Goal: Task Accomplishment & Management: Use online tool/utility

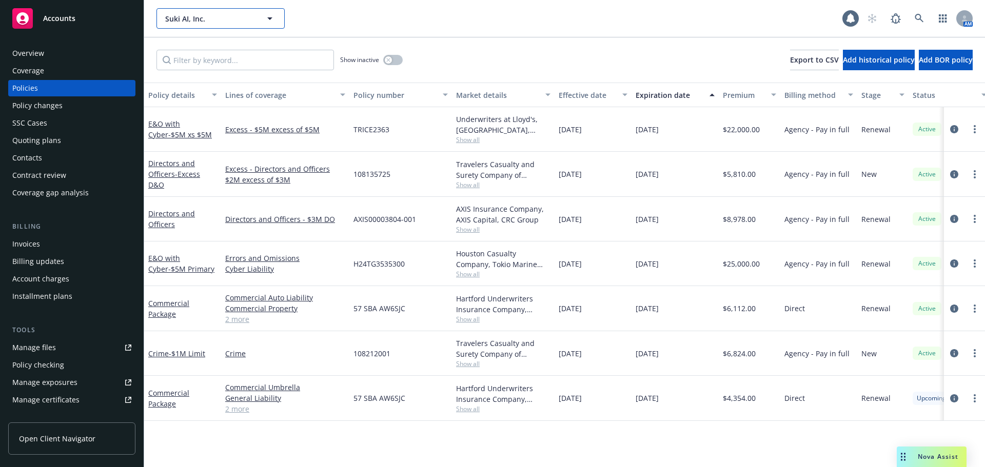
click at [210, 14] on span "Suki AI, Inc." at bounding box center [209, 18] width 89 height 11
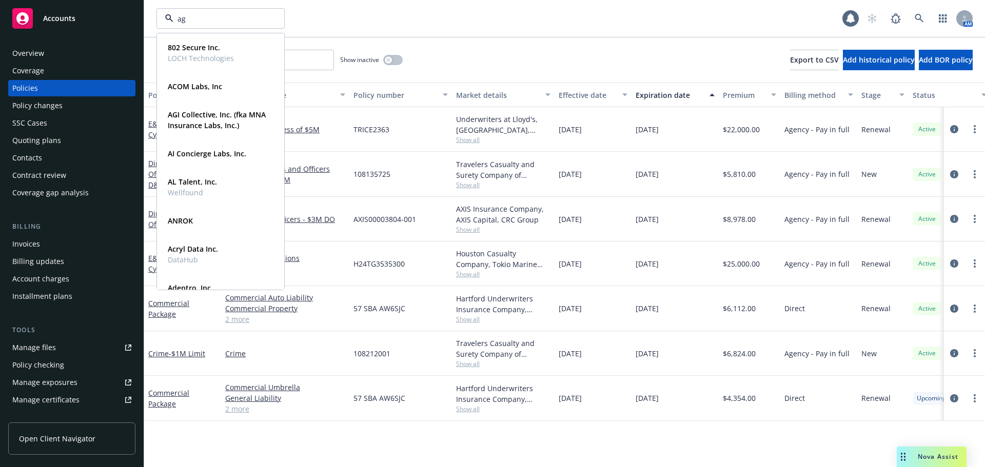
type input "agi"
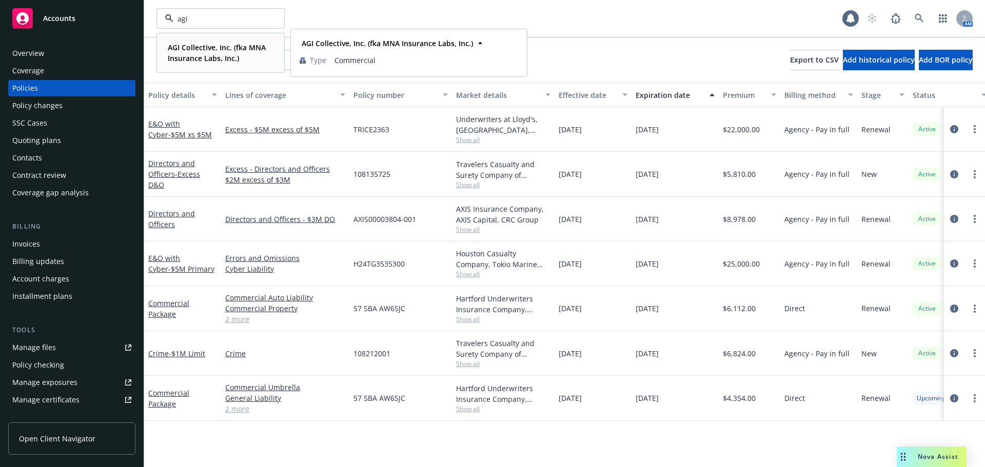
click at [232, 47] on strong "AGI Collective, Inc. (fka MNA Insurance Labs, Inc.)" at bounding box center [217, 53] width 98 height 21
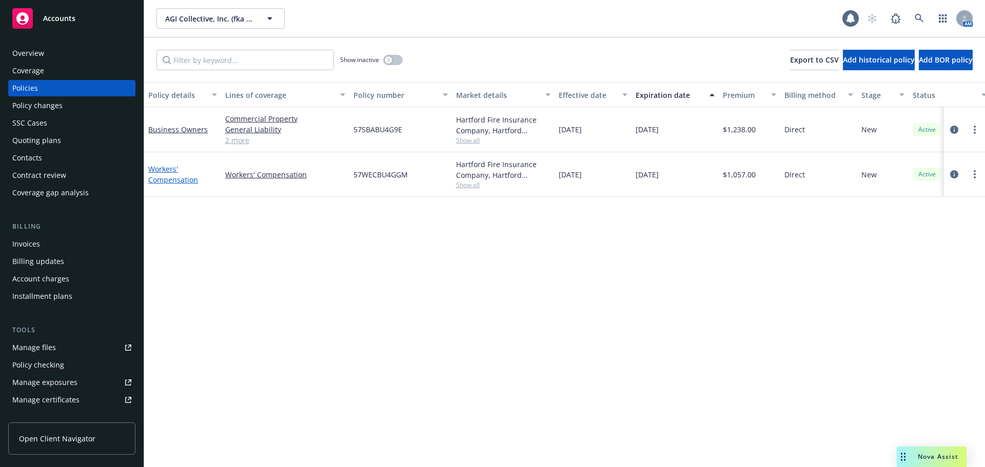
click at [170, 180] on link "Workers' Compensation" at bounding box center [173, 174] width 50 height 21
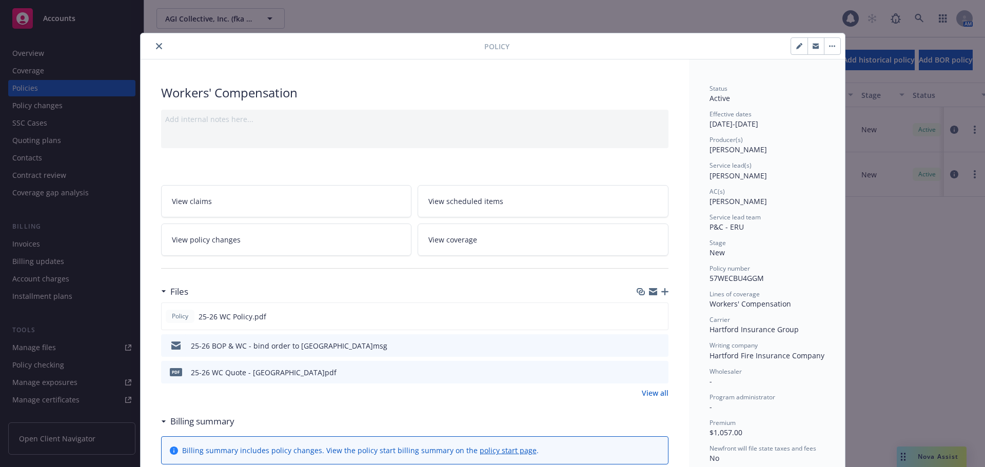
click at [156, 42] on button "close" at bounding box center [159, 46] width 12 height 12
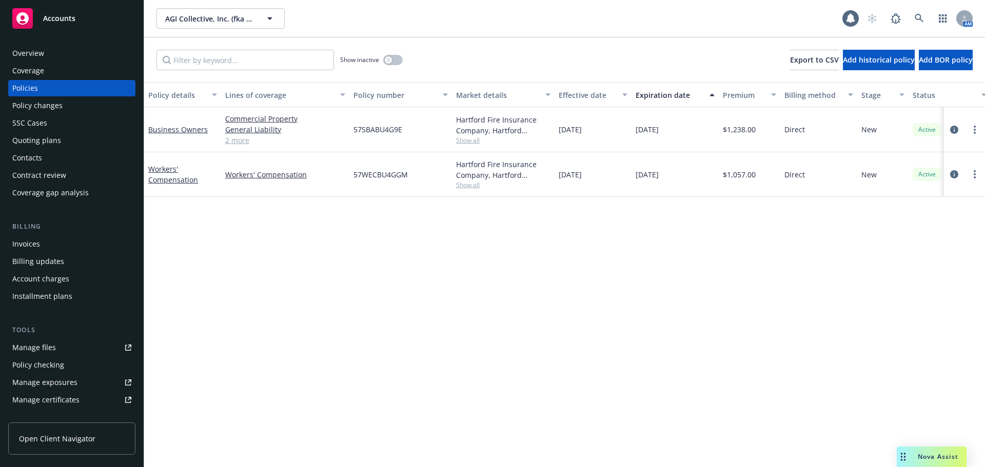
click at [98, 100] on div "Policy changes" at bounding box center [71, 105] width 119 height 16
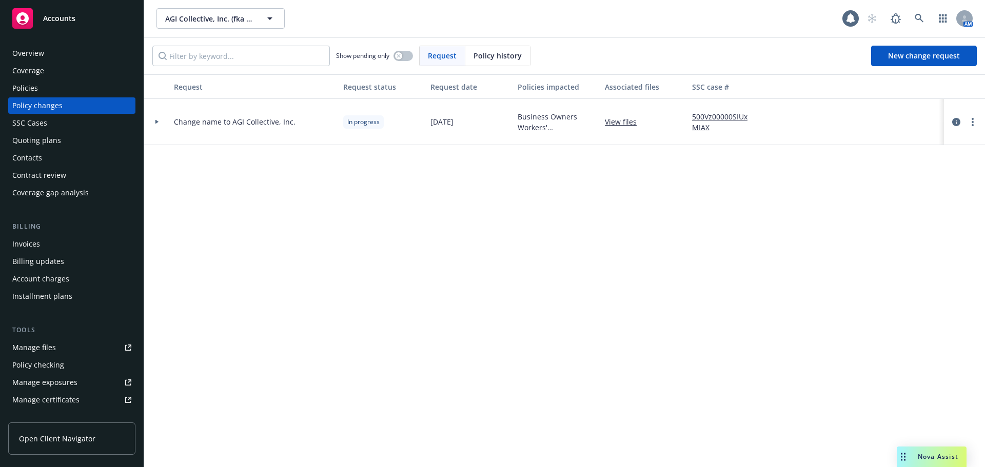
click at [159, 123] on div at bounding box center [156, 122] width 17 height 4
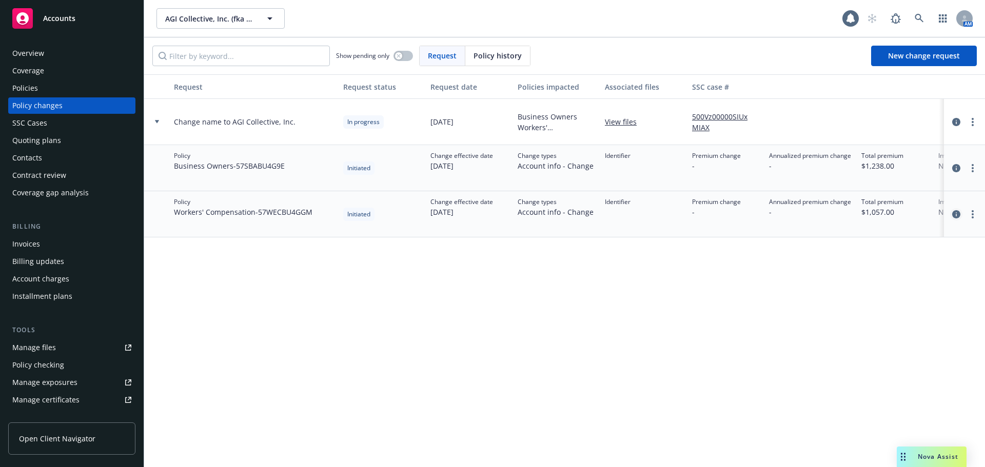
click at [955, 214] on icon "circleInformation" at bounding box center [956, 214] width 8 height 8
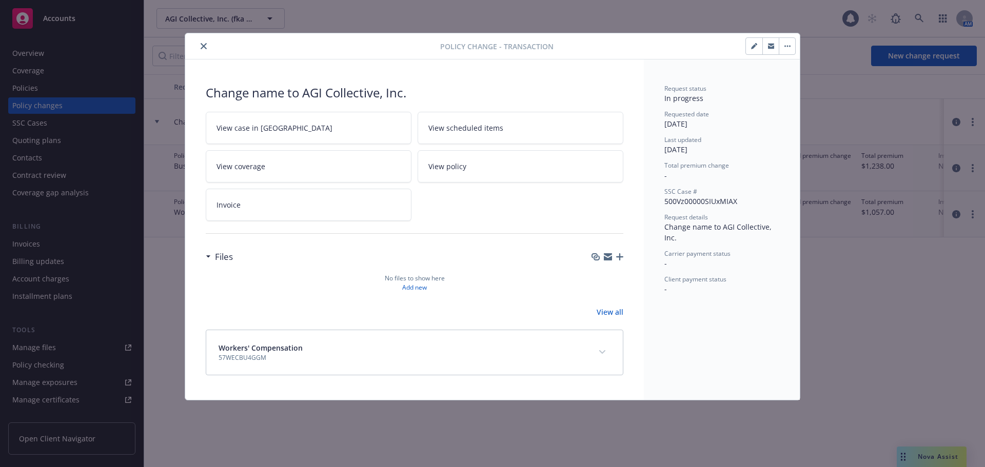
click at [201, 45] on icon "close" at bounding box center [204, 46] width 6 height 6
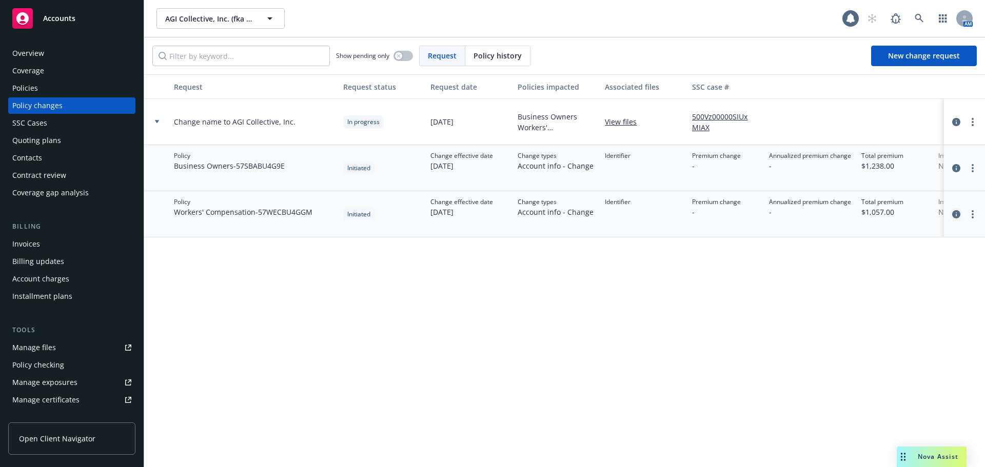
click at [955, 215] on icon "circleInformation" at bounding box center [956, 214] width 8 height 8
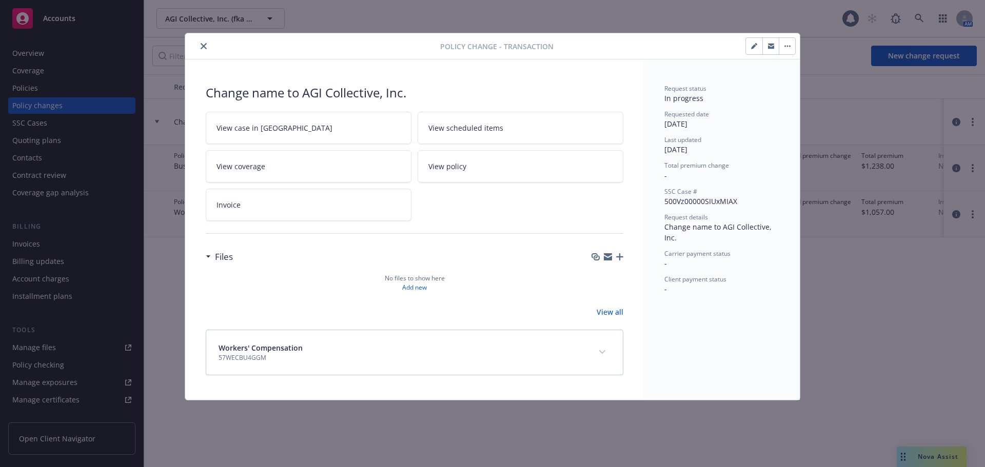
click at [619, 257] on icon "button" at bounding box center [619, 256] width 7 height 7
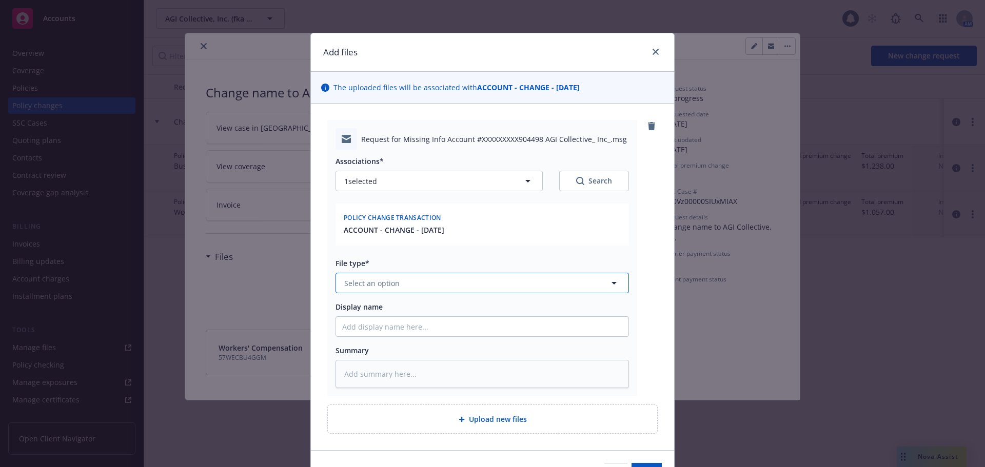
click at [380, 284] on span "Select an option" at bounding box center [371, 283] width 55 height 11
type input "em"
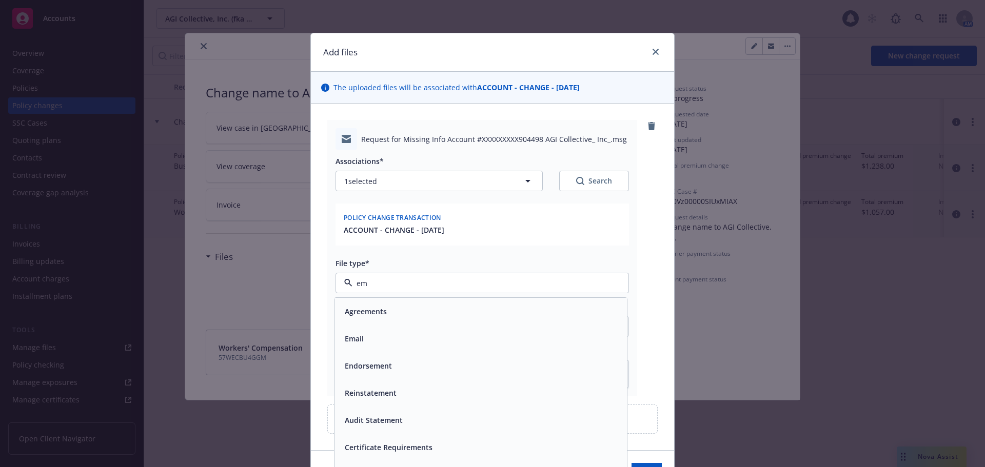
click at [374, 330] on div "Email" at bounding box center [481, 338] width 292 height 27
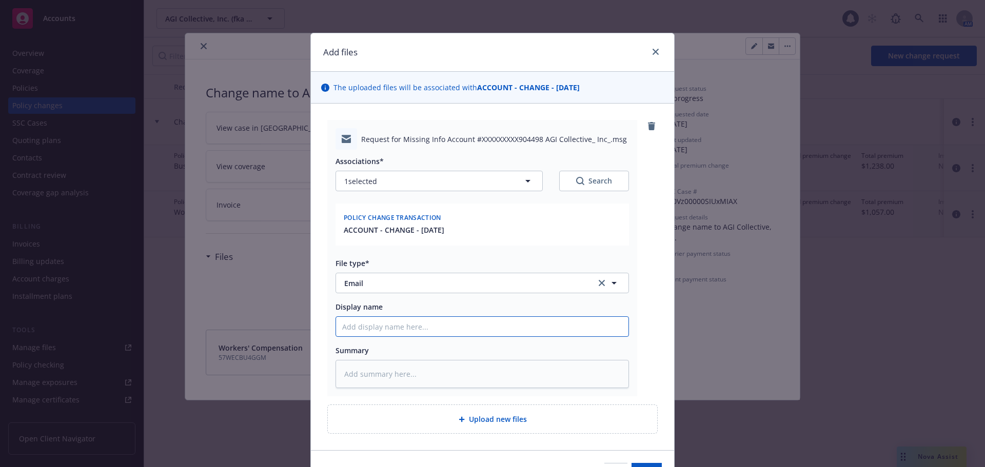
click at [391, 326] on input "Display name" at bounding box center [482, 326] width 292 height 19
type textarea "x"
type input "0"
type textarea "x"
type input "09"
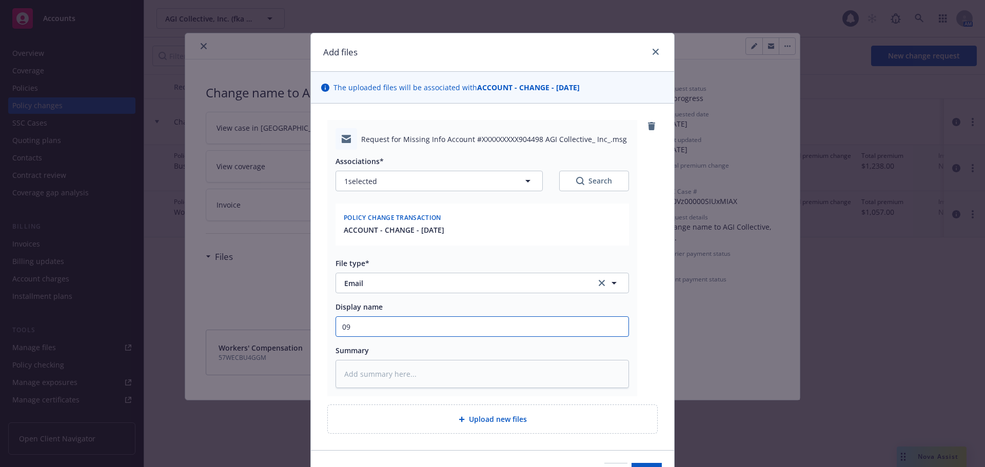
type textarea "x"
type input "09/"
type textarea "x"
type input "09/1"
type textarea "x"
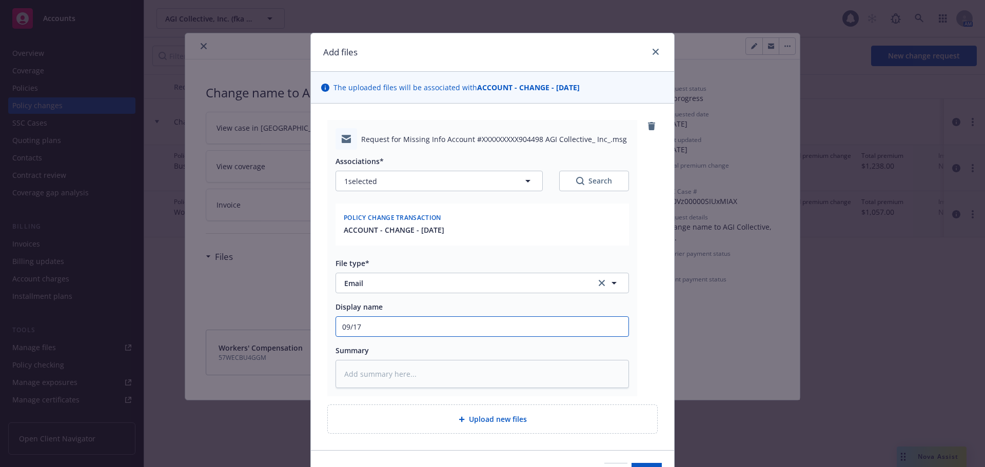
type input "09/17/"
type textarea "x"
type input "09/17/2"
type textarea "x"
type input "09/17/25"
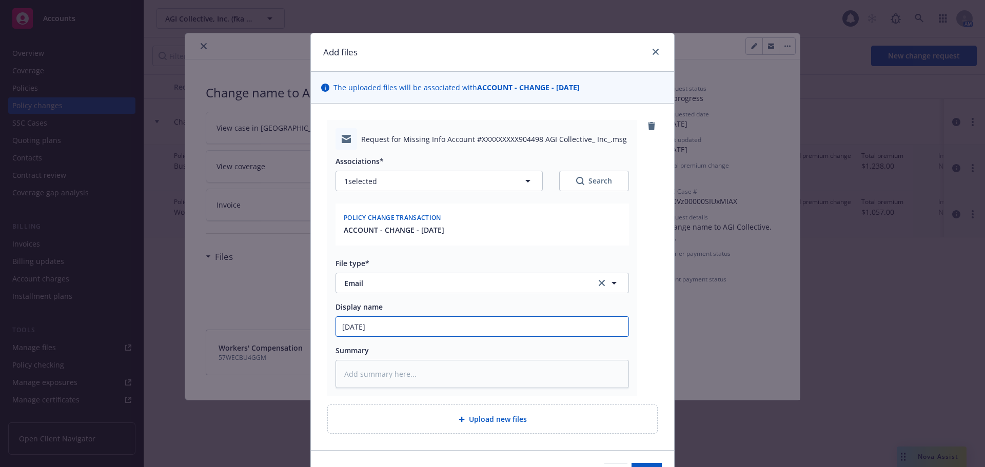
type textarea "x"
type input "09/17/25"
type textarea "x"
type input "09/17/25 N"
type textarea "x"
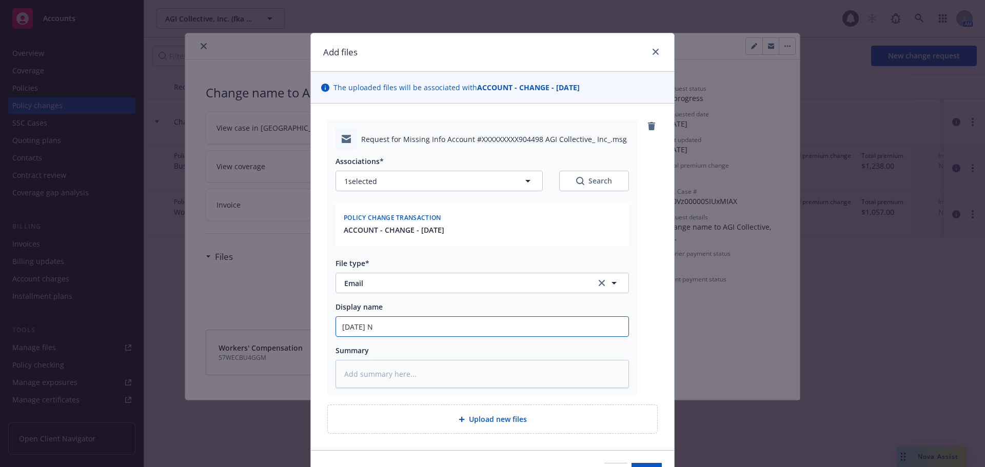
type input "09/17/25 Ne"
type textarea "x"
type input "09/17/25 Nee"
type textarea "x"
type input "09/17/25 Need"
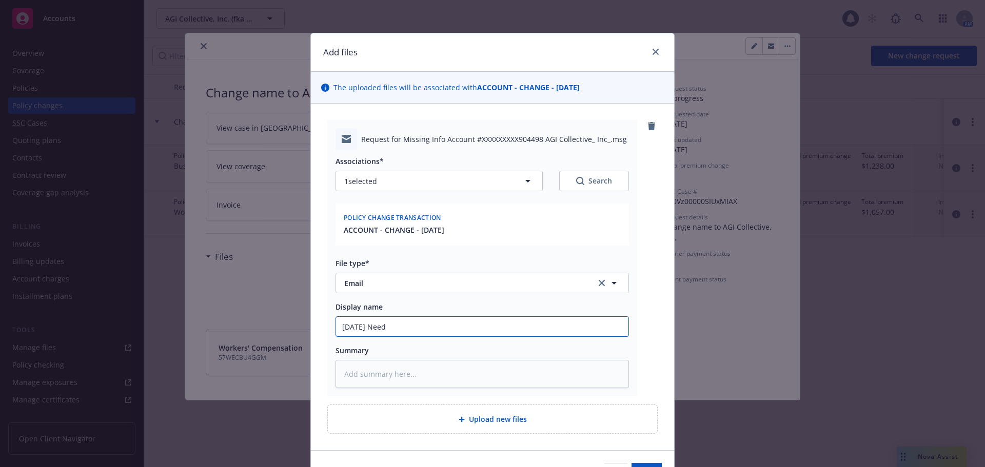
type textarea "x"
type input "09/17/25 Need"
type textarea "x"
type input "09/17/25 Need W"
type textarea "x"
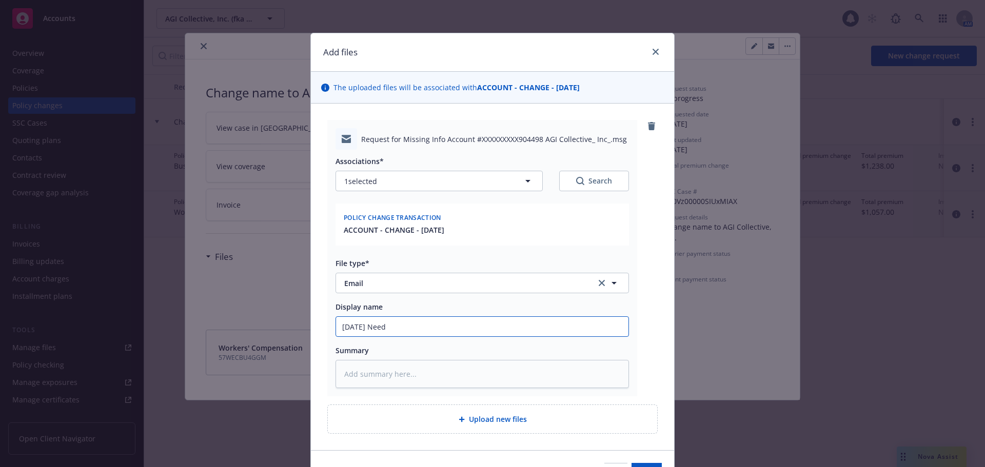
type input "09/17/25 Need E"
type textarea "x"
type input "09/17/25 Need ER"
type textarea "x"
type input "09/17/25 Need ERM"
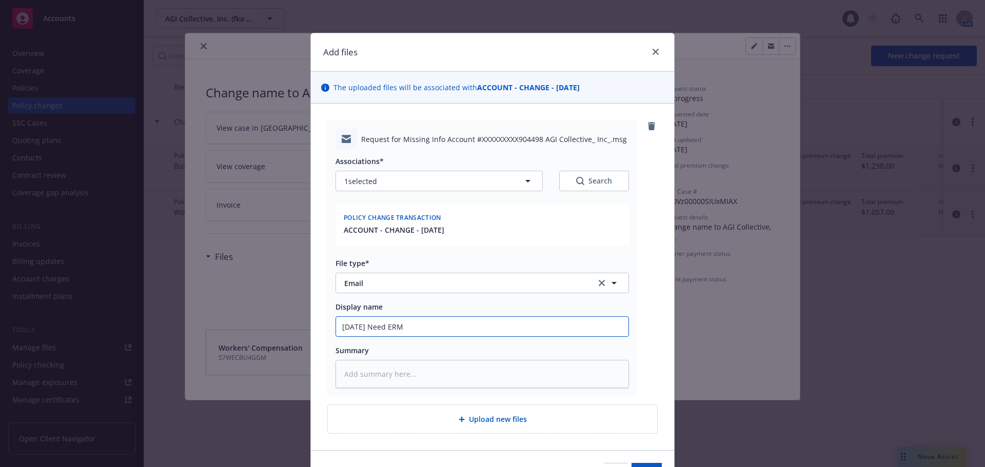
type textarea "x"
type input "09/17/25 Need ERM-"
type textarea "x"
type input "09/17/25 Need ERM-1"
type textarea "x"
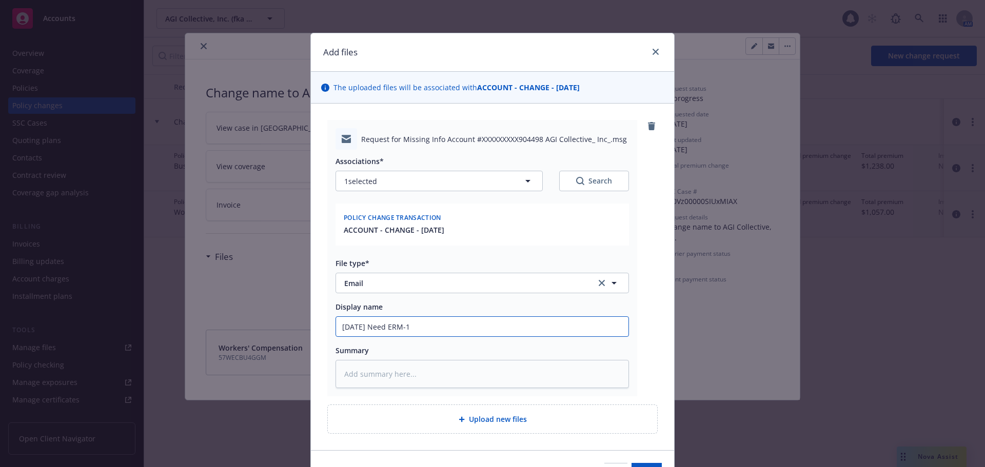
type input "09/17/25 Need ERM-15"
type textarea "x"
type input "09/17/25 Need ERM-1"
type textarea "x"
type input "09/17/25 Need ERM-14"
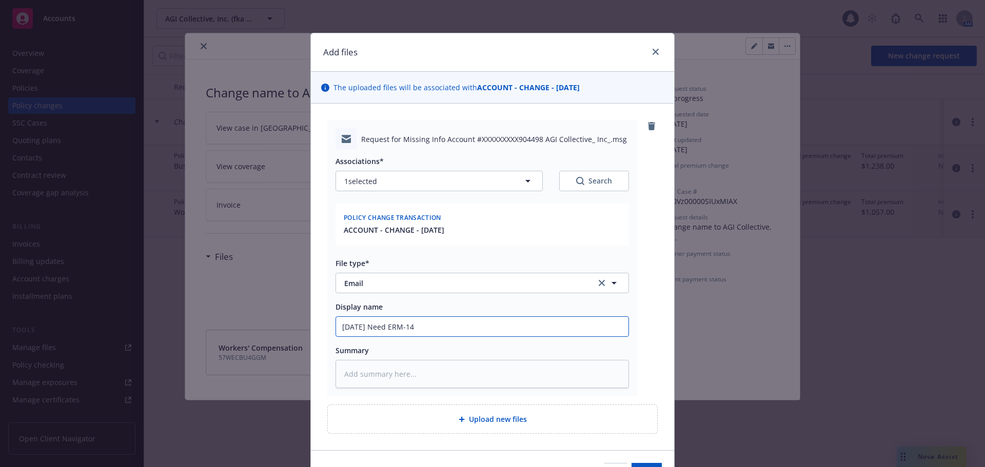
type textarea "x"
type input "09/17/25 Need ERM-14"
type textarea "x"
type input "09/17/25 Need ERM-14 f"
type textarea "x"
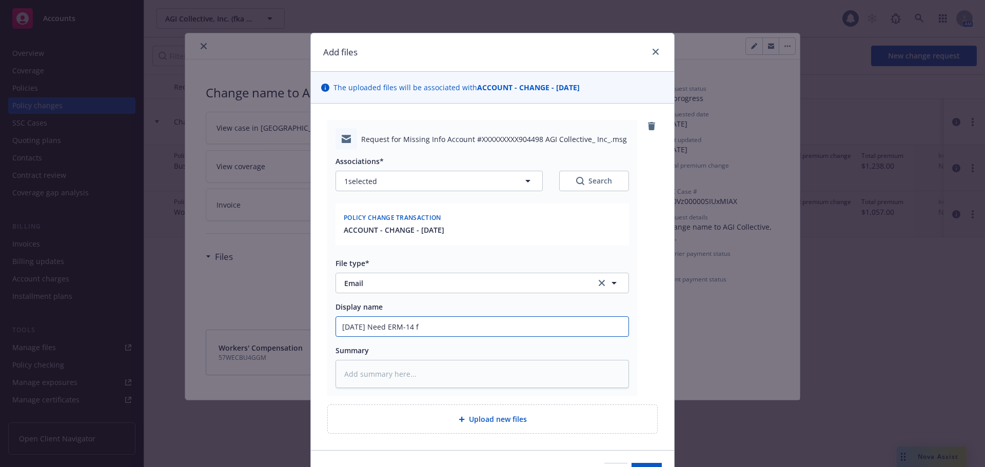
type input "09/17/25 Need ERM-14 fo"
type textarea "x"
type input "09/17/25 Need ERM-14 for"
type textarea "x"
type input "09/17/25 Need ERM-14 for"
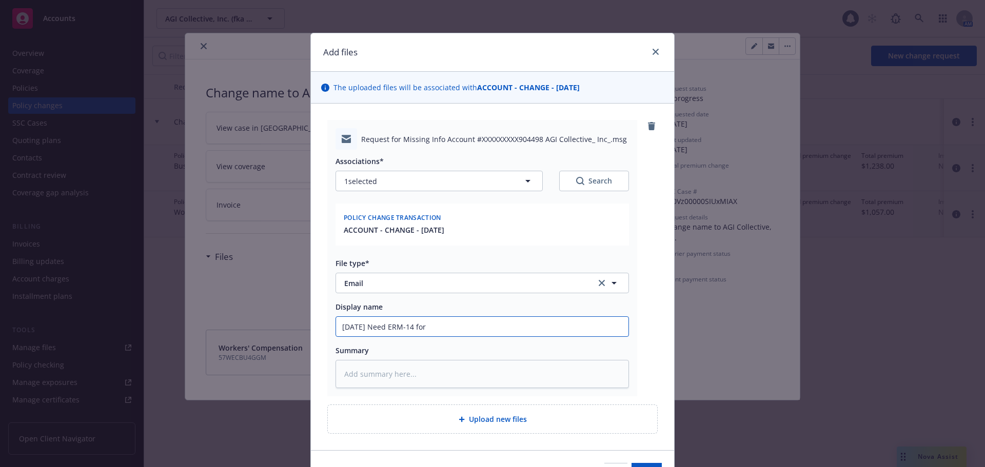
type textarea "x"
type input "09/17/25 Need ERM-14 for n"
type textarea "x"
type input "09/17/25 Need ERM-14 for na"
type textarea "x"
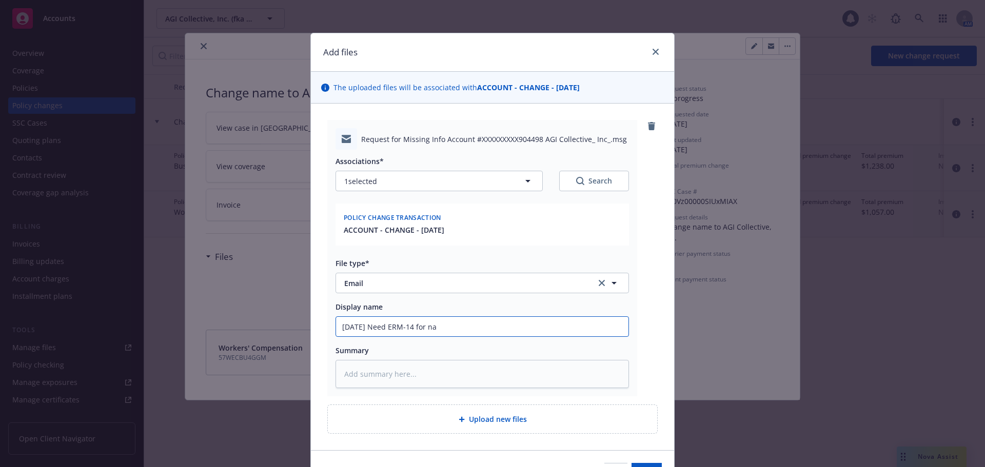
type input "09/17/25 Need ERM-14 for nam"
type textarea "x"
type input "09/17/25 Need ERM-14 for name"
type textarea "x"
type input "09/17/25 Need ERM-14 for name"
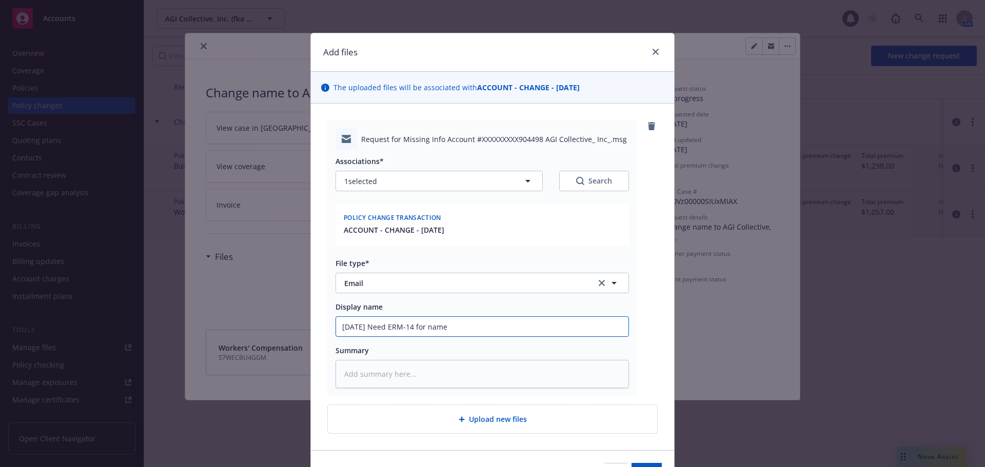
type textarea "x"
type input "09/17/25 Need ERM-14 for name c"
type textarea "x"
type input "09/17/25 Need ERM-14 for name ch"
type textarea "x"
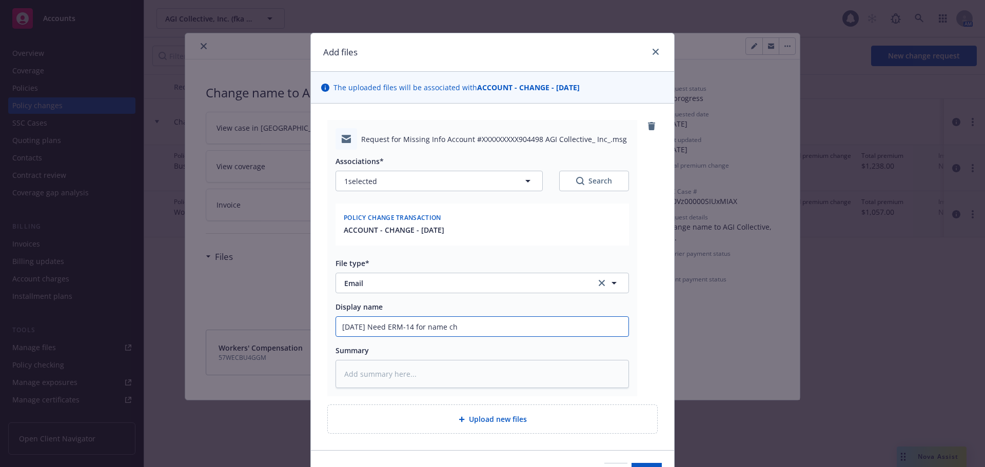
type input "09/17/25 Need ERM-14 for name cha"
type textarea "x"
type input "09/17/25 Need ERM-14 for name chan"
type textarea "x"
type input "09/17/25 Need ERM-14 for name chang"
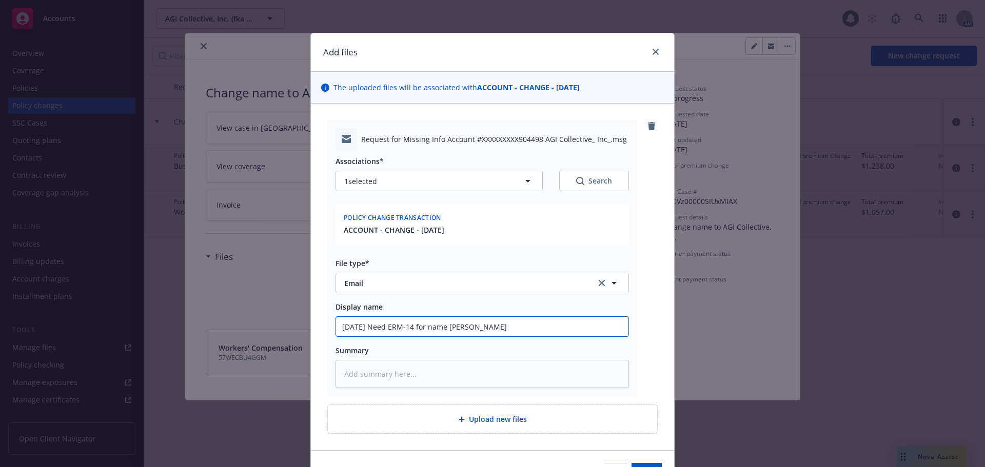
type textarea "x"
type input "09/17/25 Need ERM-14 for name change"
type textarea "x"
type input "09/17/25 Need ERM-14 for name change"
type textarea "x"
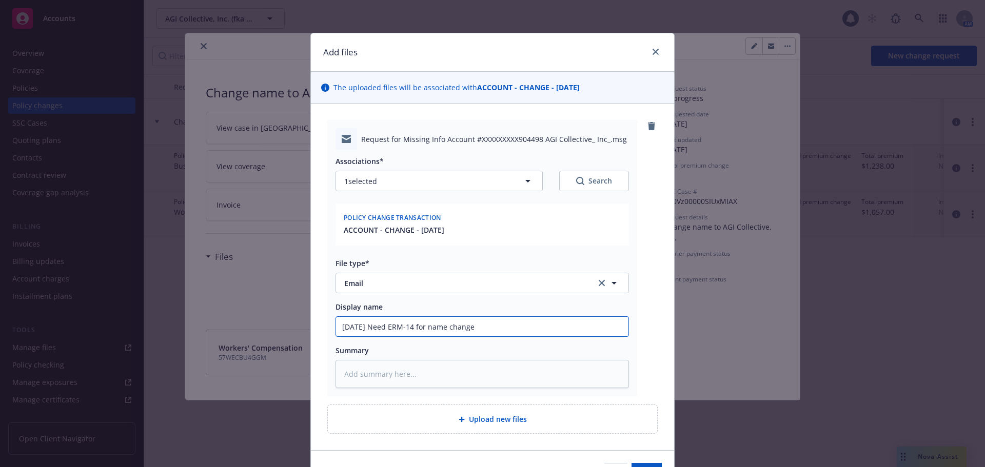
type input "09/17/25 Need ERM-14 for name change o"
type textarea "x"
type input "09/17/25 Need ERM-14 for name change on"
type textarea "x"
type input "09/17/25 Need ERM-14 for name change on"
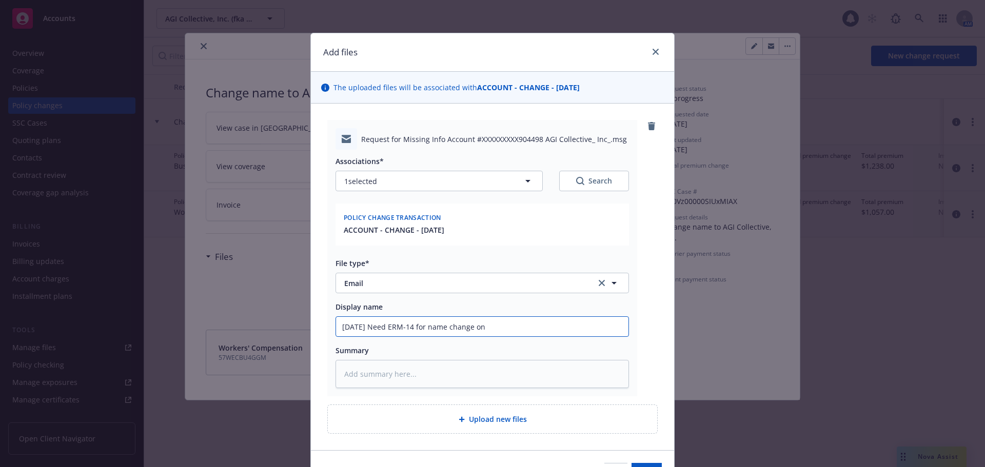
type textarea "x"
type input "09/17/25 Need ERM-14 for name change on t"
type textarea "x"
type input "09/17/25 Need ERM-14 for name change on th"
type textarea "x"
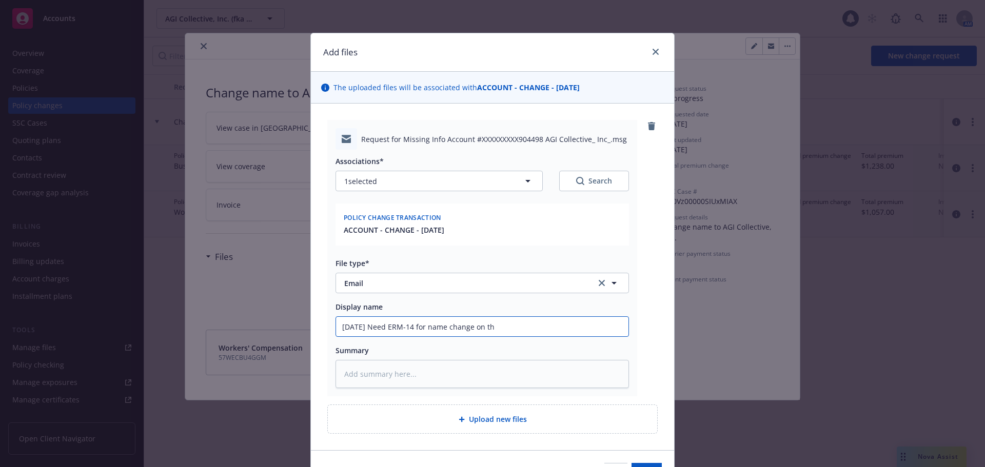
type input "09/17/25 Need ERM-14 for name change on the"
type textarea "x"
type input "09/17/25 Need ERM-14 for name change on the"
type textarea "x"
type input "09/17/25 Need ERM-14 for name change on the W"
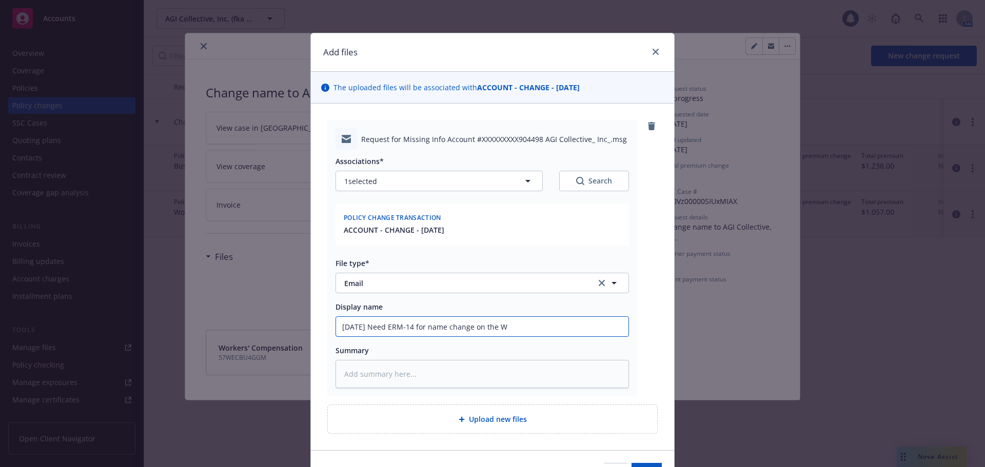
type textarea "x"
drag, startPoint x: 456, startPoint y: 325, endPoint x: 166, endPoint y: 327, distance: 289.9
click at [166, 327] on div "Add files The uploaded files will be associated with ACCOUNT - CHANGE - 09/12/2…" at bounding box center [492, 233] width 985 height 467
click at [549, 332] on input "09/17/25 Need ERM-14 for name change on the WC" at bounding box center [482, 326] width 292 height 19
type input "09/17/25 Need ERM-14 for name change on the WC"
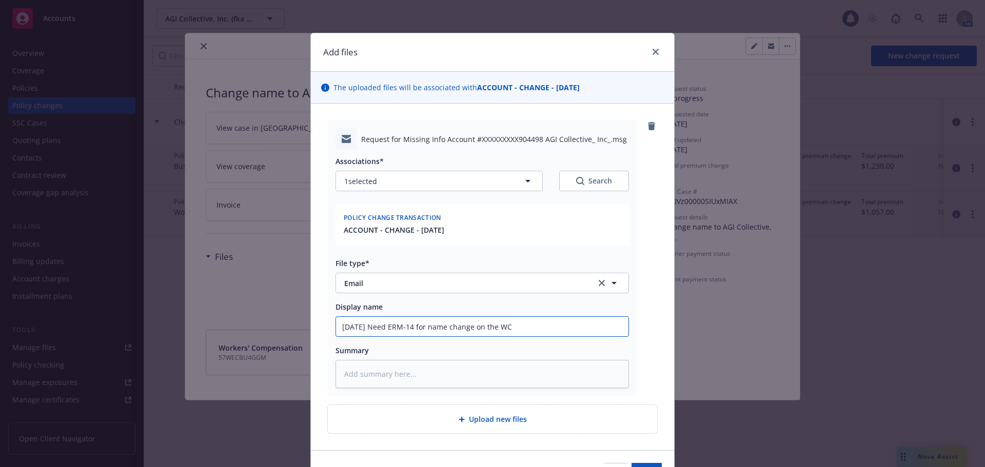
type textarea "x"
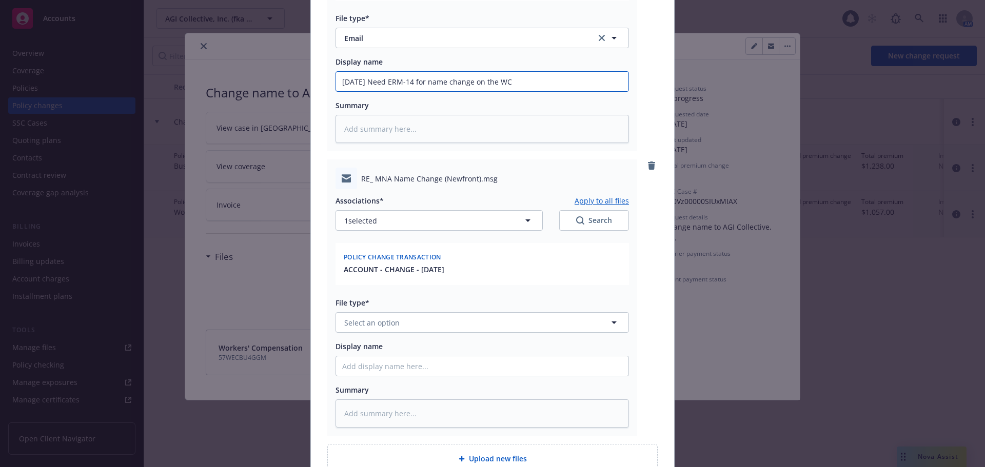
scroll to position [257, 0]
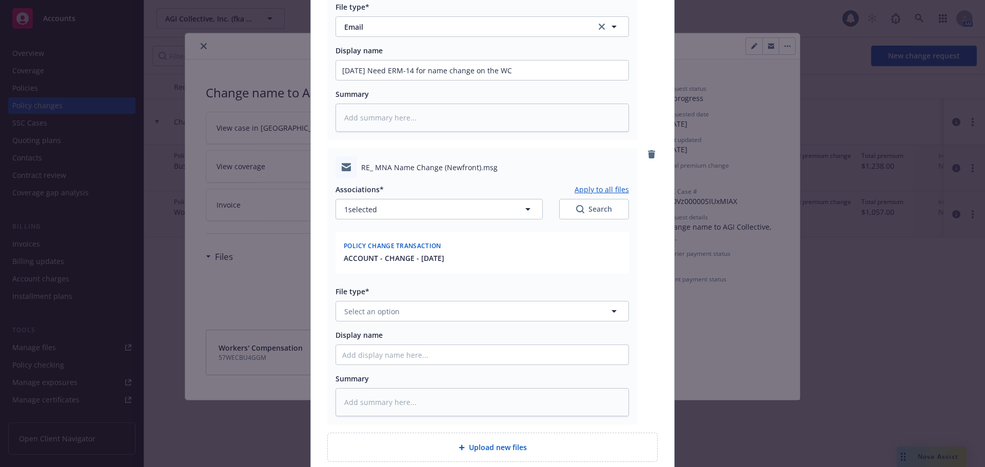
click at [380, 194] on div "Associations* Apply to all files" at bounding box center [482, 189] width 293 height 11
click at [407, 314] on button "Select an option" at bounding box center [482, 311] width 293 height 21
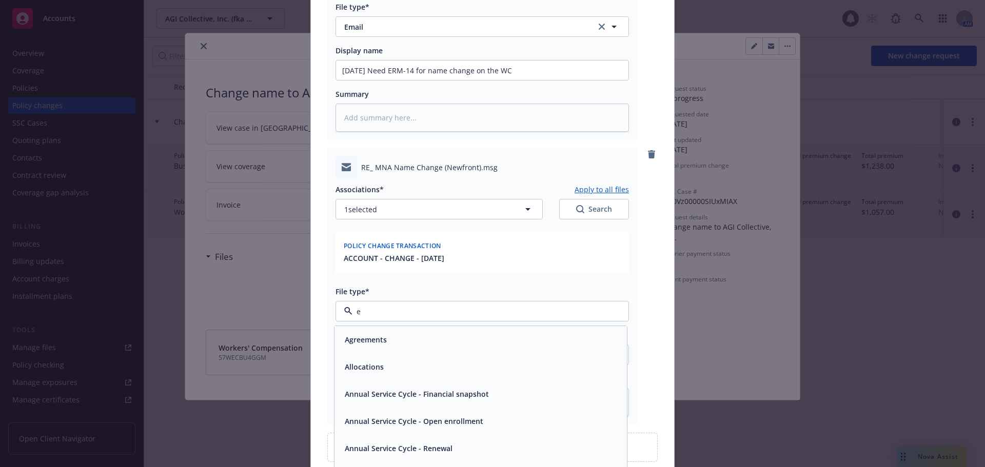
type input "em"
click at [411, 370] on div "Email" at bounding box center [481, 367] width 280 height 15
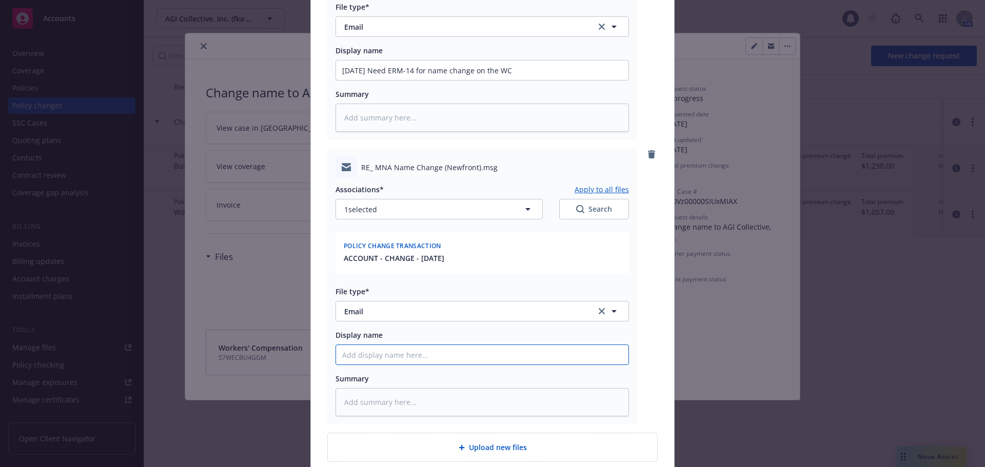
click at [415, 355] on input "Display name" at bounding box center [482, 354] width 292 height 19
paste input "09/17/25 Need ERM-14 for name change on the WC"
type textarea "x"
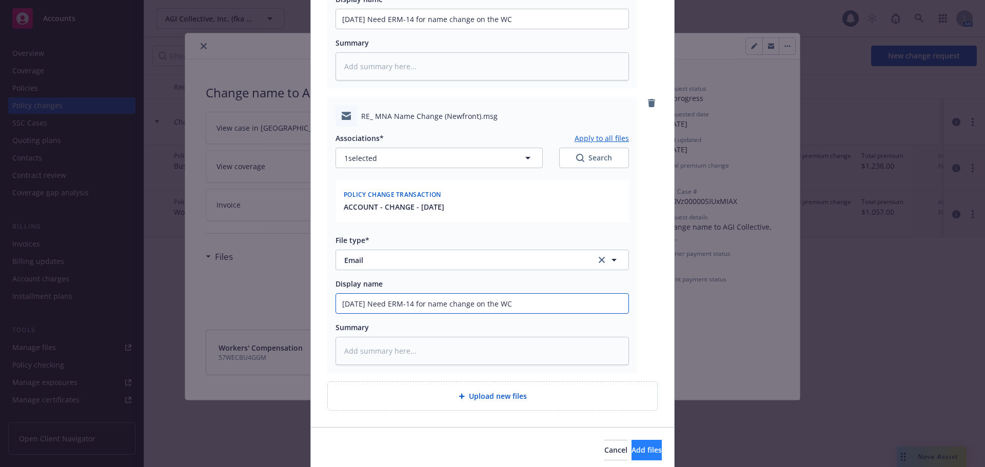
type input "09/17/25 Need ERM-14 for name change on the WC"
click at [632, 453] on span "Add files" at bounding box center [647, 450] width 30 height 10
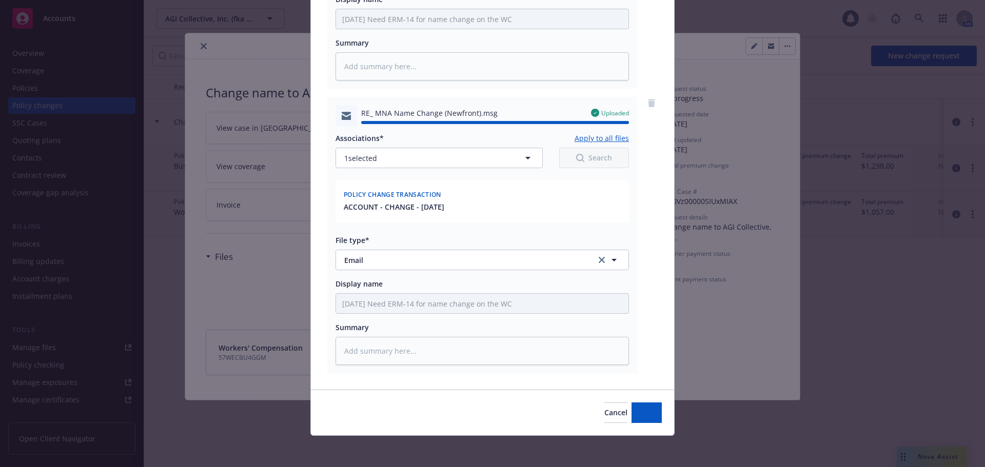
type textarea "x"
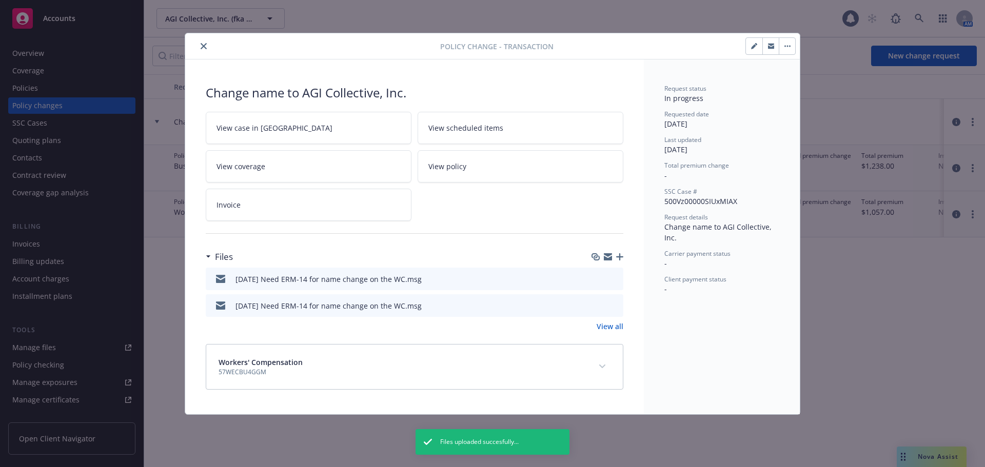
click at [201, 45] on icon "close" at bounding box center [204, 46] width 6 height 6
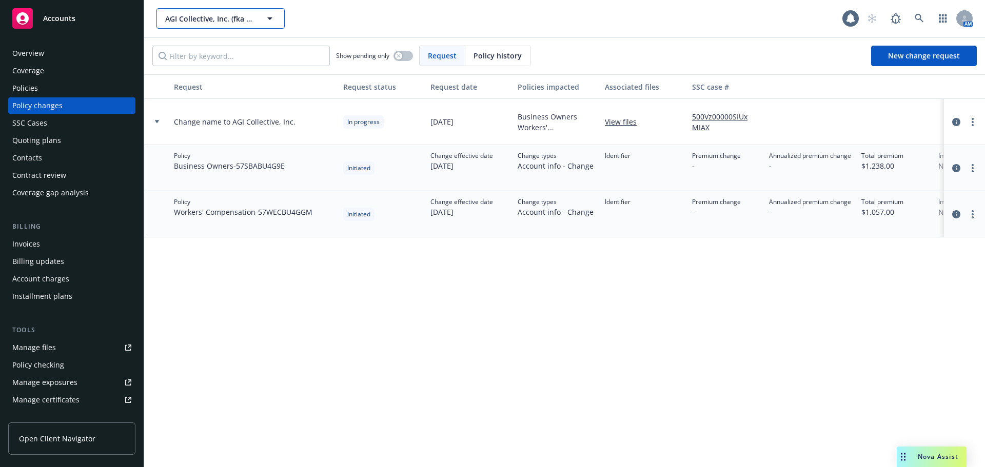
click at [211, 18] on span "AGI Collective, Inc. (fka MNA Insurance Labs, Inc.)" at bounding box center [209, 18] width 89 height 11
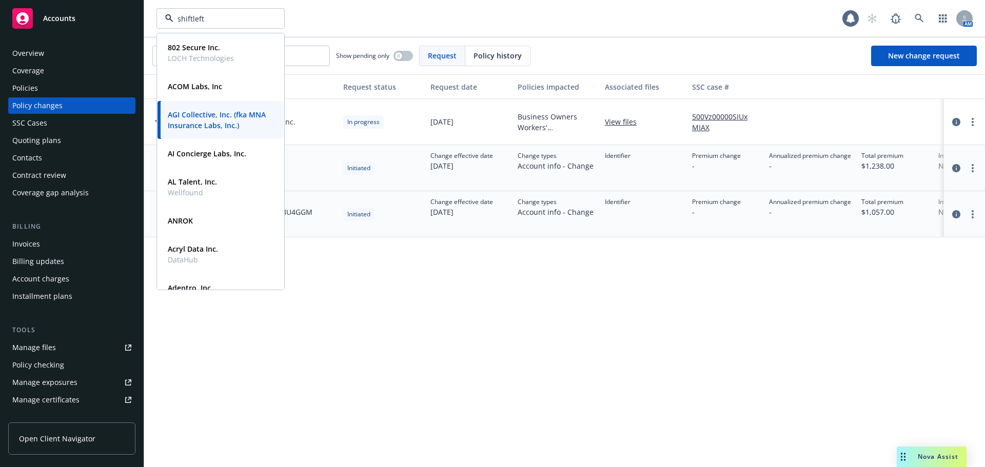
type input "shiftleft"
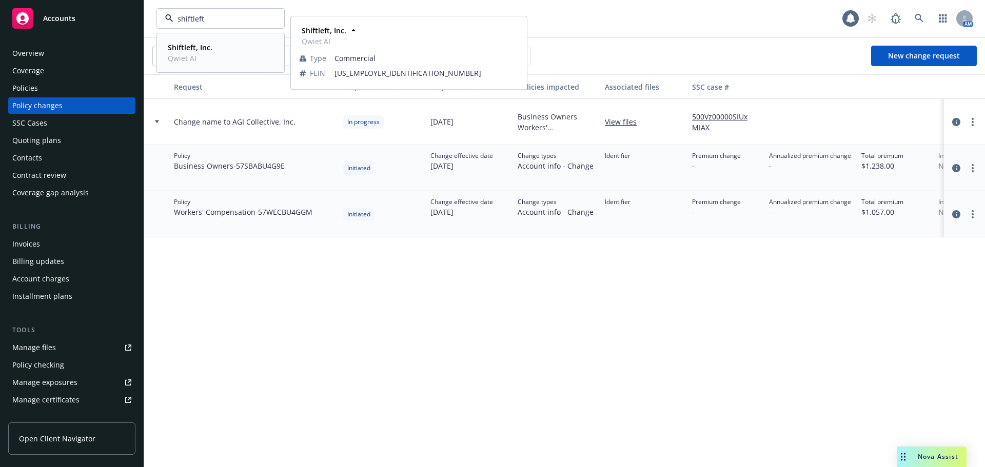
click at [196, 44] on strong "Shiftleft, Inc." at bounding box center [190, 48] width 45 height 10
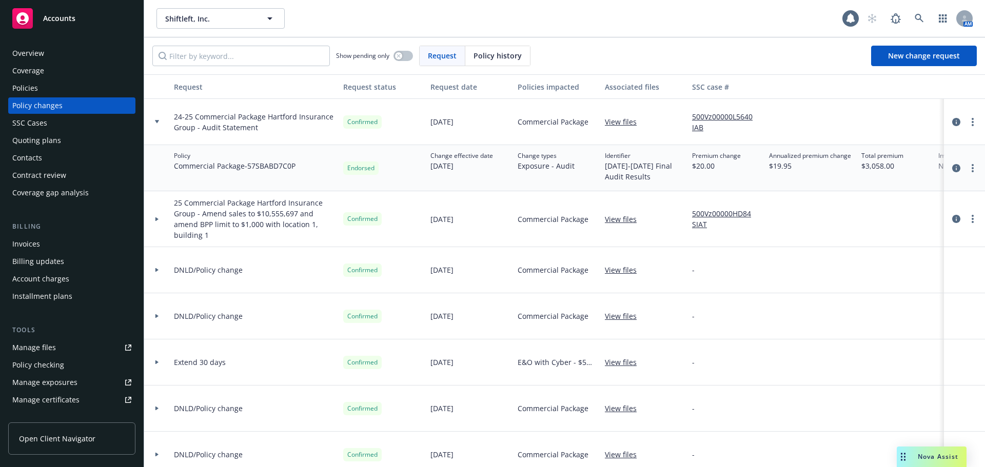
click at [31, 85] on div "Policies" at bounding box center [25, 88] width 26 height 16
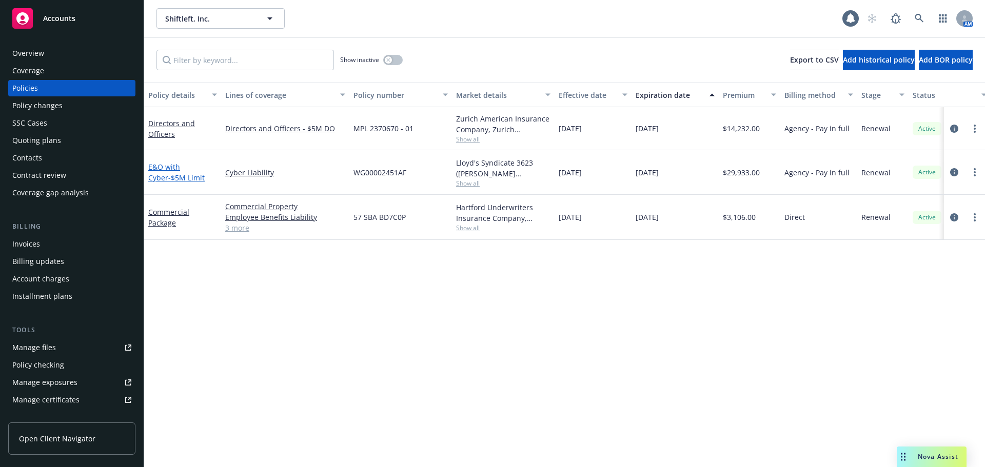
click at [169, 178] on span "- $5M Limit" at bounding box center [186, 178] width 36 height 10
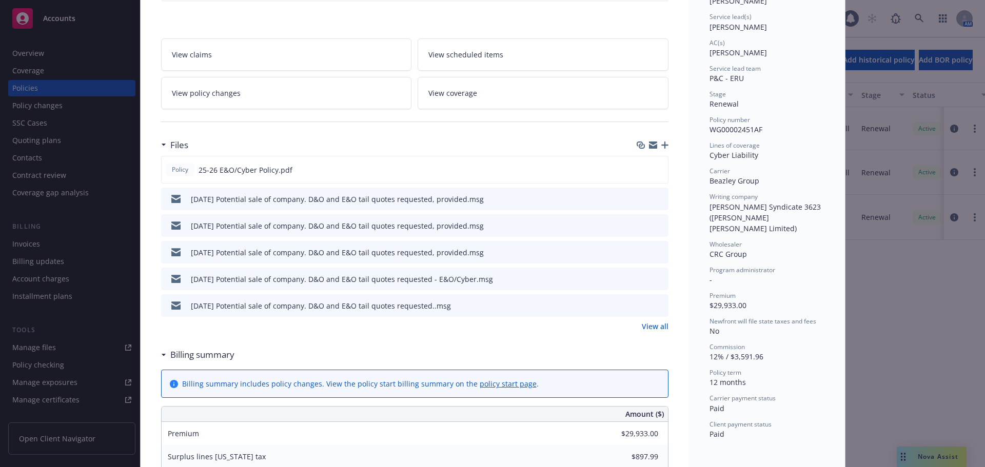
scroll to position [154, 0]
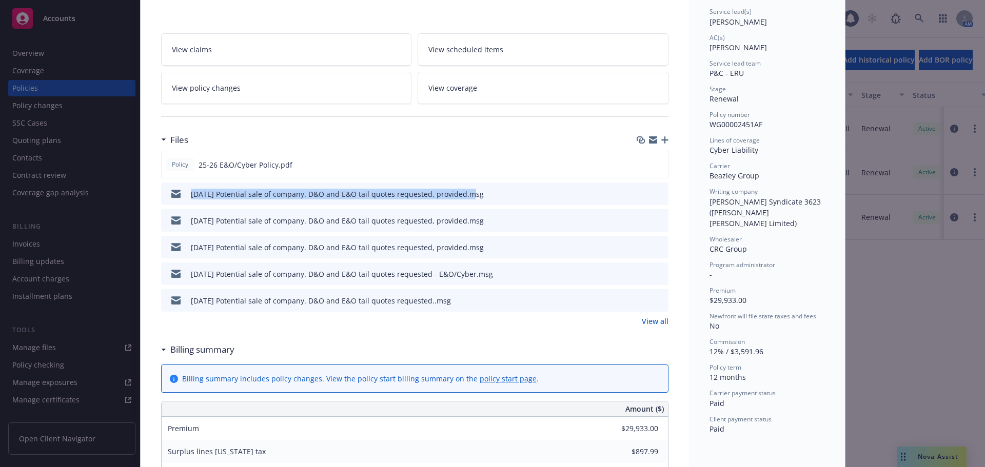
drag, startPoint x: 184, startPoint y: 198, endPoint x: 463, endPoint y: 202, distance: 279.1
click at [463, 202] on div "09/08/25 Potential sale of company. D&O and E&O tail quotes requested, provided…" at bounding box center [324, 194] width 319 height 22
copy div "09/08/25 Potential sale of company. D&O and E&O tail quotes requested, provided"
click at [661, 140] on icon "button" at bounding box center [664, 139] width 7 height 7
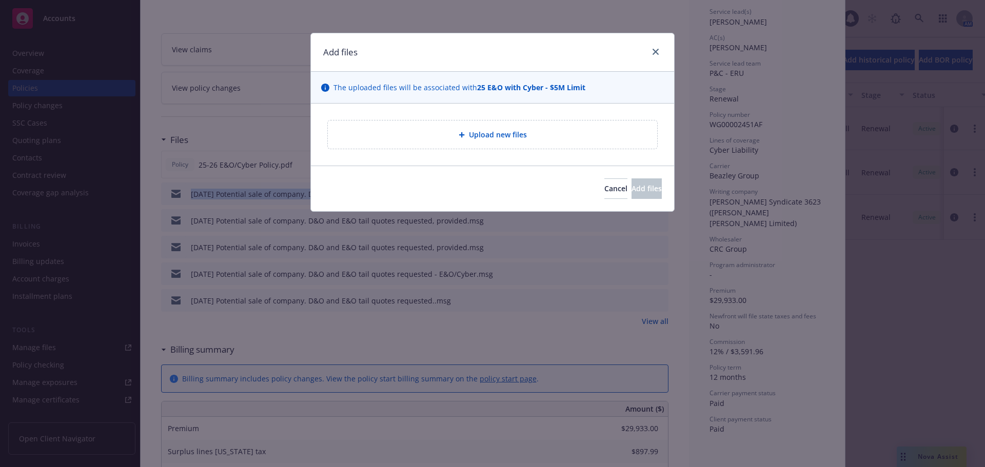
type textarea "x"
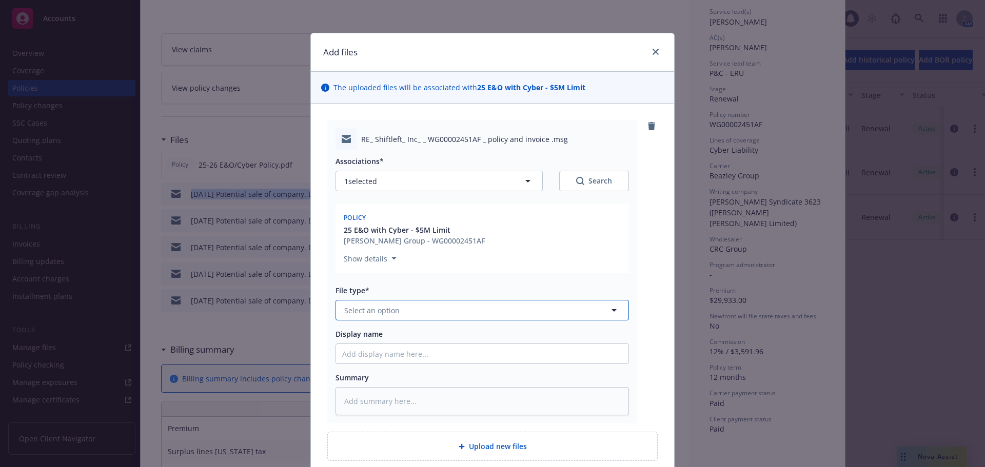
click at [372, 312] on span "Select an option" at bounding box center [371, 310] width 55 height 11
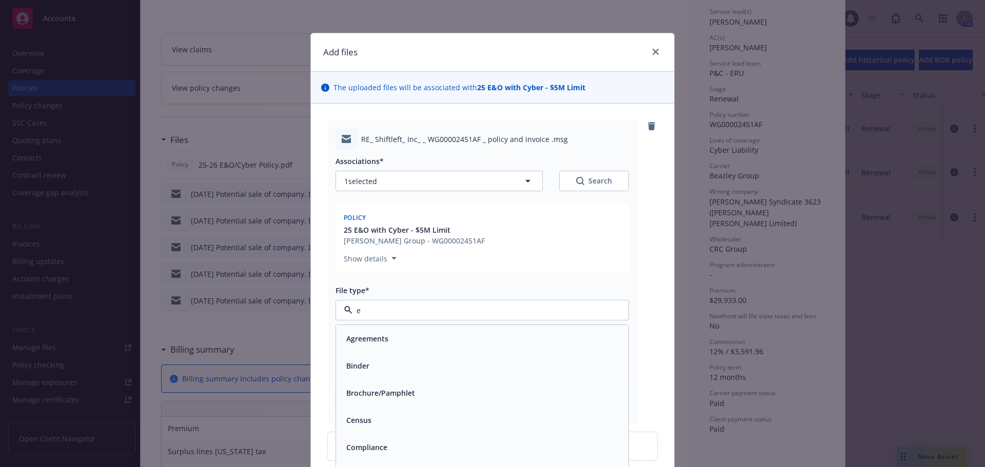
type input "em"
click at [397, 367] on div "Email" at bounding box center [482, 366] width 280 height 15
click at [395, 357] on input "Display name" at bounding box center [482, 353] width 292 height 19
paste input "09/08/25 Potential sale of company. D&O and E&O tail quotes requested, provided"
type textarea "x"
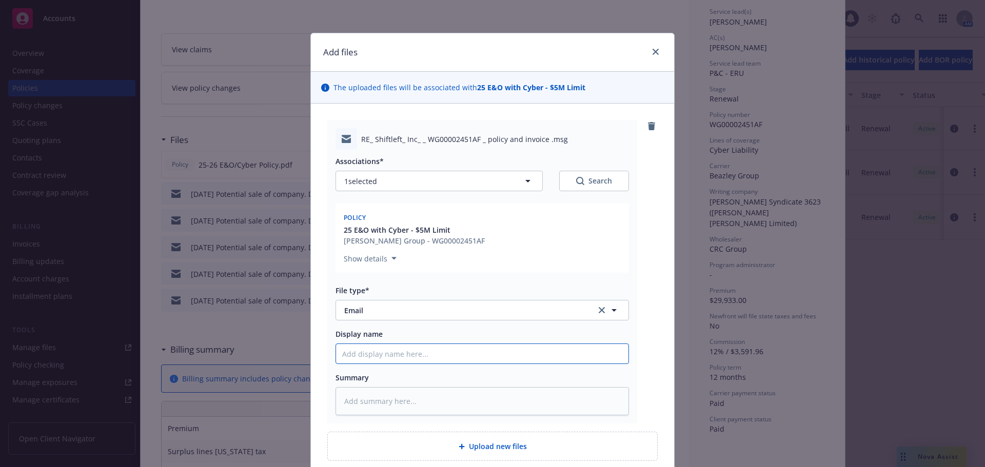
type input "09/08/25 Potential sale of company. D&O and E&O tail quotes requested, provided"
click at [356, 353] on input "09/08/25 Potential sale of company. D&O and E&O tail quotes requested, provided" at bounding box center [482, 353] width 292 height 19
type textarea "x"
type input "09/0/25 Potential sale of company. D&O and E&O tail quotes requested, provided"
type textarea "x"
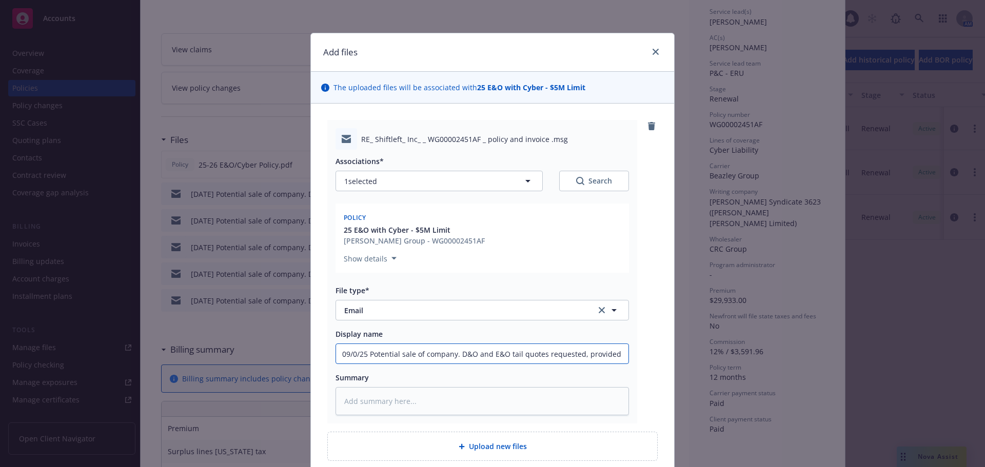
type input "09//25 Potential sale of company. D&O and E&O tail quotes requested, provided"
type textarea "x"
type input "09/1/25 Potential sale of company. D&O and E&O tail quotes requested, provided"
type textarea "x"
type input "09/17/25 Potential sale of company. D&O and E&O tail quotes requested, provided"
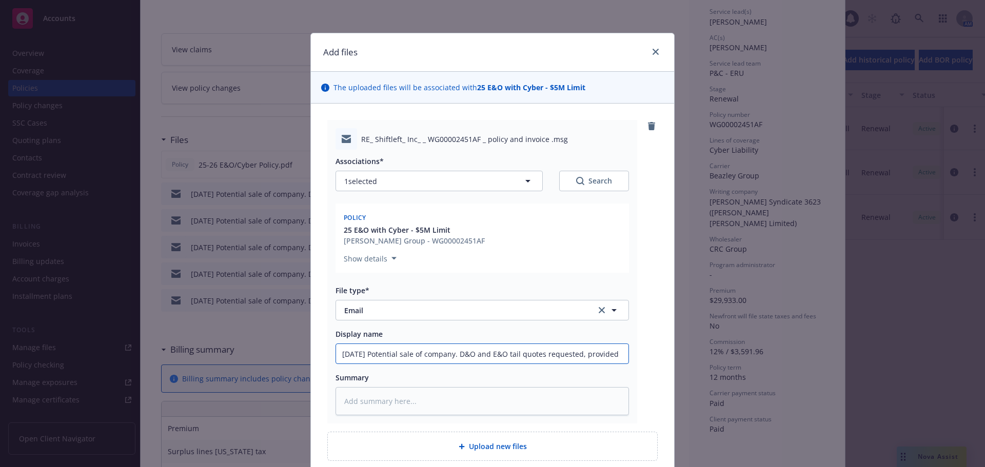
click at [618, 356] on input "09/17/25 Potential sale of company. D&O and E&O tail quotes requested, provided" at bounding box center [482, 353] width 292 height 19
type textarea "x"
type input "09/17/25 Potential sale of company. D&O and E&O tail quotes requested, provided."
type textarea "x"
type input "09/17/25 Potential sale of company. D&O and E&O tail quotes requested, provided…"
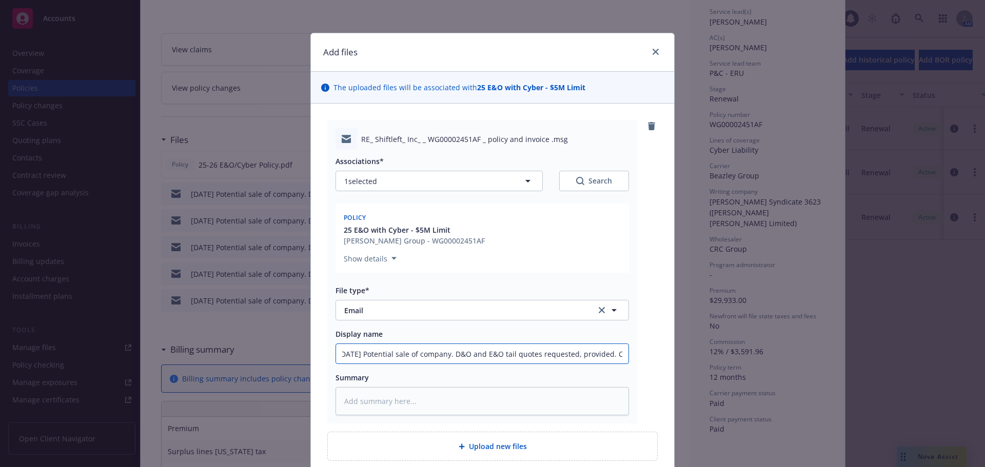
type textarea "x"
type input "09/17/25 Potential sale of company. D&O and E&O tail quotes requested, provided…"
type textarea "x"
type input "09/17/25 Potential sale of company. D&O and E&O tail quotes requested, provided…"
type textarea "x"
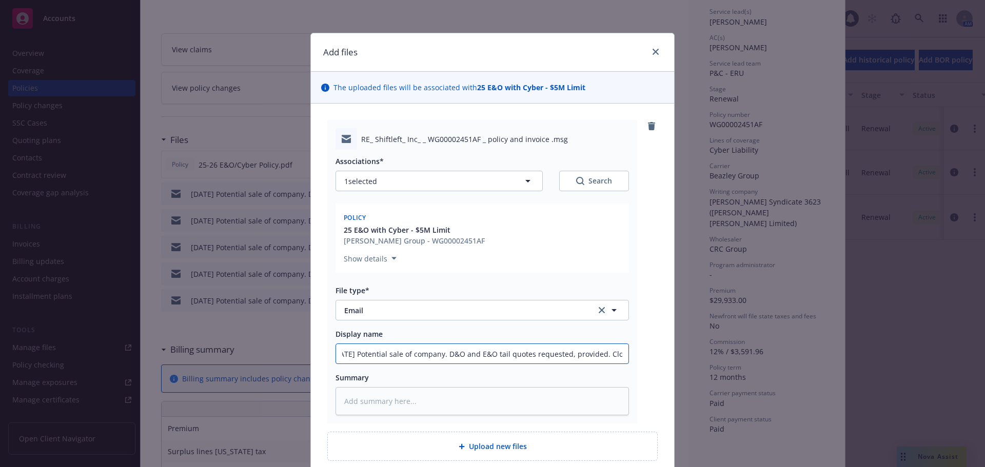
type input "09/17/25 Potential sale of company. D&O and E&O tail quotes requested, provided…"
type textarea "x"
type input "09/17/25 Potential sale of company. D&O and E&O tail quotes requested, provided…"
type textarea "x"
type input "09/17/25 Potential sale of company. D&O and E&O tail quotes requested, provided…"
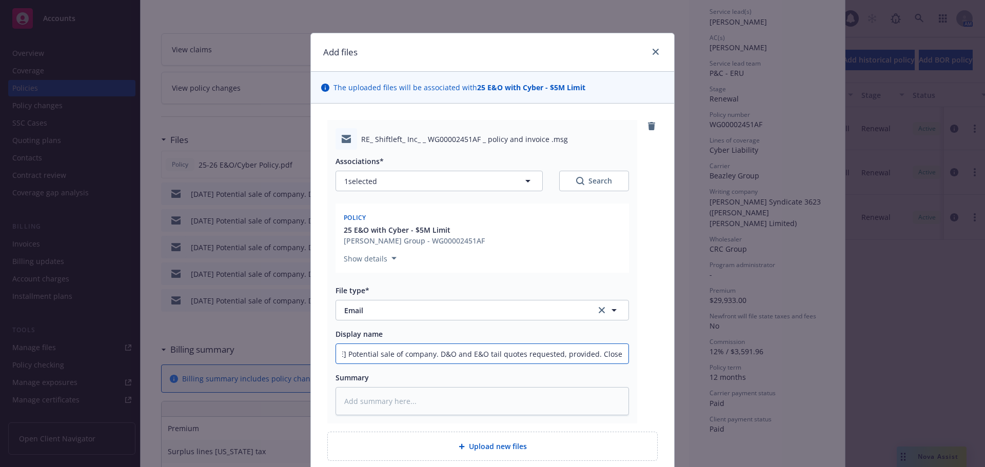
type textarea "x"
type input "09/17/25 Potential sale of company. D&O and E&O tail quotes requested, provided…"
type textarea "x"
type input "09/17/25 Potential sale of company. D&O and E&O tail quotes requested, provided…"
type textarea "x"
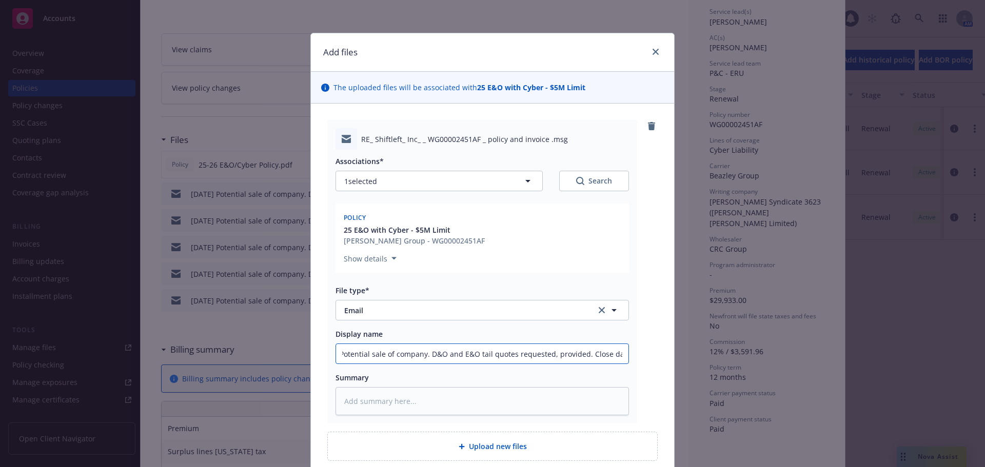
type input "09/17/25 Potential sale of company. D&O and E&O tail quotes requested, provided…"
type textarea "x"
type input "09/17/25 Potential sale of company. D&O and E&O tail quotes requested, provided…"
type textarea "x"
type input "09/17/25 Potential sale of company. D&O and E&O tail quotes requested, provided…"
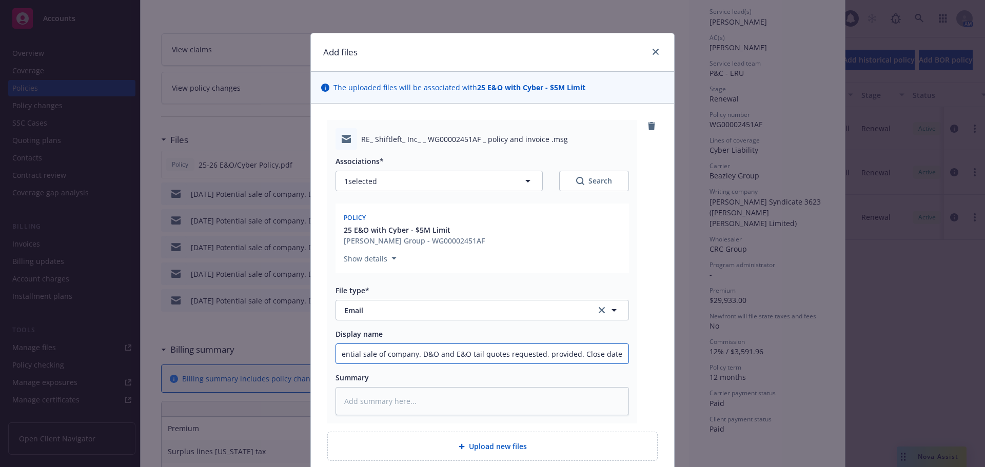
type textarea "x"
type input "09/17/25 Potential sale of company. D&O and E&O tail quotes requested, provided…"
type textarea "x"
type input "09/17/25 Potential sale of company. D&O and E&O tail quotes requested, provided…"
type textarea "x"
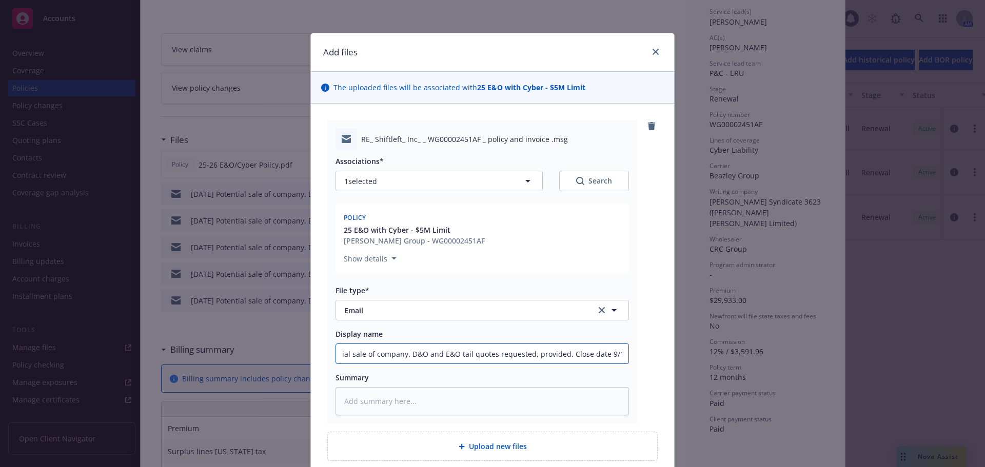
type input "09/17/25 Potential sale of company. D&O and E&O tail quotes requested, provided…"
type textarea "x"
type input "09/17/25 Potential sale of company. D&O and E&O tail quotes requested, provided…"
type textarea "x"
type input "09/17/25 Potential sale of company. D&O and E&O tail quotes requested, provided…"
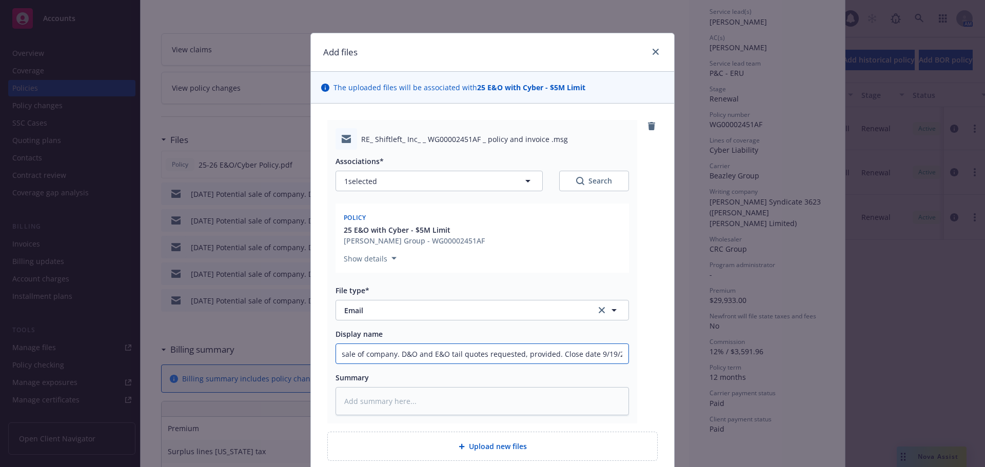
type textarea "x"
type input "09/17/25 Potential sale of company. D&O and E&O tail quotes requested, provided…"
type textarea "x"
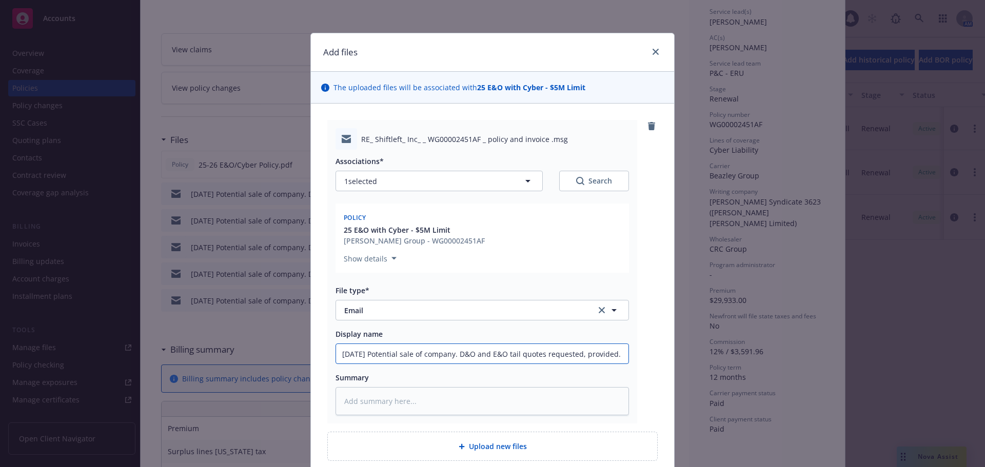
drag, startPoint x: 623, startPoint y: 355, endPoint x: 97, endPoint y: 350, distance: 525.9
click at [97, 350] on div "Add files The uploaded files will be associated with 25 E&O with Cyber - $5M Li…" at bounding box center [492, 233] width 985 height 467
type input "09/17/25 Potential sale of company. D&O and E&O tail quotes requested, provided…"
click at [630, 394] on div "RE_ Shiftleft_ Inc_ _ WG00002451AF _ policy and invoice .msg Associations* 1 se…" at bounding box center [482, 272] width 310 height 304
type textarea "x"
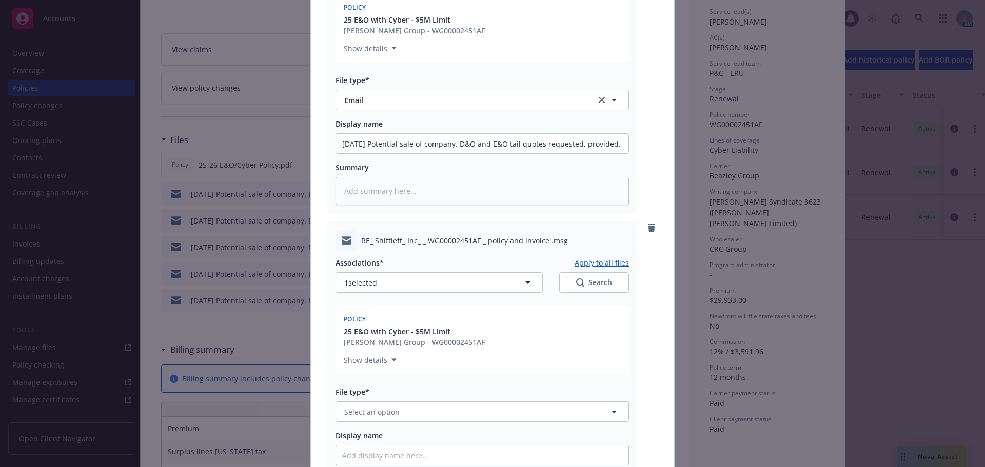
scroll to position [257, 0]
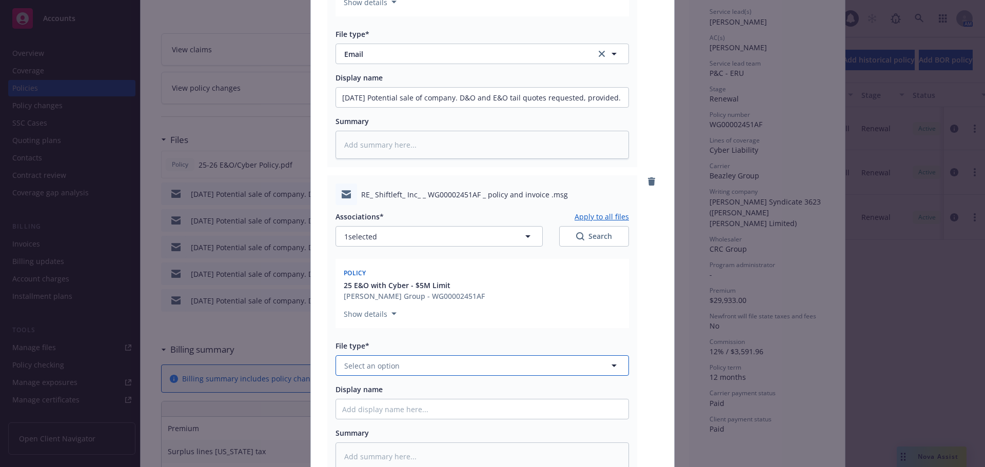
click at [385, 369] on span "Select an option" at bounding box center [371, 366] width 55 height 11
type input "em"
click at [372, 412] on div "Email" at bounding box center [482, 421] width 292 height 27
click at [386, 404] on input "Display name" at bounding box center [482, 409] width 292 height 19
paste input "09/17/25 Potential sale of company. D&O and E&O tail quotes requested, provided…"
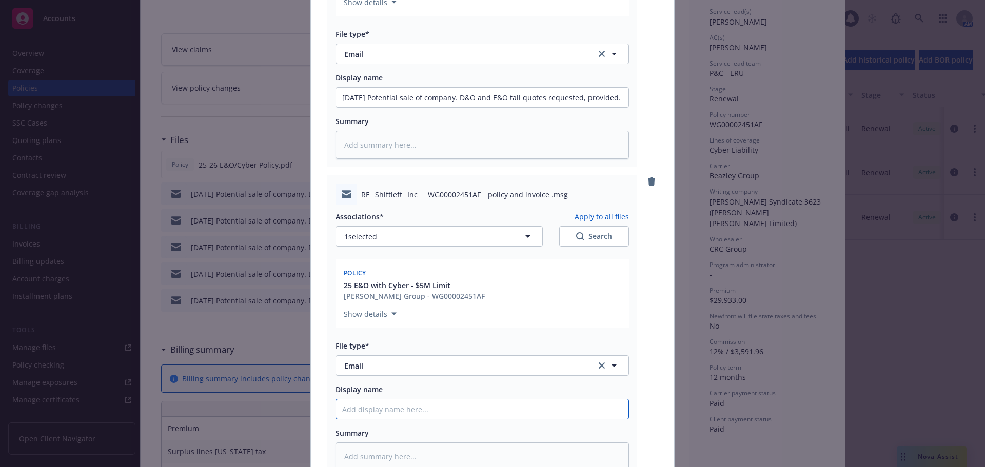
type textarea "x"
type input "09/17/25 Potential sale of company. D&O and E&O tail quotes requested, provided…"
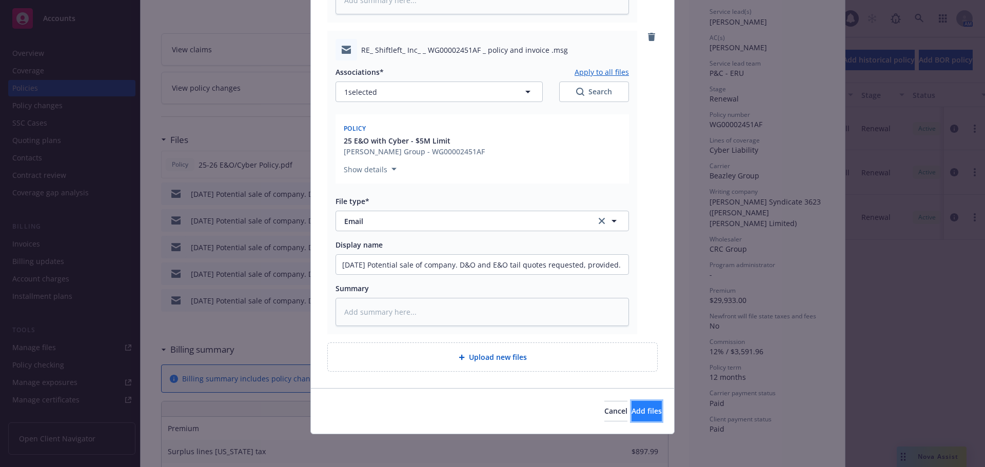
click at [632, 409] on span "Add files" at bounding box center [647, 411] width 30 height 10
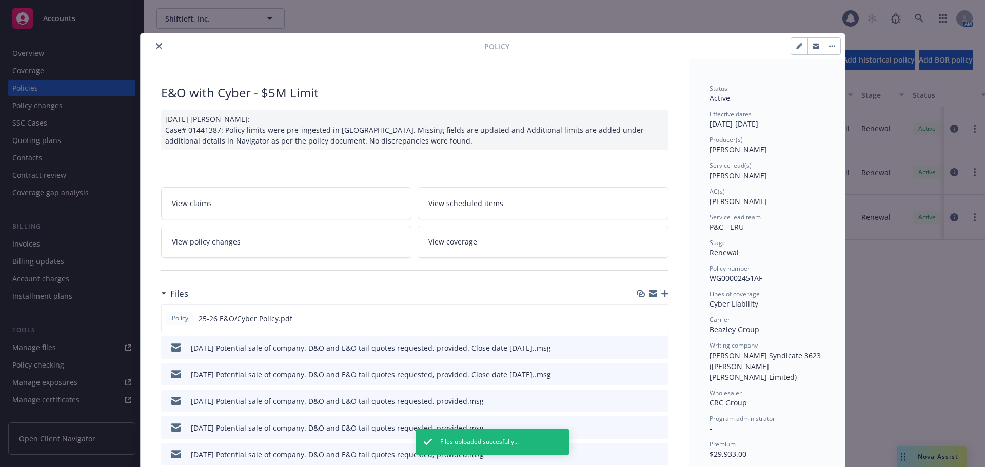
click at [156, 44] on icon "close" at bounding box center [159, 46] width 6 height 6
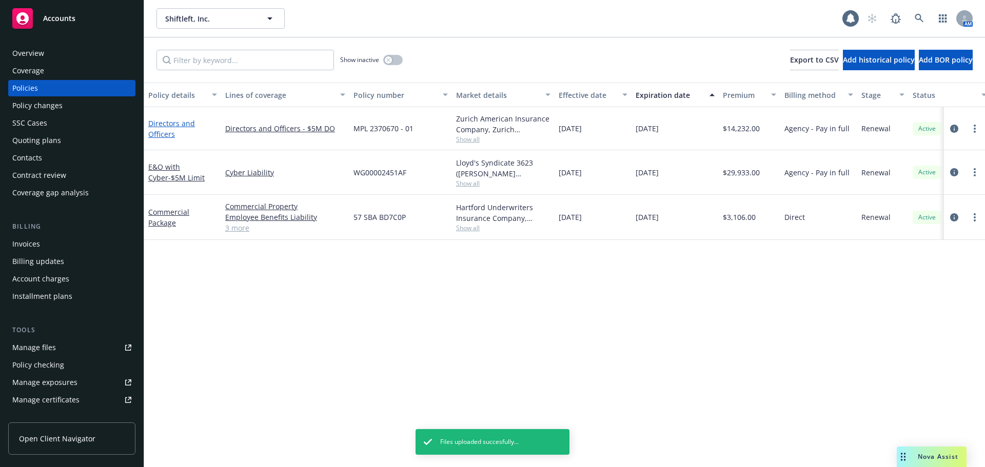
click at [170, 135] on link "Directors and Officers" at bounding box center [171, 129] width 47 height 21
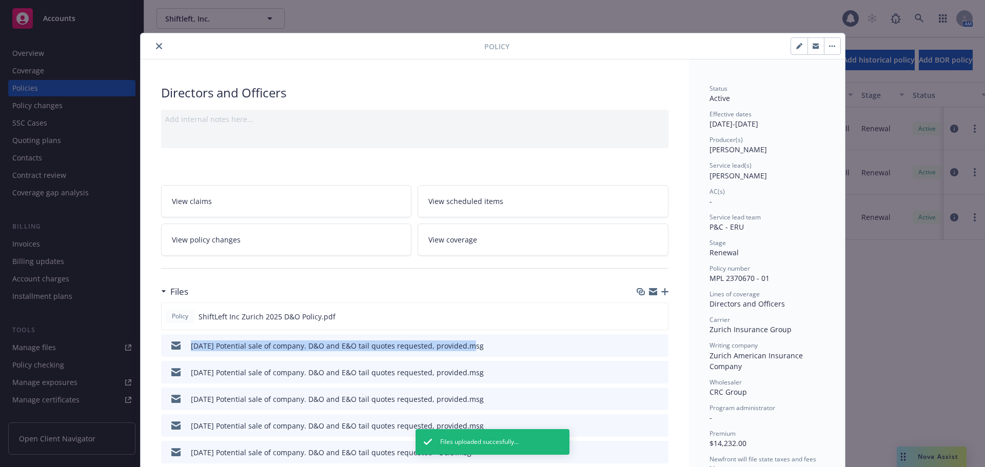
drag, startPoint x: 177, startPoint y: 348, endPoint x: 463, endPoint y: 348, distance: 285.8
click at [463, 348] on div "09/09/25 Potential sale of company. D&O and E&O tail quotes requested, provided…" at bounding box center [324, 346] width 319 height 22
click at [602, 348] on div "09/09/25 Potential sale of company. D&O and E&O tail quotes requested, provided…" at bounding box center [414, 346] width 507 height 23
click at [663, 294] on icon "button" at bounding box center [664, 291] width 7 height 7
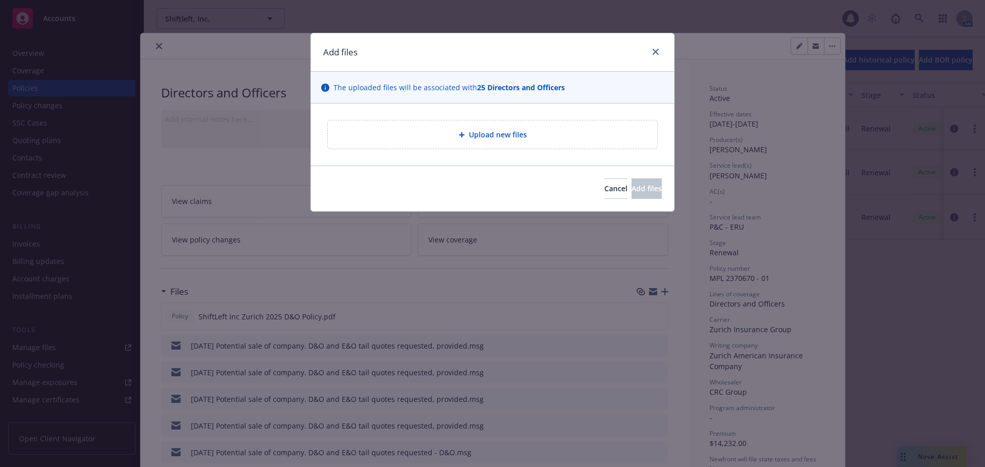
type textarea "x"
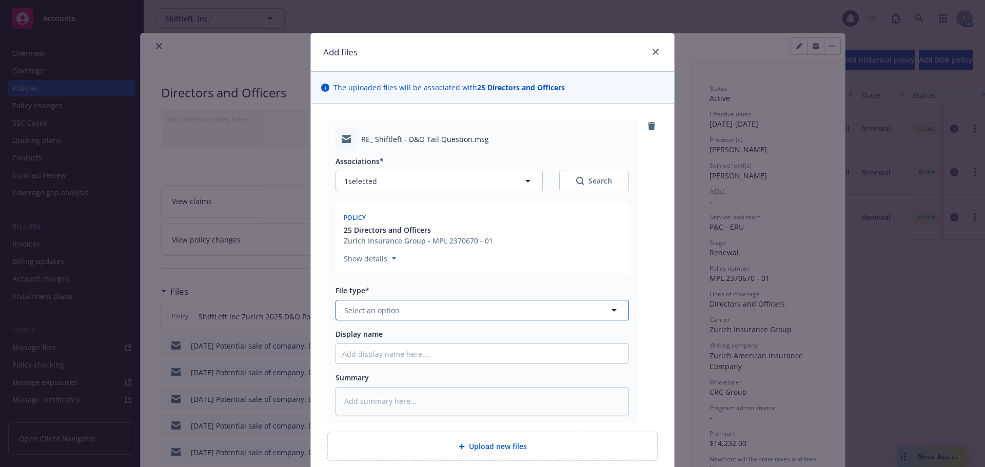
click at [360, 320] on button "Select an option" at bounding box center [482, 310] width 293 height 21
type input "em"
click at [403, 356] on div "Email" at bounding box center [482, 365] width 292 height 27
click at [407, 354] on input "Display name" at bounding box center [482, 353] width 292 height 19
paste input "09/17/25 Potential sale of company. D&O and E&O tail quotes requested, provided…"
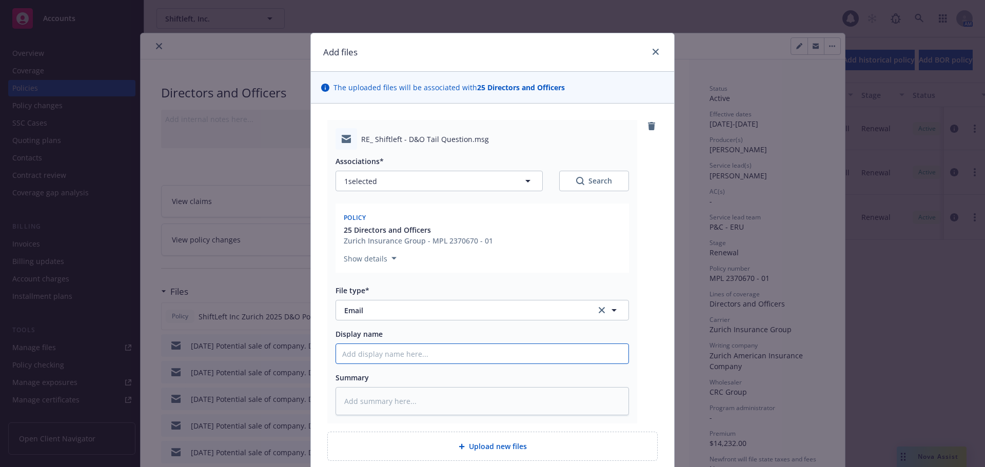
type textarea "x"
type input "09/17/25 Potential sale of company. D&O and E&O tail quotes requested, provided…"
type textarea "x"
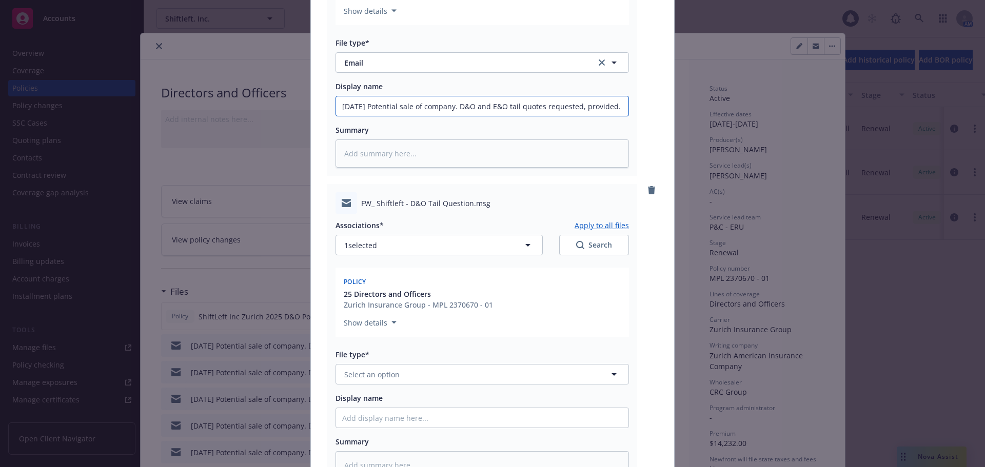
scroll to position [308, 0]
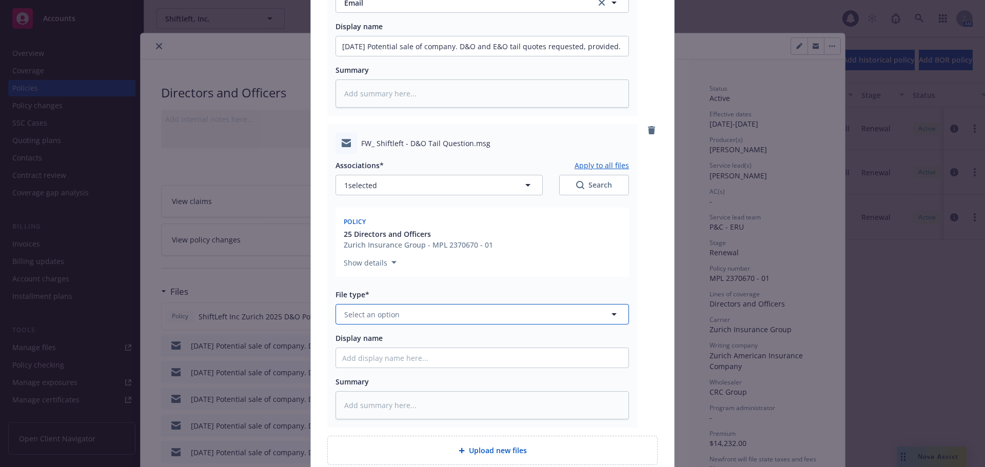
click at [371, 317] on span "Select an option" at bounding box center [371, 314] width 55 height 11
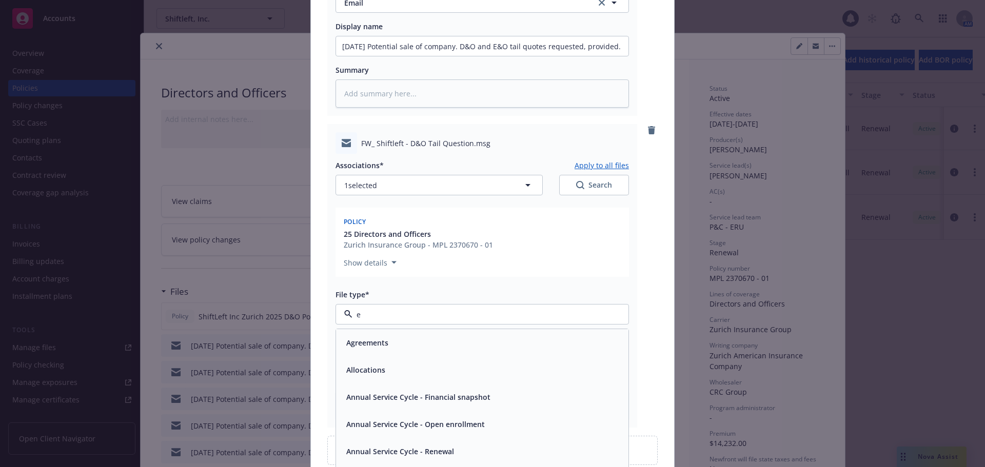
type input "em"
click at [377, 367] on div "Email" at bounding box center [482, 370] width 280 height 15
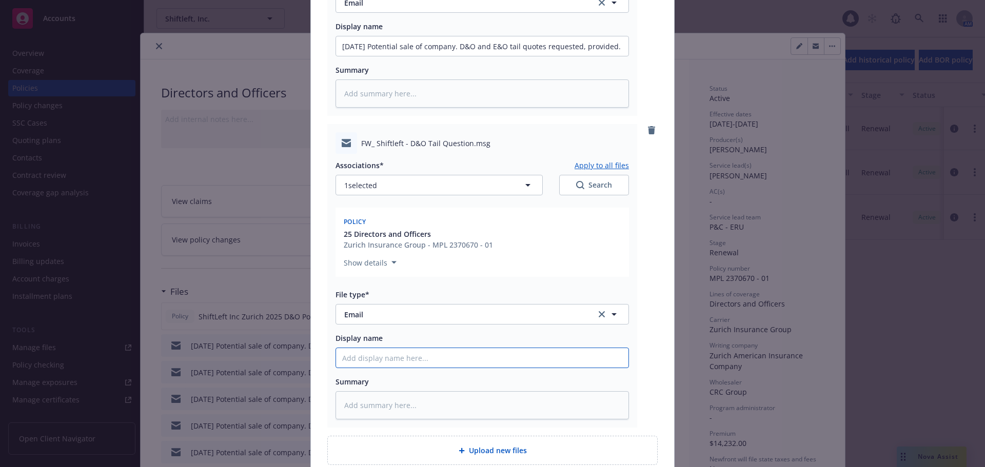
click at [406, 361] on input "Display name" at bounding box center [482, 357] width 292 height 19
paste input "09/17/25 Potential sale of company. D&O and E&O tail quotes requested, provided…"
type textarea "x"
type input "09/17/25 Potential sale of company. D&O and E&O tail quotes requested, provided…"
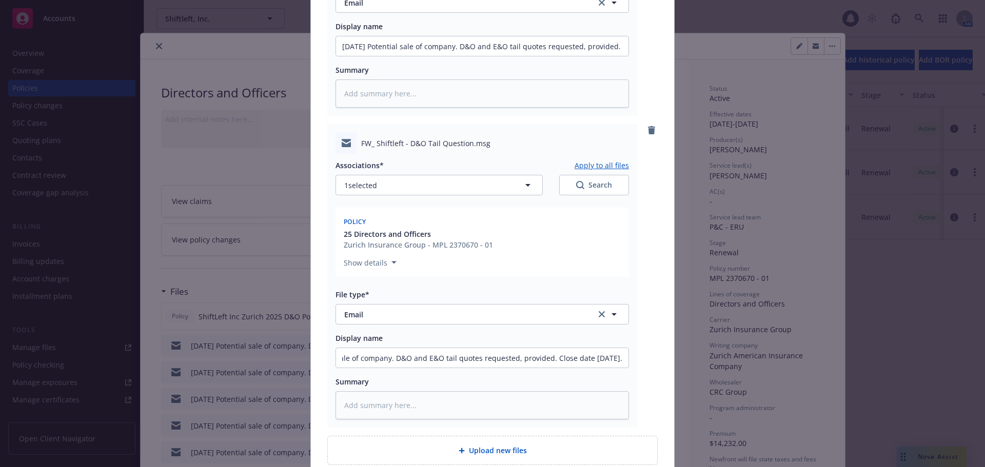
scroll to position [0, 0]
type textarea "x"
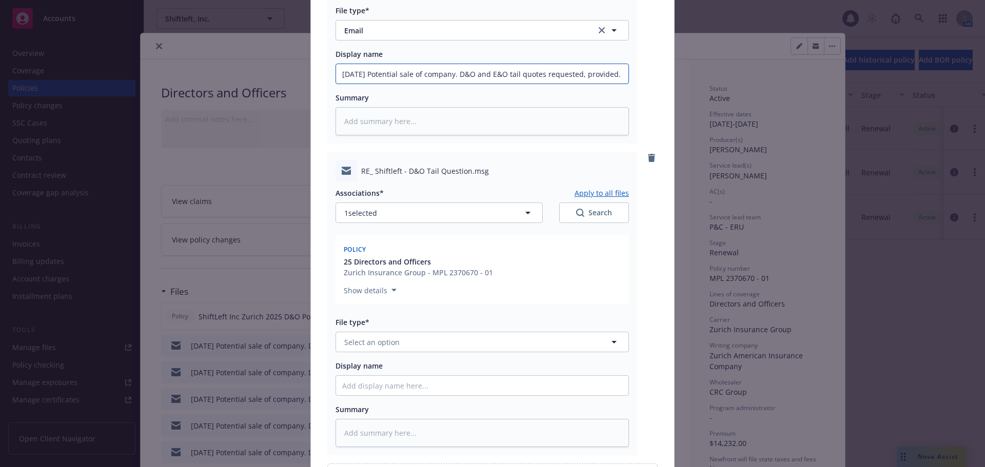
scroll to position [616, 0]
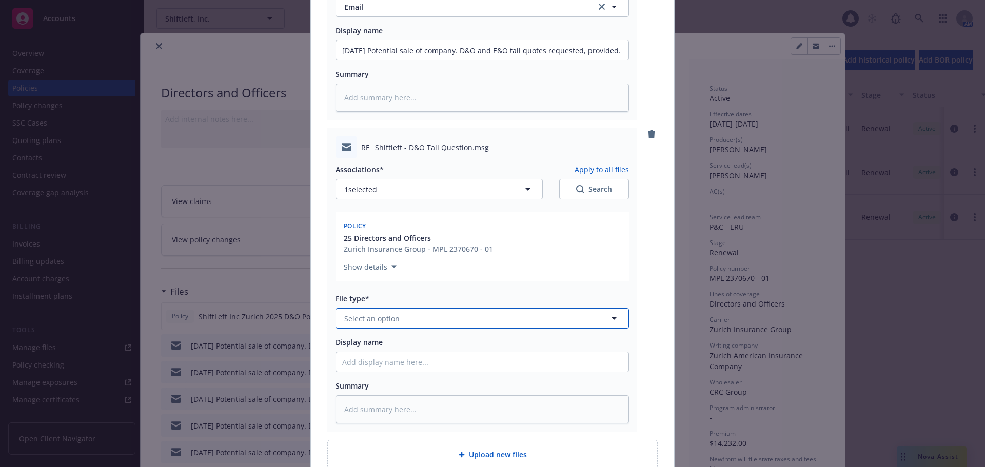
click at [399, 319] on button "Select an option" at bounding box center [482, 318] width 293 height 21
type input "em"
click at [392, 365] on div "Email" at bounding box center [482, 374] width 292 height 27
click at [404, 366] on input "Display name" at bounding box center [482, 361] width 292 height 19
paste input "09/17/25 Potential sale of company. D&O and E&O tail quotes requested, provided…"
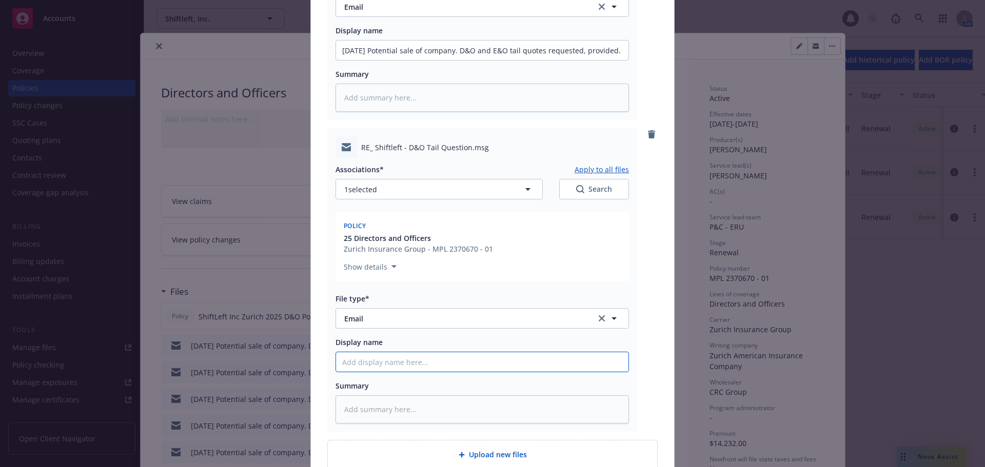
type textarea "x"
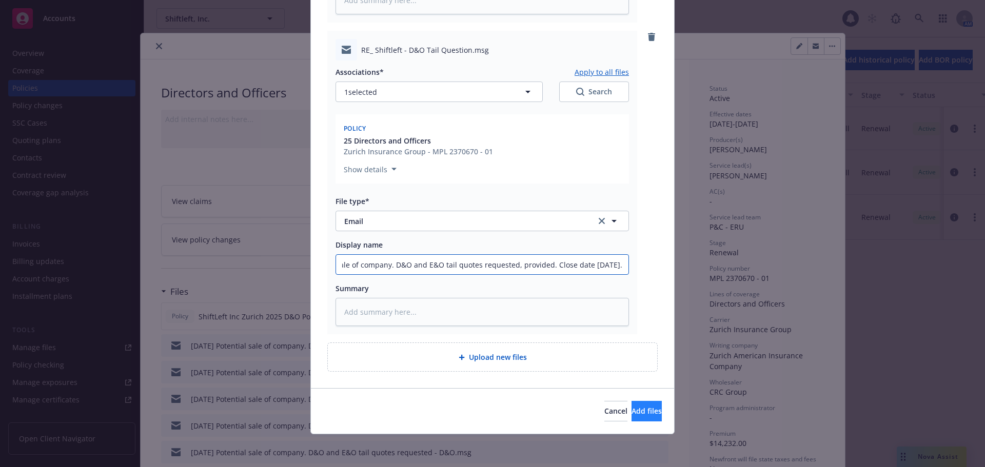
type input "09/17/25 Potential sale of company. D&O and E&O tail quotes requested, provided…"
click at [632, 418] on button "Add files" at bounding box center [647, 411] width 30 height 21
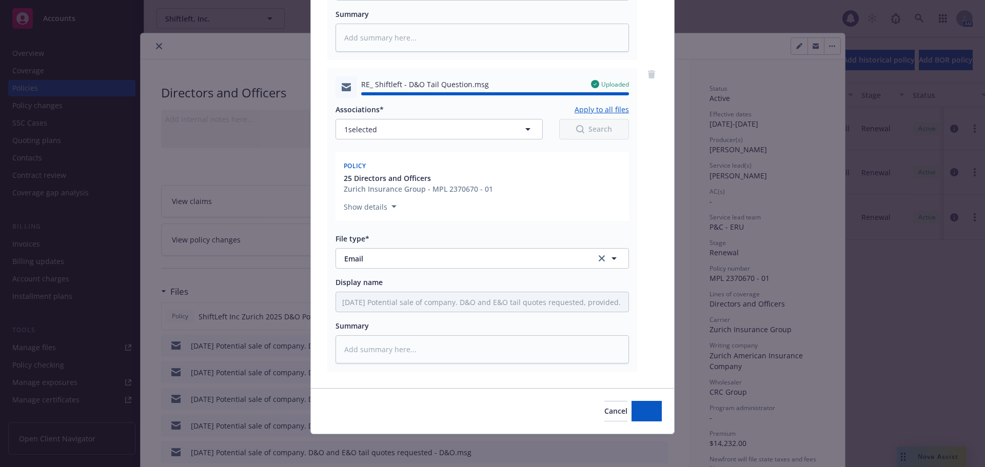
type textarea "x"
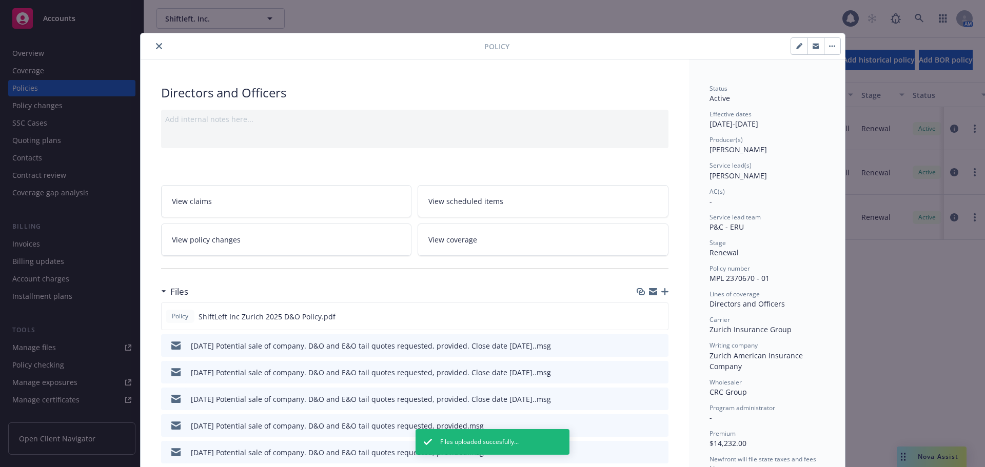
click at [158, 45] on icon "close" at bounding box center [159, 46] width 6 height 6
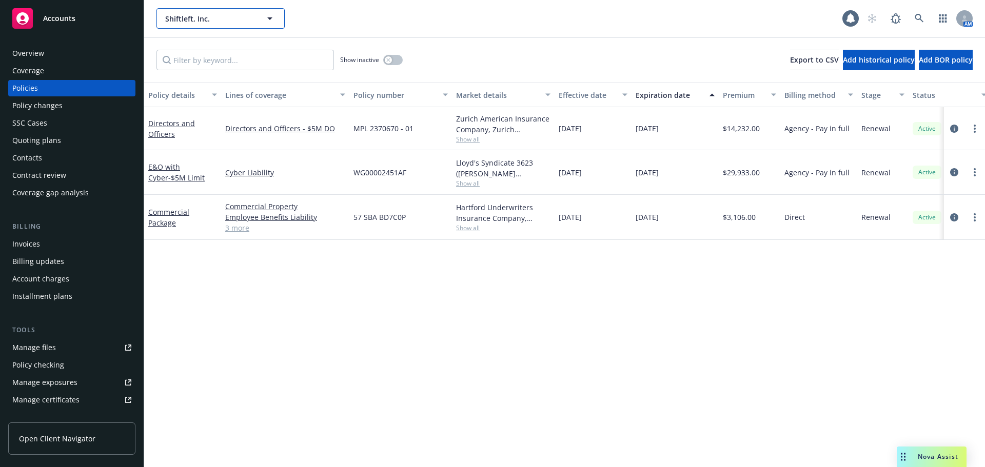
click at [200, 18] on span "Shiftleft, Inc." at bounding box center [209, 18] width 89 height 11
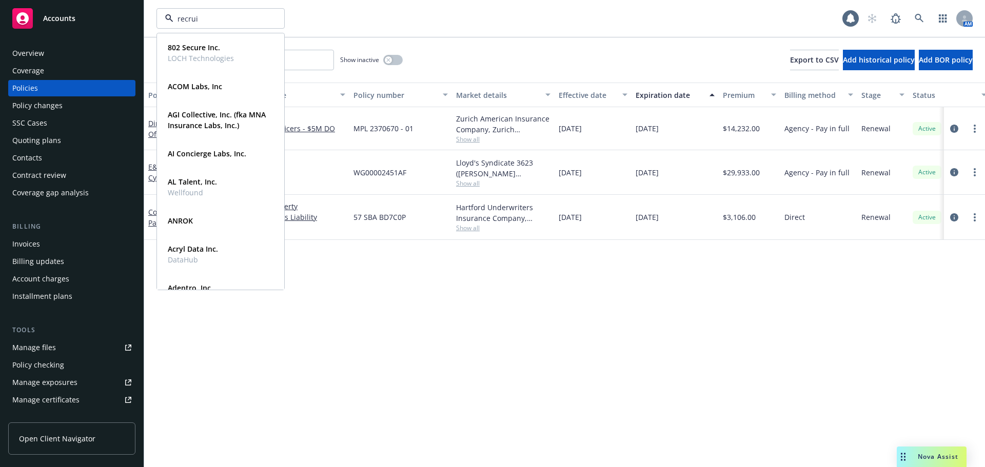
type input "recruit"
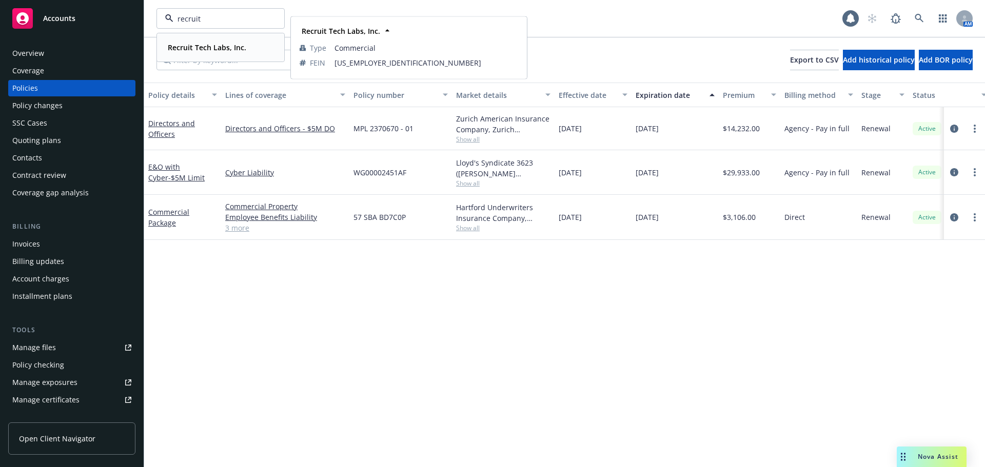
click at [216, 51] on strong "Recruit Tech Labs, Inc." at bounding box center [207, 48] width 78 height 10
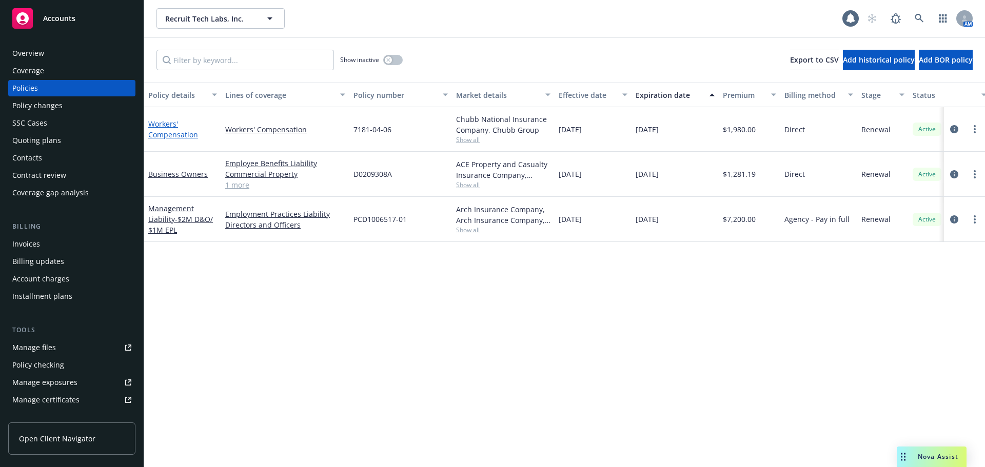
click at [162, 132] on link "Workers' Compensation" at bounding box center [173, 129] width 50 height 21
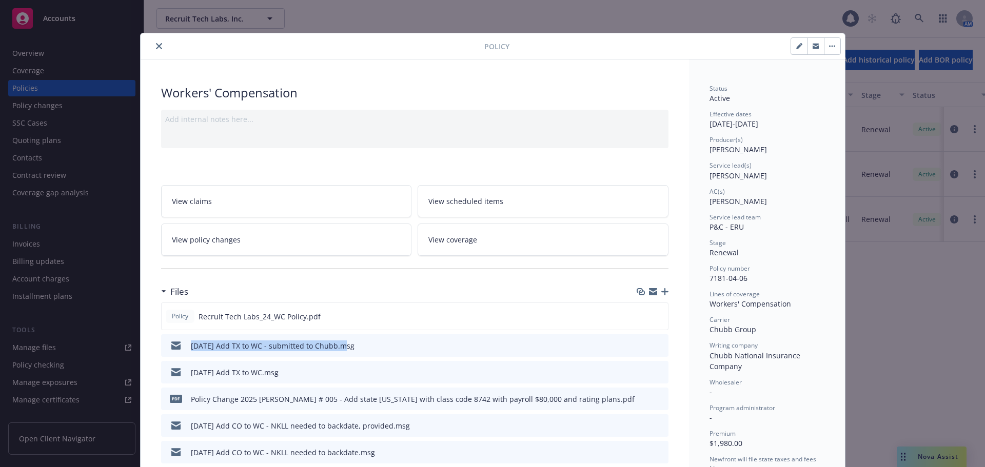
drag, startPoint x: 176, startPoint y: 347, endPoint x: 336, endPoint y: 350, distance: 159.1
click at [336, 350] on div "09/15/25 Add TX to WC - submitted to Chubb.msg" at bounding box center [259, 346] width 189 height 22
copy div "09/15/25 Add TX to WC - submitted to Chubb"
click at [663, 292] on icon "button" at bounding box center [664, 291] width 7 height 7
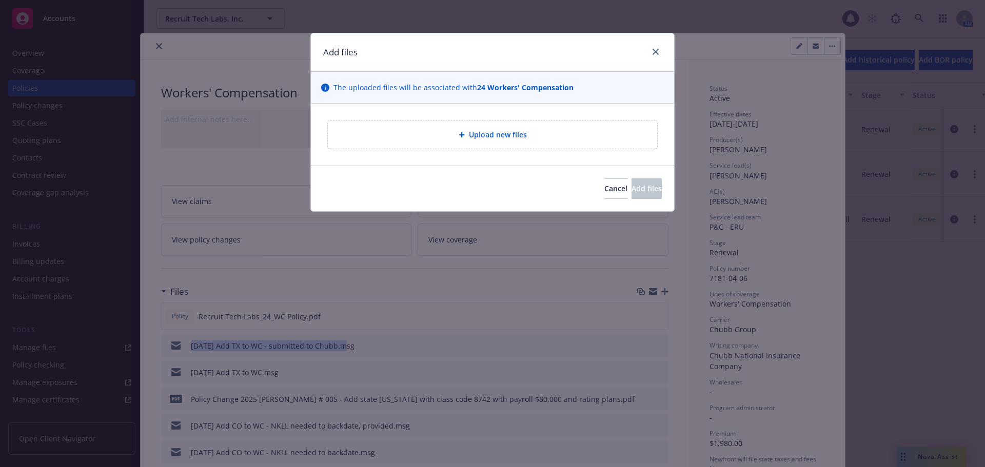
type textarea "x"
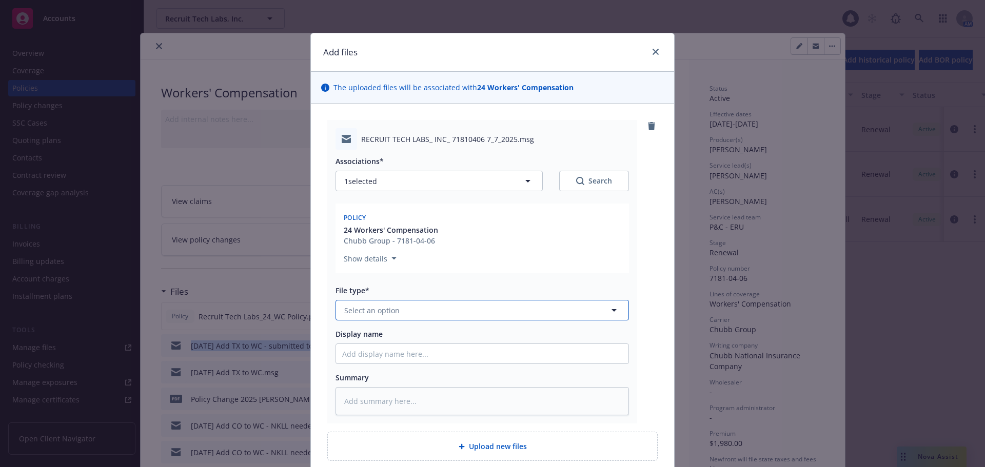
click at [384, 310] on span "Select an option" at bounding box center [371, 310] width 55 height 11
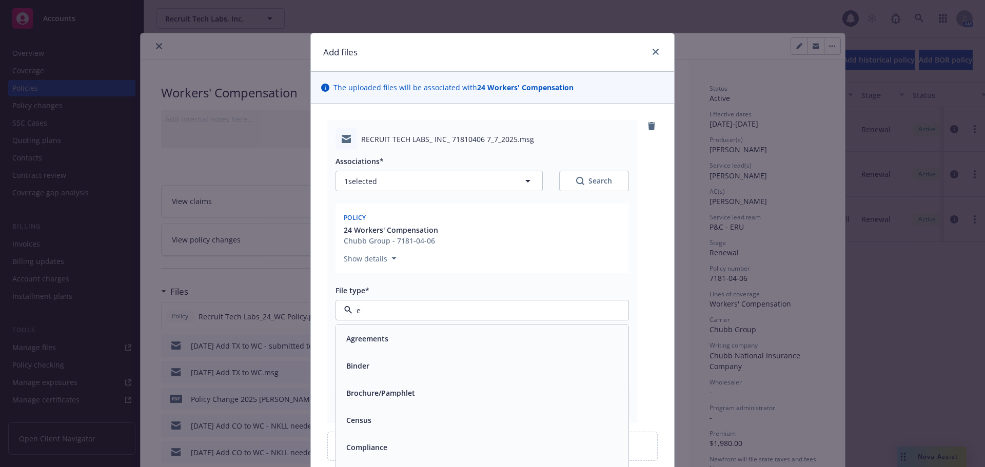
type input "em"
click at [397, 362] on div "Email" at bounding box center [482, 366] width 280 height 15
click at [398, 357] on input "Display name" at bounding box center [482, 353] width 292 height 19
paste input "09/15/25 Add TX to WC - submitted to Chubb"
type textarea "x"
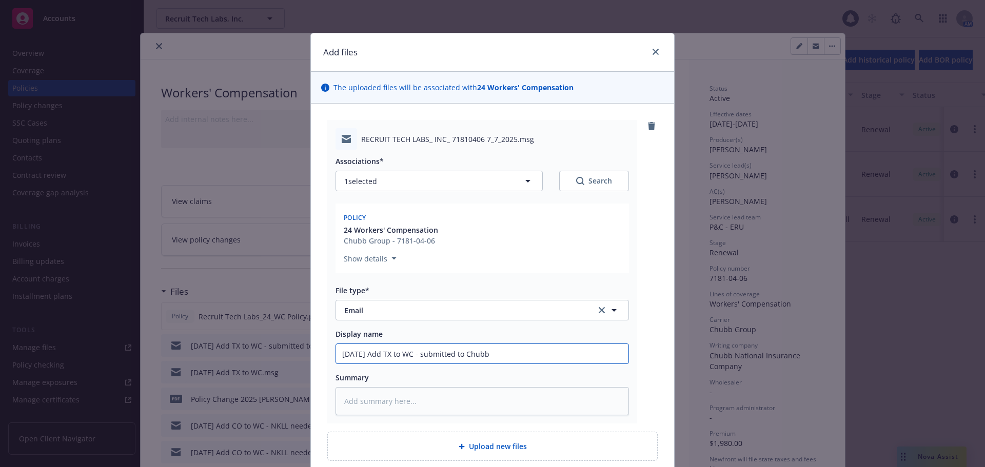
type input "09/15/25 Add TX to WC - submitted to Chubb"
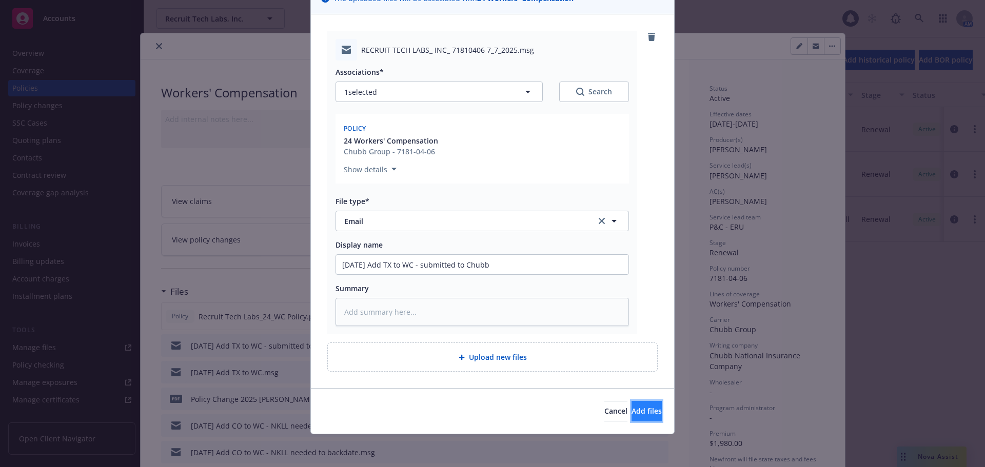
click at [636, 414] on span "Add files" at bounding box center [647, 411] width 30 height 10
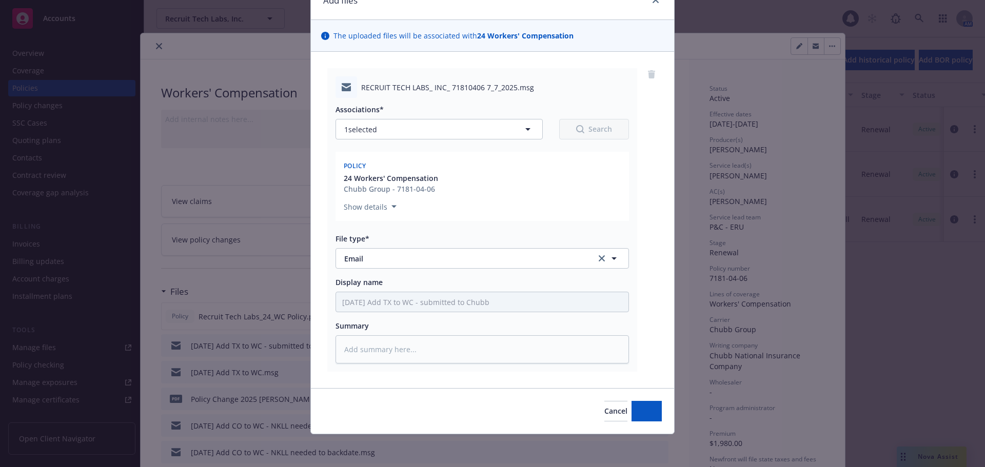
scroll to position [52, 0]
type textarea "x"
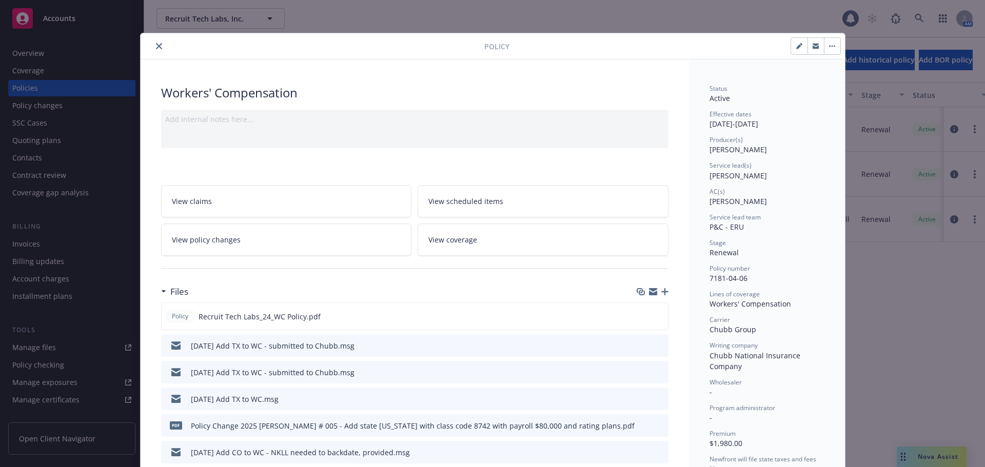
click at [156, 45] on icon "close" at bounding box center [159, 46] width 6 height 6
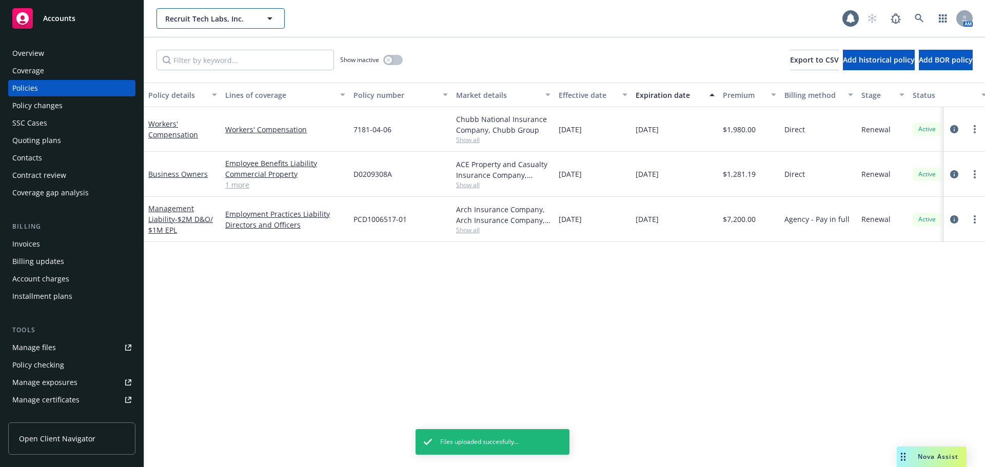
click at [196, 16] on span "Recruit Tech Labs, Inc." at bounding box center [209, 18] width 89 height 11
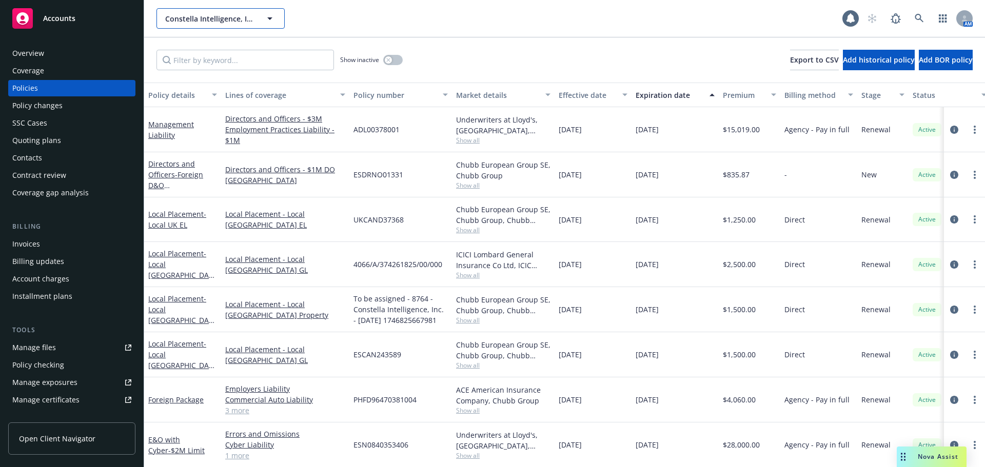
click at [232, 19] on span "Constella Intelligence, Inc." at bounding box center [209, 18] width 89 height 11
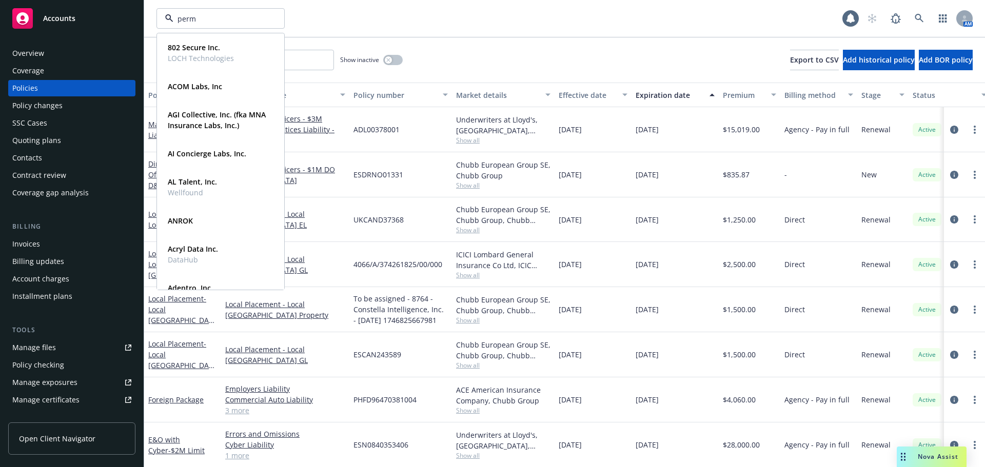
type input "perma"
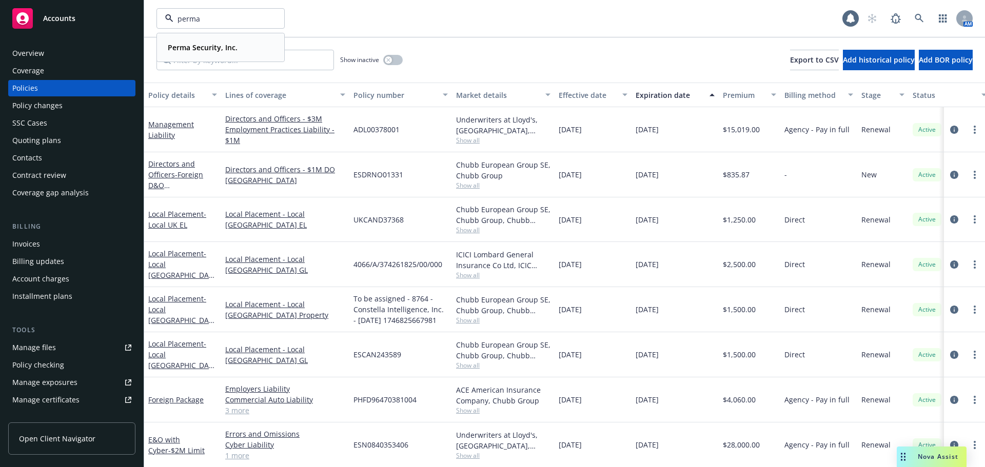
click at [206, 48] on strong "Perma Security, Inc." at bounding box center [203, 48] width 70 height 10
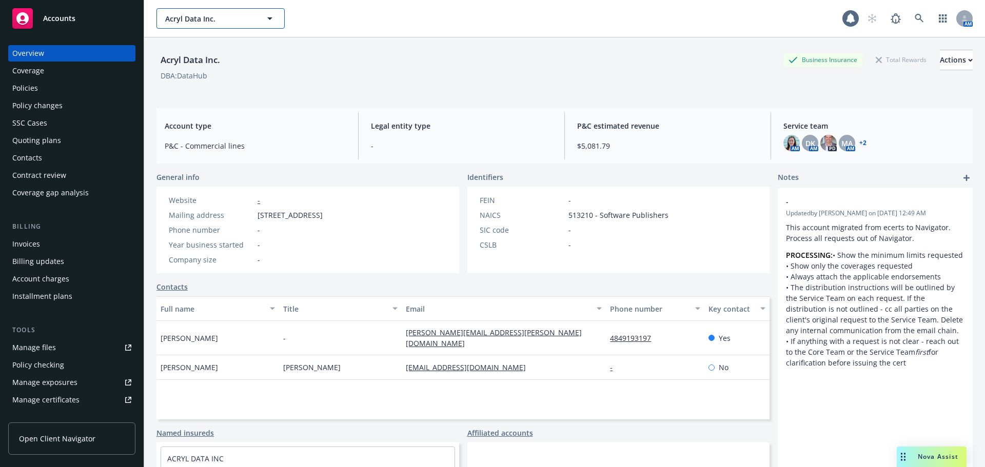
click at [198, 13] on span "Acryl Data Inc." at bounding box center [209, 18] width 89 height 11
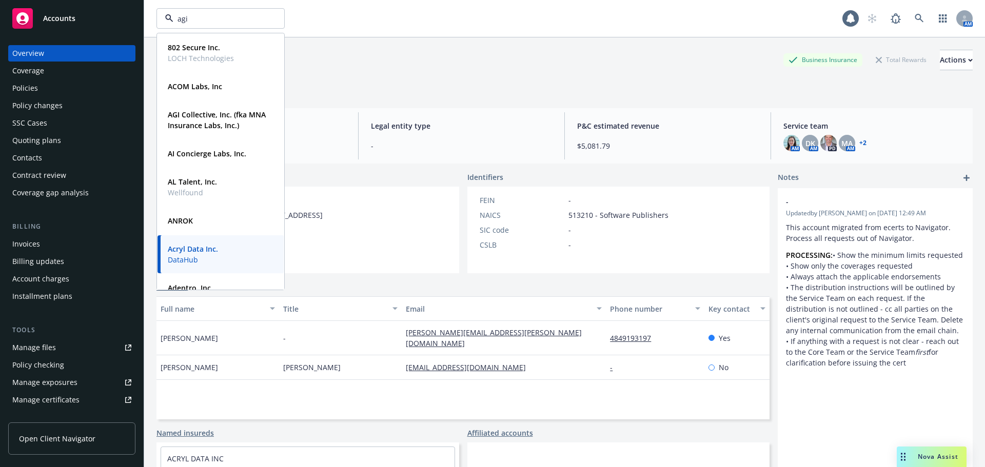
type input "agi"
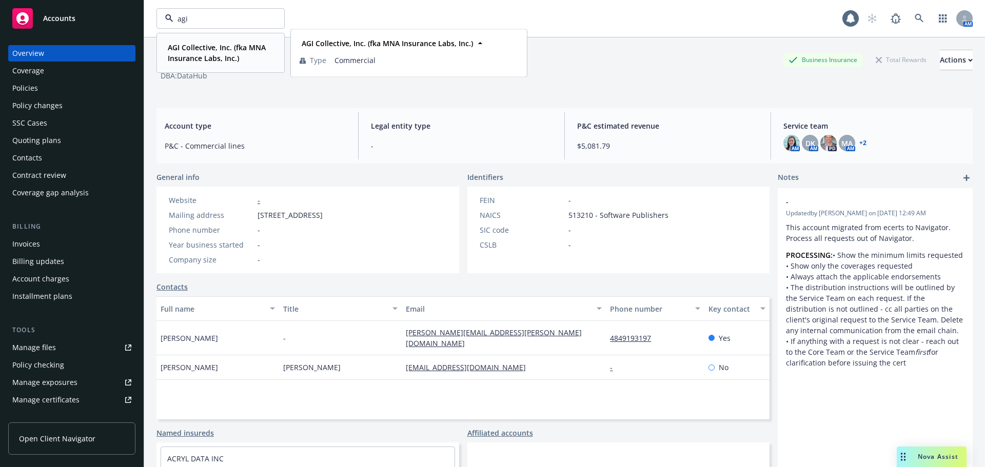
click at [203, 50] on strong "AGI Collective, Inc. (fka MNA Insurance Labs, Inc.)" at bounding box center [217, 53] width 98 height 21
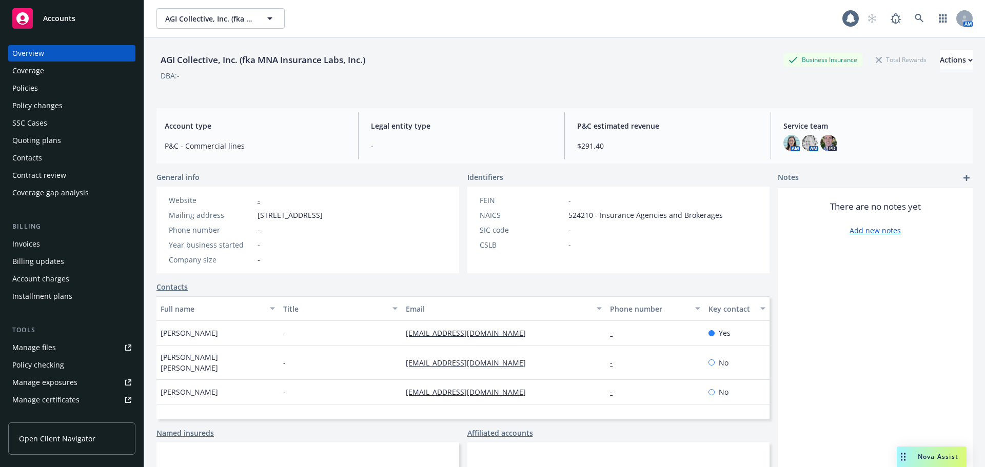
click at [44, 88] on div "Policies" at bounding box center [71, 88] width 119 height 16
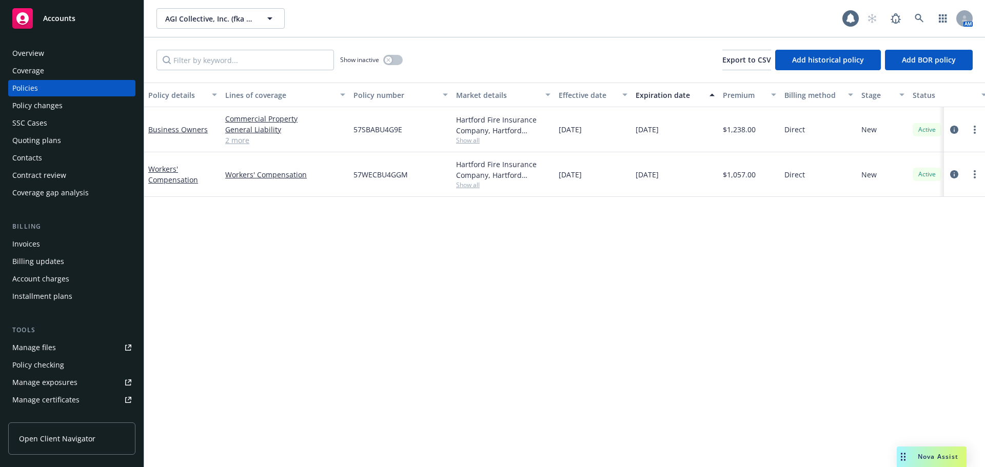
click at [57, 138] on div "Quoting plans" at bounding box center [36, 140] width 49 height 16
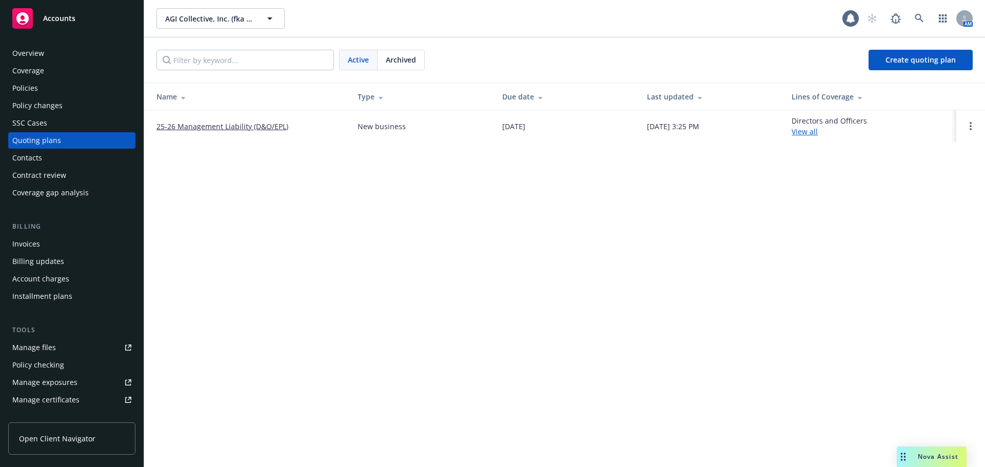
click at [240, 134] on td "25-26 Management Liability (D&O/EPL)" at bounding box center [246, 126] width 205 height 32
click at [242, 128] on link "25-26 Management Liability (D&O/EPL)" at bounding box center [222, 126] width 132 height 11
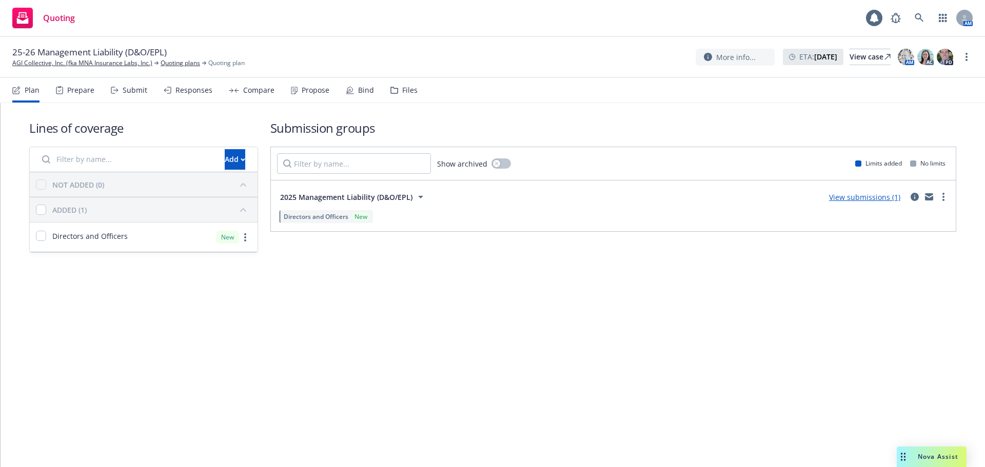
click at [872, 199] on link "View submissions (1)" at bounding box center [864, 197] width 71 height 10
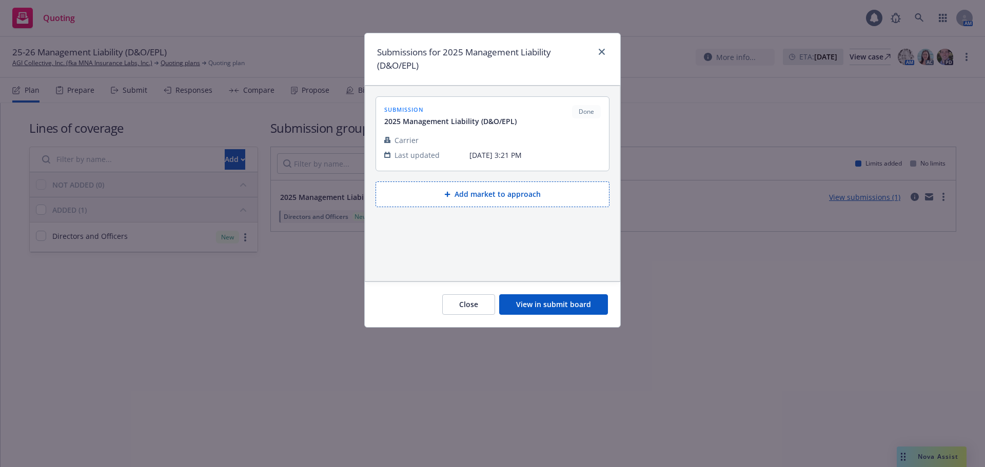
click at [595, 302] on button "View in submit board" at bounding box center [553, 304] width 109 height 21
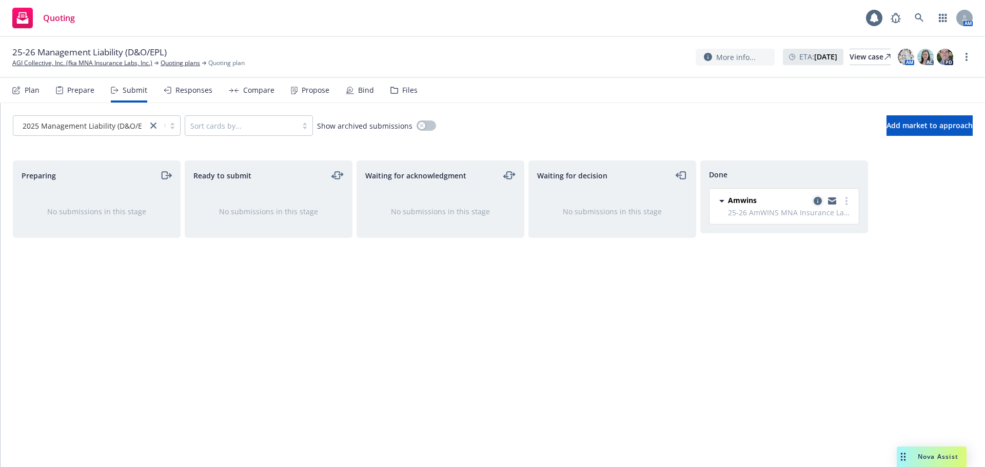
click at [819, 203] on icon "copy logging email" at bounding box center [818, 201] width 8 height 8
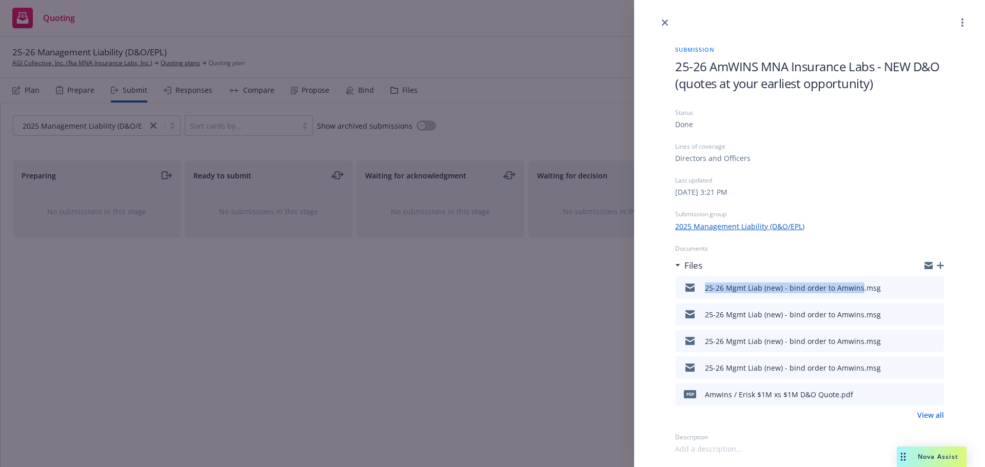
drag, startPoint x: 701, startPoint y: 292, endPoint x: 859, endPoint y: 292, distance: 158.0
click at [859, 292] on div "25-26 Mgmt Liab (new) - bind order to Amwins.msg" at bounding box center [780, 288] width 202 height 22
copy div "25-26 Mgmt Liab (new) - bind order to Amwins"
click at [940, 264] on icon "button" at bounding box center [940, 265] width 7 height 7
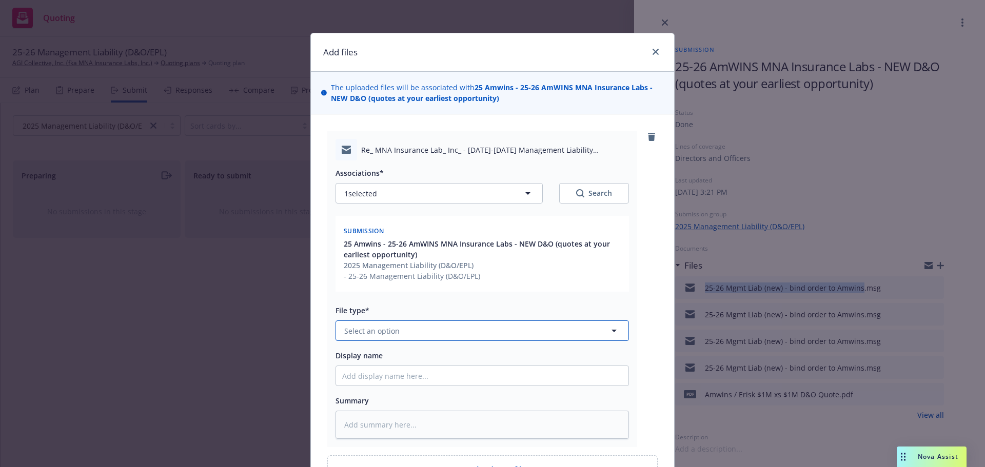
click at [402, 331] on button "Select an option" at bounding box center [482, 331] width 293 height 21
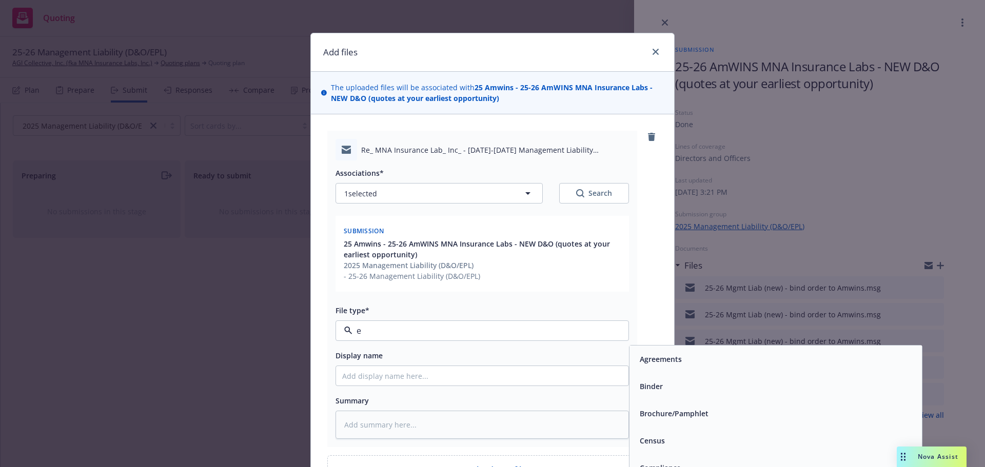
type input "em"
click at [662, 383] on div "Email" at bounding box center [776, 386] width 280 height 15
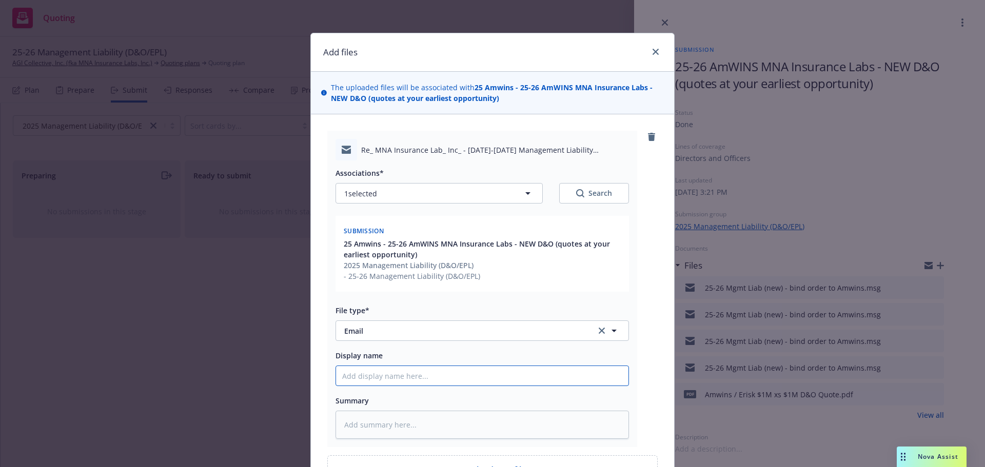
click at [489, 385] on input "Display name" at bounding box center [482, 375] width 292 height 19
paste input "25-26 Mgmt Liab (new) - bind order to Amwins"
type textarea "x"
type input "25-26 Mgmt Liab (new) - bind order to Amwins"
type textarea "x"
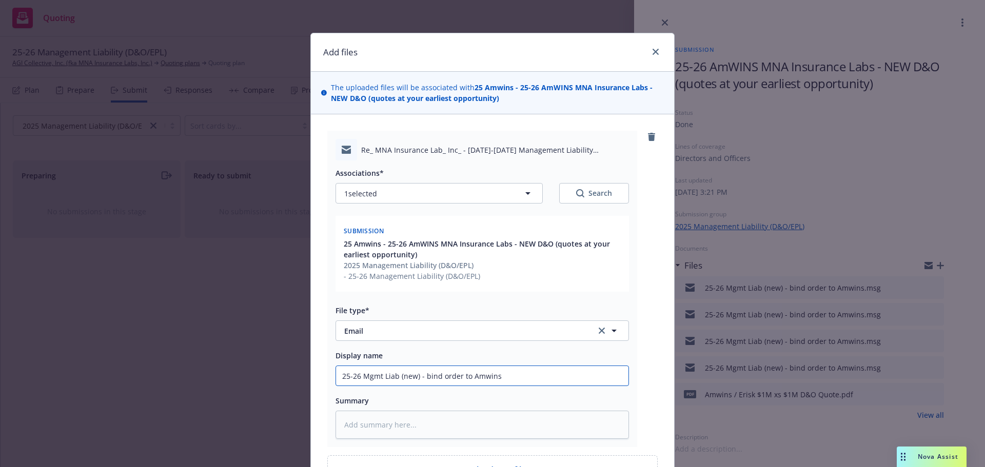
type input "25-26 Mgmt Liab (new) - bind order to Amwins,"
type textarea "x"
type input "25-26 Mgmt Liab (new) - bind order to Amwins,"
type textarea "x"
type input "25-26 Mgmt Liab (new) - bind order to Amwins, s"
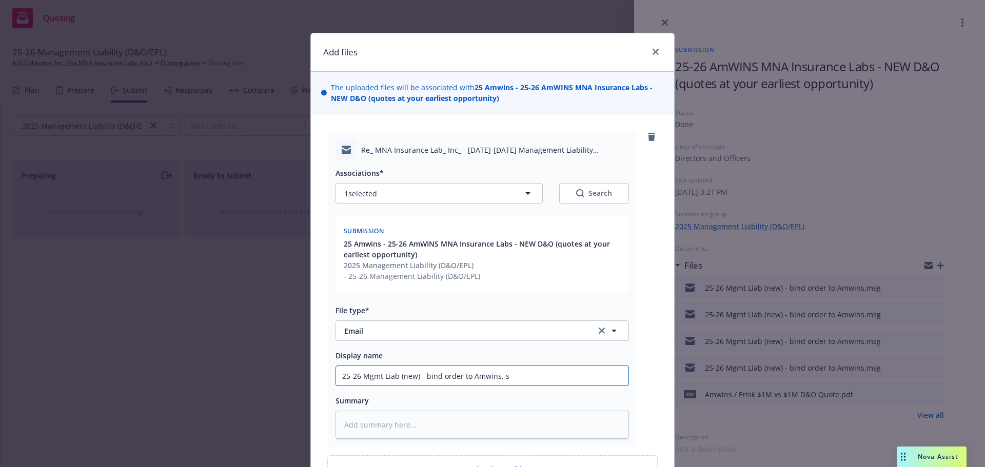
type textarea "x"
type input "25-26 Mgmt Liab (new) - bind order to Amwins, su"
type textarea "x"
type input "25-26 Mgmt Liab (new) - bind order to Amwins, sub"
type textarea "x"
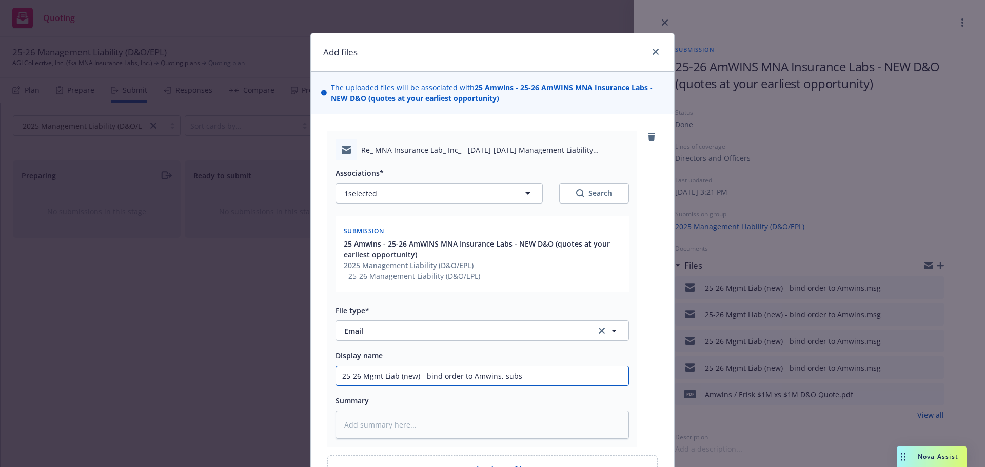
drag, startPoint x: 512, startPoint y: 380, endPoint x: 152, endPoint y: 378, distance: 360.2
click at [152, 378] on div "Add files The uploaded files will be associated with 25 Amwins - 25-26 AmWINS M…" at bounding box center [492, 233] width 985 height 467
click at [536, 371] on input "25-26 Mgmt Liab (new) - bind order to Amwins, subs" at bounding box center [482, 375] width 292 height 19
type input "25-26 Mgmt Liab (new) - bind order to Amwins, subs"
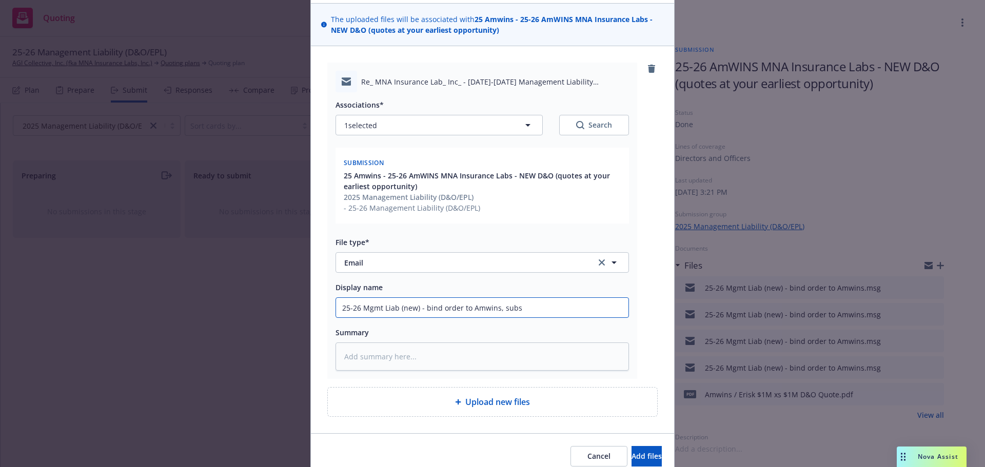
type textarea "x"
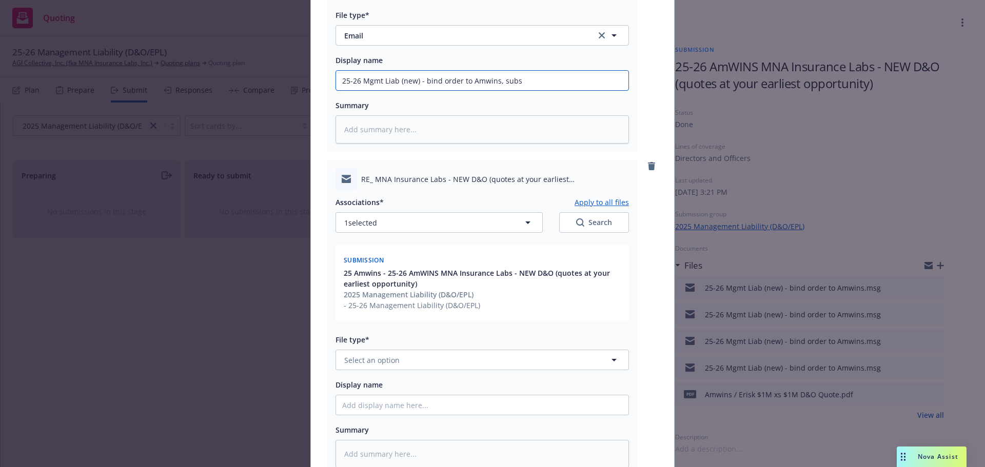
scroll to position [325, 0]
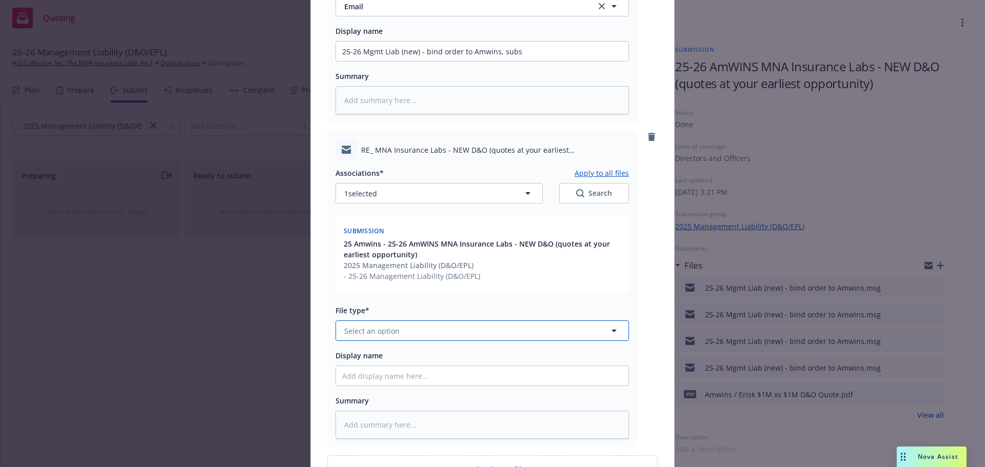
click at [388, 335] on span "Select an option" at bounding box center [371, 331] width 55 height 11
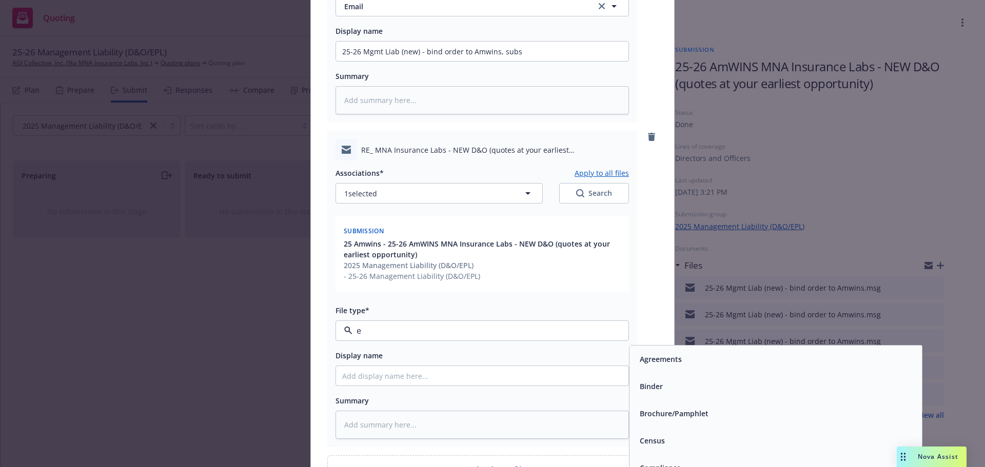
type input "em"
click at [682, 385] on div "Email" at bounding box center [776, 386] width 280 height 15
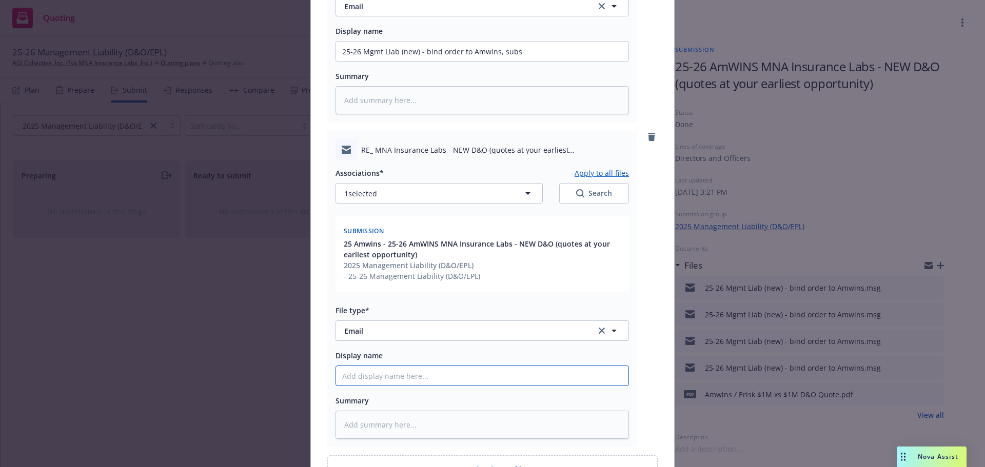
click at [478, 382] on input "Display name" at bounding box center [482, 375] width 292 height 19
paste input "25-26 Mgmt Liab (new) - bind order to Amwins, subs"
type textarea "x"
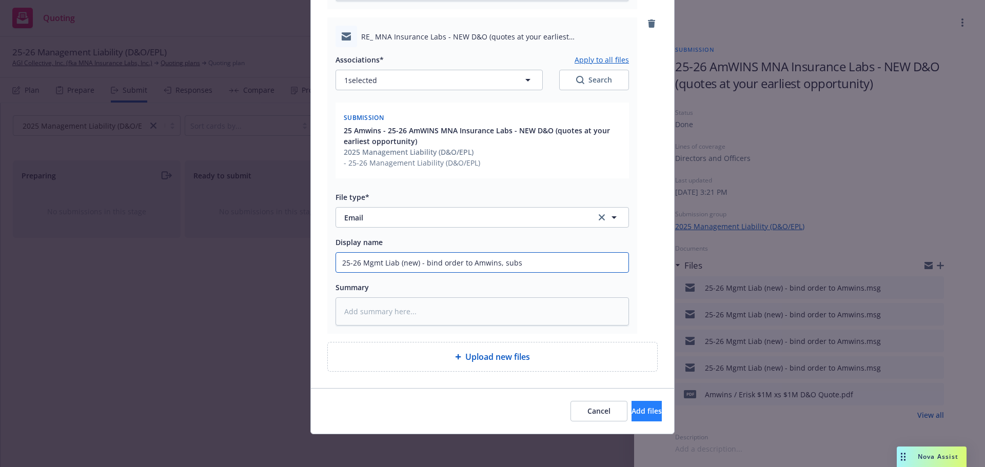
type input "25-26 Mgmt Liab (new) - bind order to Amwins, subs"
click at [641, 418] on button "Add files" at bounding box center [647, 411] width 30 height 21
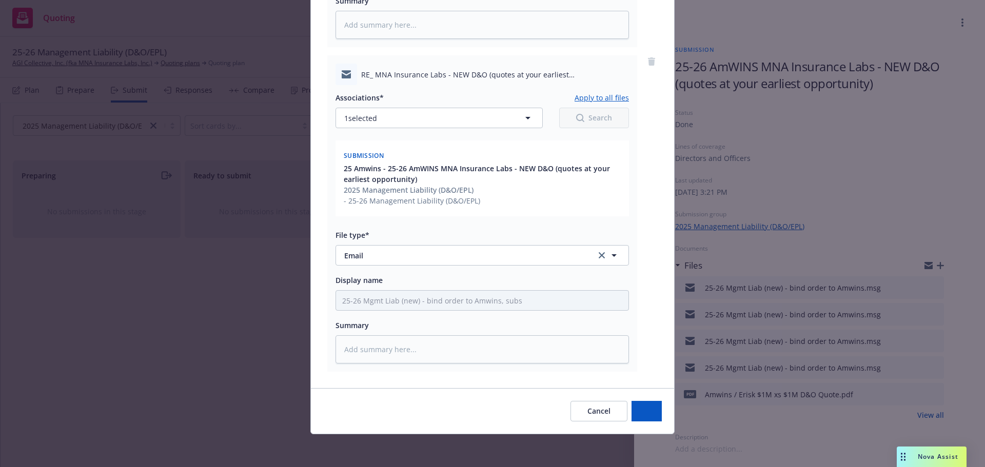
scroll to position [400, 0]
type textarea "x"
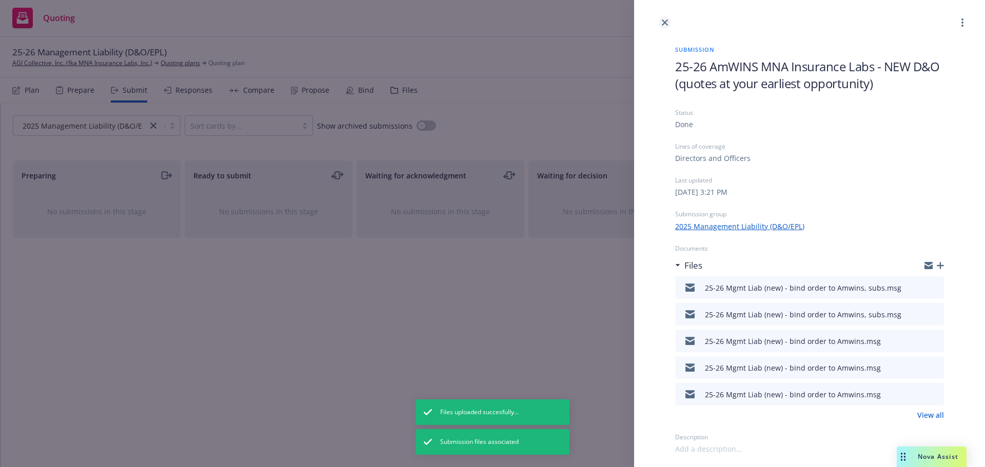
click at [666, 23] on icon "close" at bounding box center [665, 22] width 6 height 6
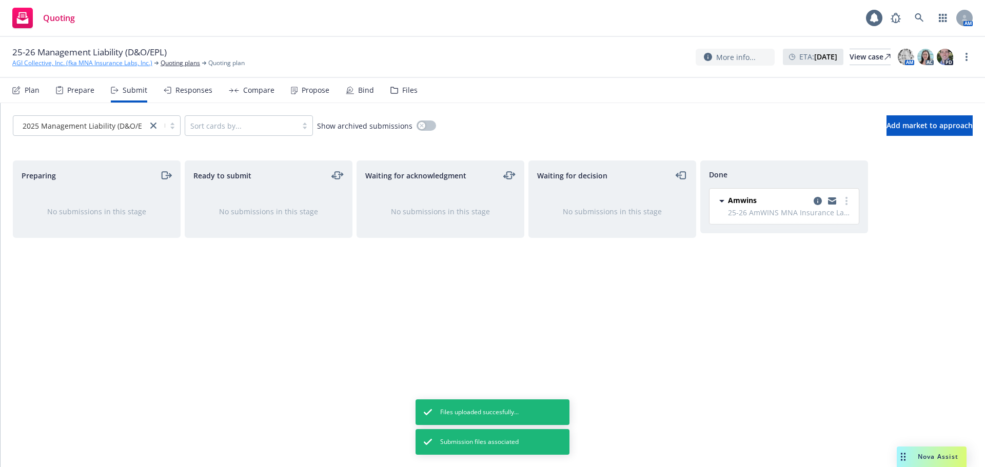
click at [53, 64] on link "AGI Collective, Inc. (fka MNA Insurance Labs, Inc.)" at bounding box center [82, 62] width 140 height 9
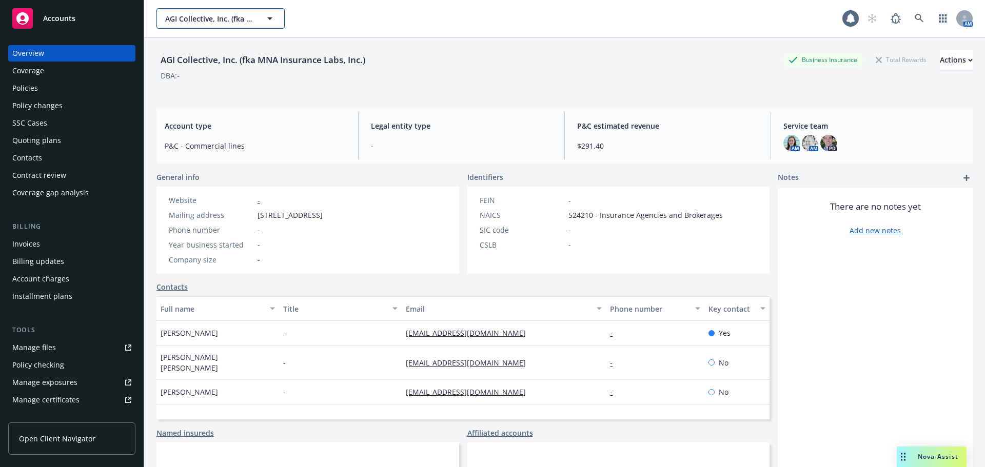
click at [189, 17] on span "AGI Collective, Inc. (fka MNA Insurance Labs, Inc.)" at bounding box center [209, 18] width 89 height 11
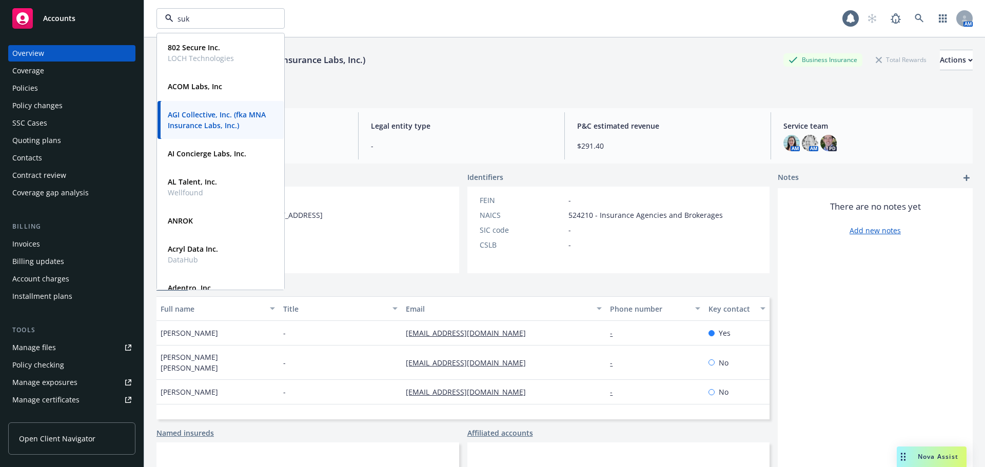
type input "suki"
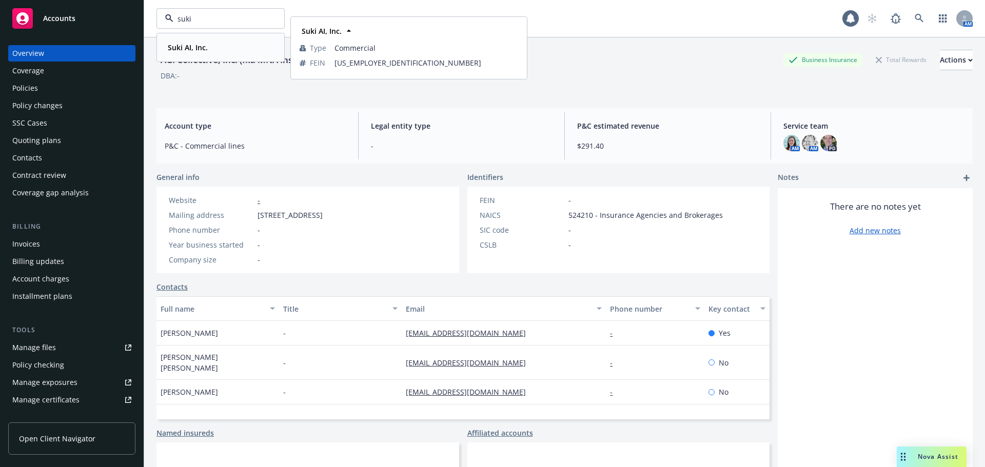
click at [196, 48] on strong "Suki AI, Inc." at bounding box center [188, 48] width 40 height 10
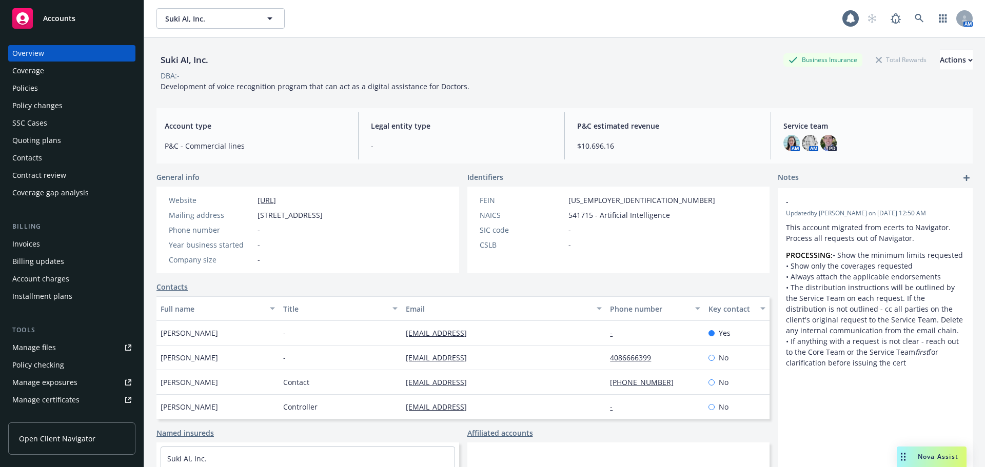
click at [43, 143] on div "Quoting plans" at bounding box center [36, 140] width 49 height 16
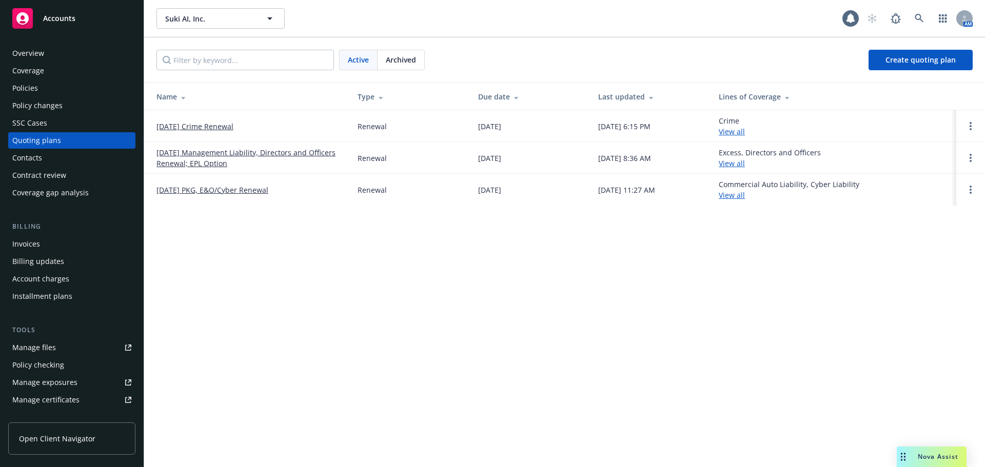
click at [227, 153] on link "09/24/25 Management Liability, Directors and Officers Renewal; EPL Option" at bounding box center [248, 158] width 185 height 22
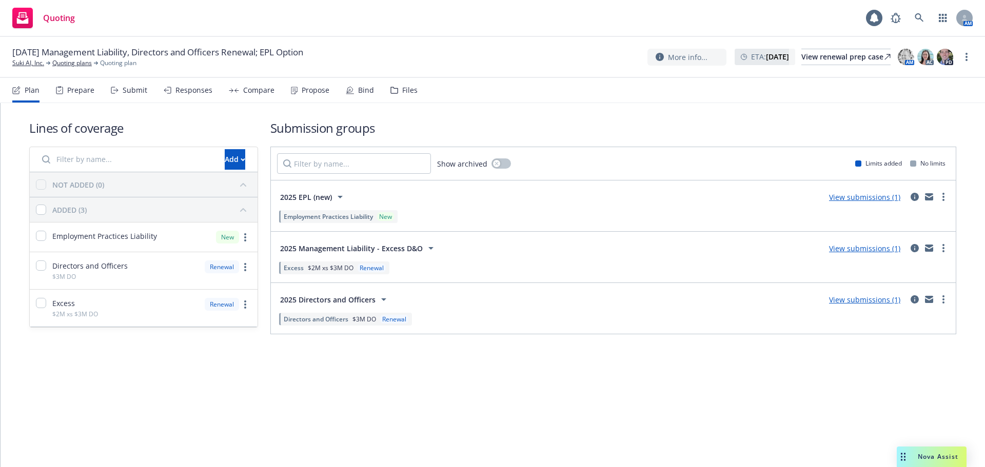
click at [867, 201] on link "View submissions (1)" at bounding box center [864, 197] width 71 height 10
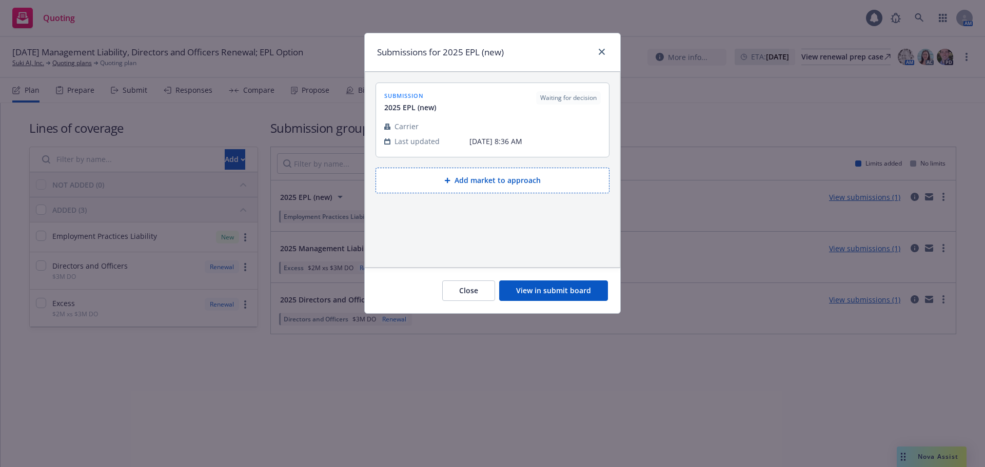
click at [561, 297] on button "View in submit board" at bounding box center [553, 291] width 109 height 21
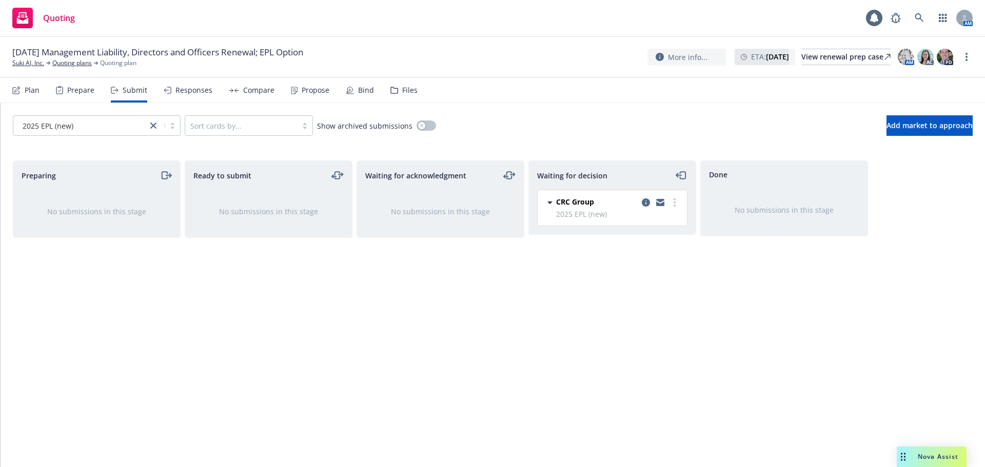
click at [395, 91] on div "Files" at bounding box center [403, 90] width 27 height 25
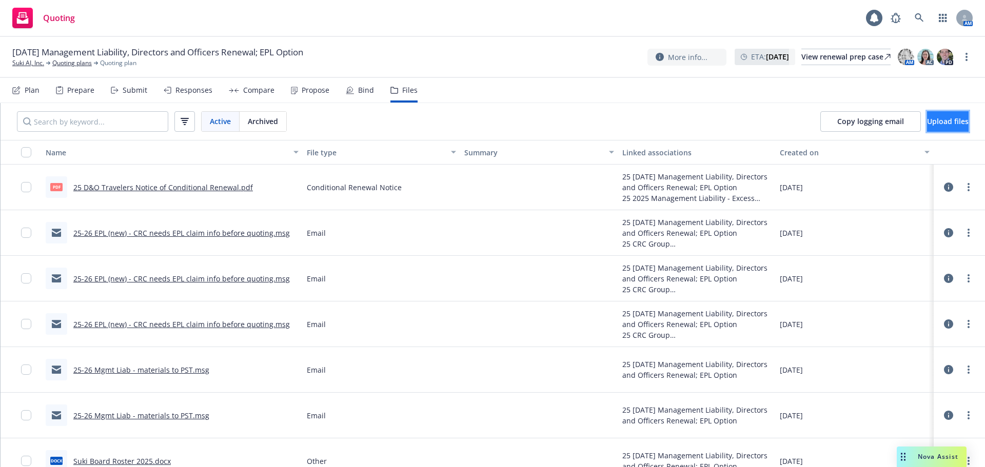
click at [927, 121] on button "Upload files" at bounding box center [948, 121] width 42 height 21
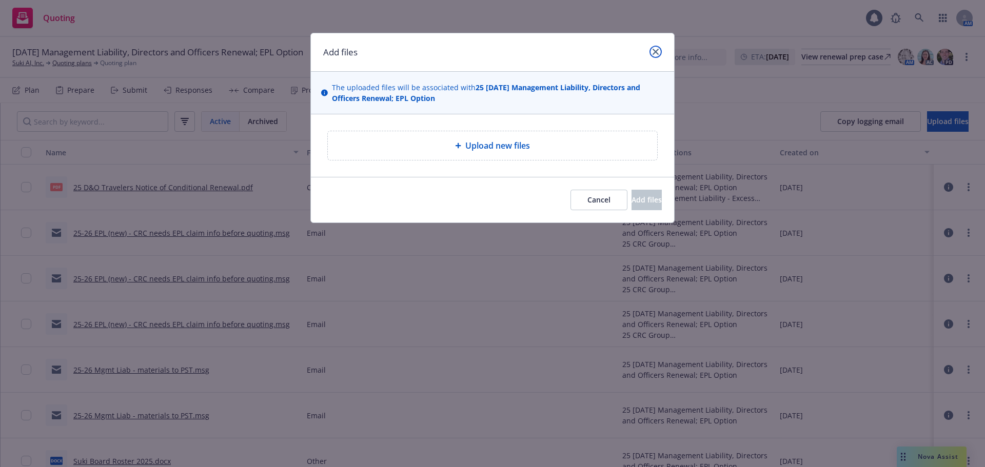
drag, startPoint x: 657, startPoint y: 49, endPoint x: 606, endPoint y: 69, distance: 54.8
click at [657, 49] on icon "close" at bounding box center [656, 52] width 6 height 6
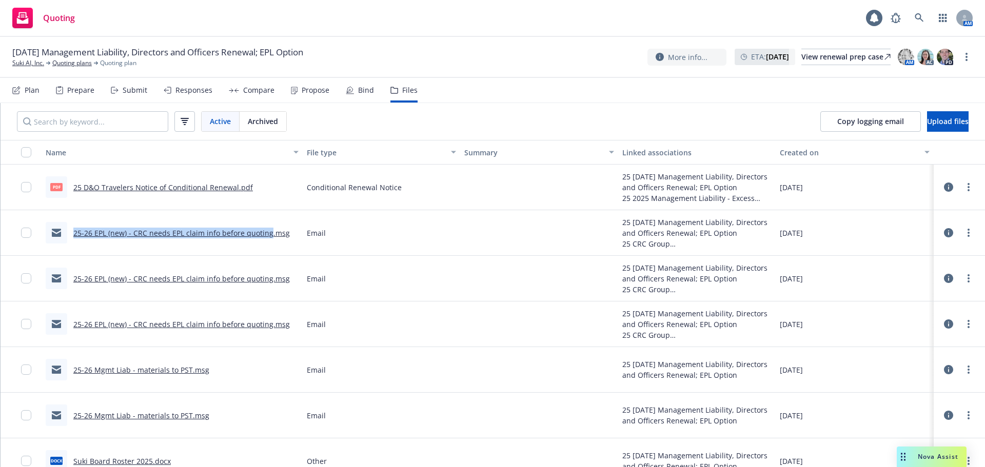
drag, startPoint x: 56, startPoint y: 238, endPoint x: 268, endPoint y: 241, distance: 212.4
click at [268, 241] on div "25-26 EPL (new) - CRC needs EPL claim info before quoting.msg" at bounding box center [168, 233] width 244 height 22
copy link "25-26 EPL (new) - CRC needs EPL claim info before quoting"
click at [927, 127] on button "Upload files" at bounding box center [948, 121] width 42 height 21
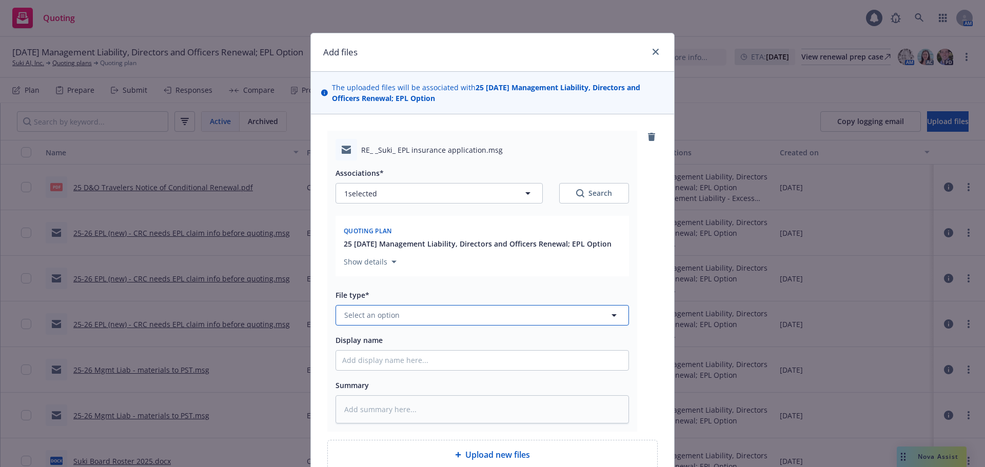
click at [408, 305] on button "Select an option" at bounding box center [482, 315] width 293 height 21
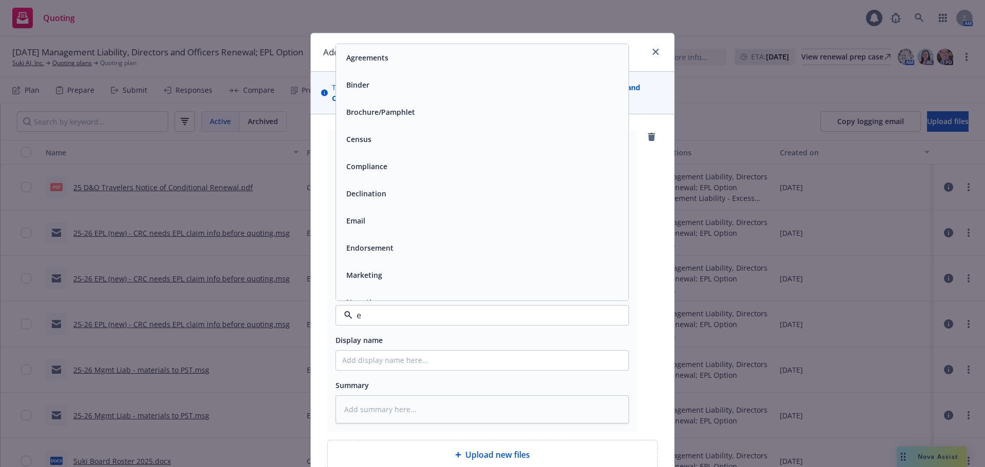
type input "em"
click at [388, 85] on div "Email" at bounding box center [482, 84] width 280 height 15
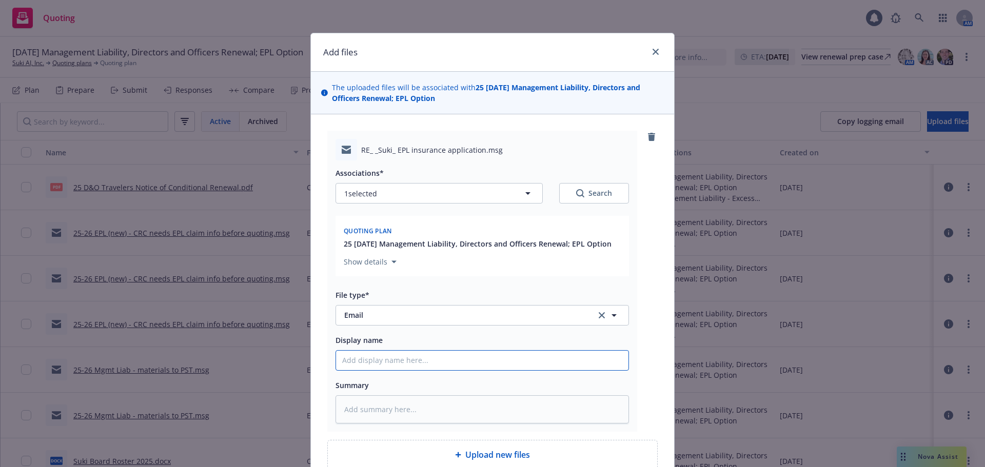
drag, startPoint x: 409, startPoint y: 365, endPoint x: 440, endPoint y: 367, distance: 31.4
click at [411, 365] on input "Display name" at bounding box center [482, 360] width 292 height 19
paste input "25-26 EPL (new) - CRC needs EPL claim info before quoting"
type textarea "x"
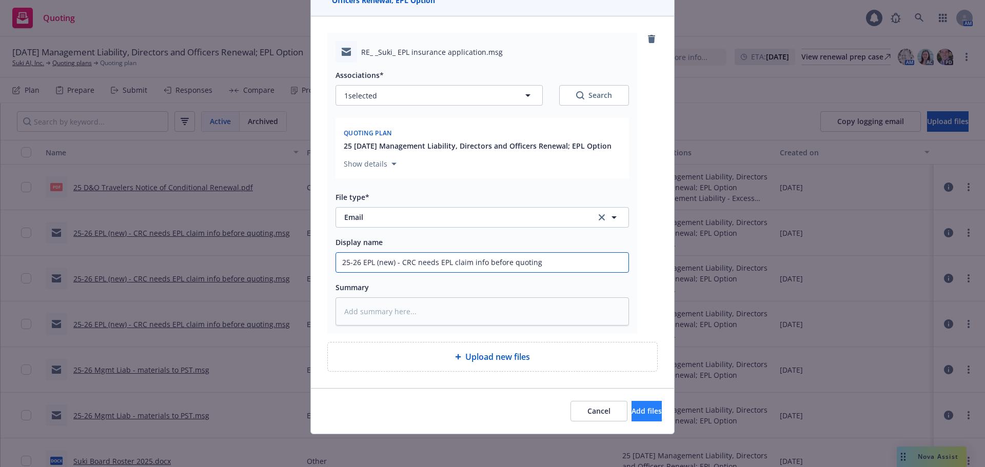
type input "25-26 EPL (new) - CRC needs EPL claim info before quoting"
click at [632, 418] on button "Add files" at bounding box center [647, 411] width 30 height 21
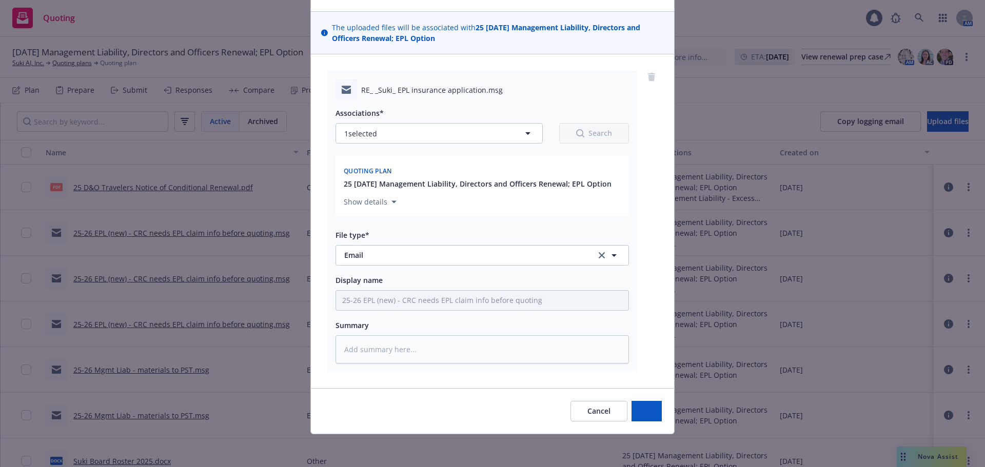
scroll to position [60, 0]
type textarea "x"
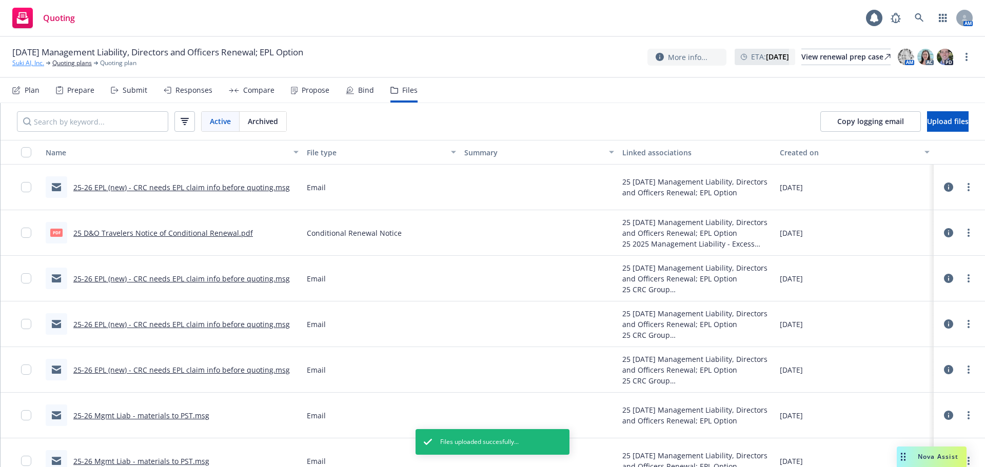
click at [37, 64] on link "Suki AI, Inc." at bounding box center [28, 62] width 32 height 9
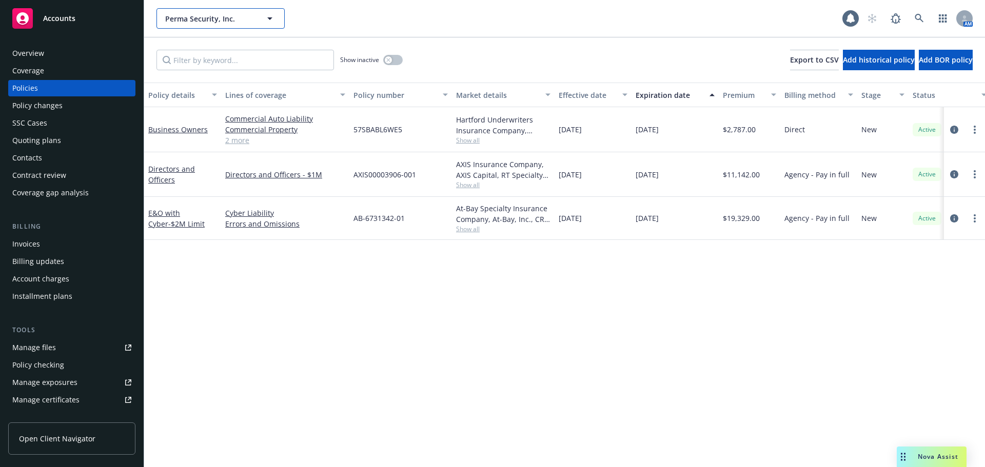
click at [232, 21] on span "Perma Security, Inc." at bounding box center [209, 18] width 89 height 11
type input "acom"
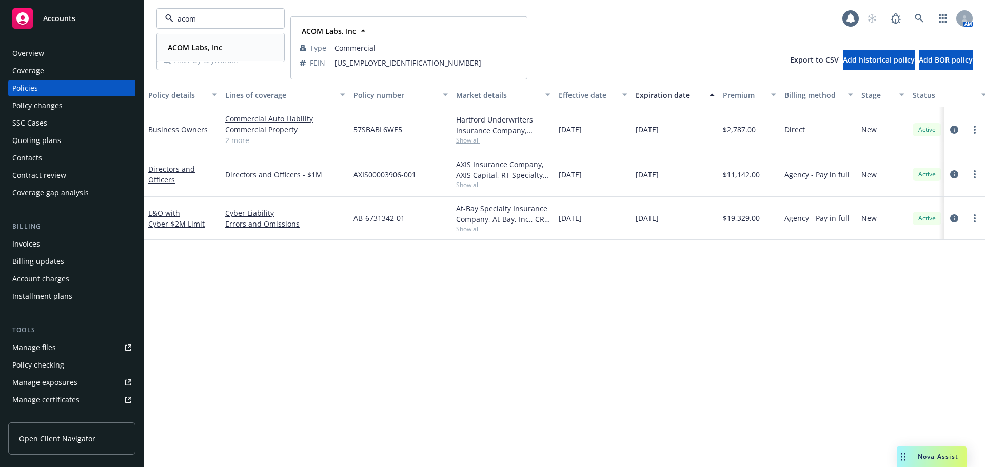
click at [203, 52] on strong "ACOM Labs, Inc" at bounding box center [195, 48] width 54 height 10
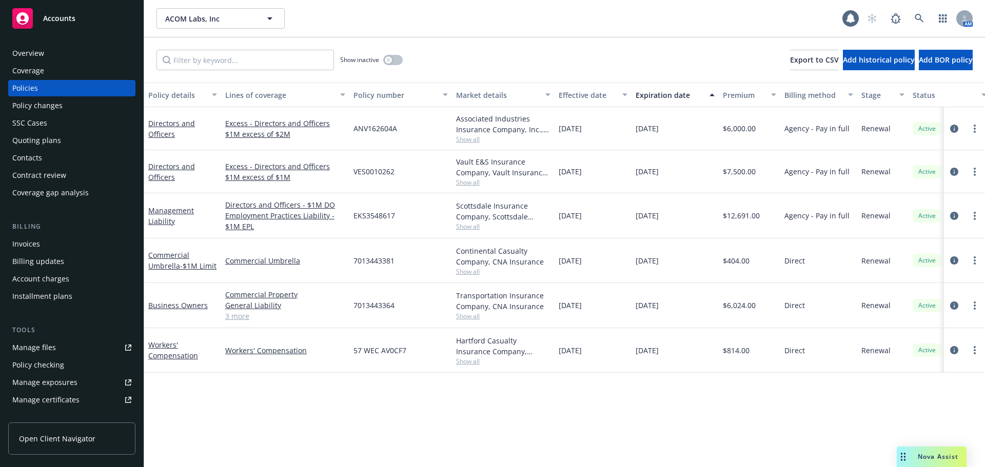
click at [587, 99] on div "Effective date" at bounding box center [587, 95] width 57 height 11
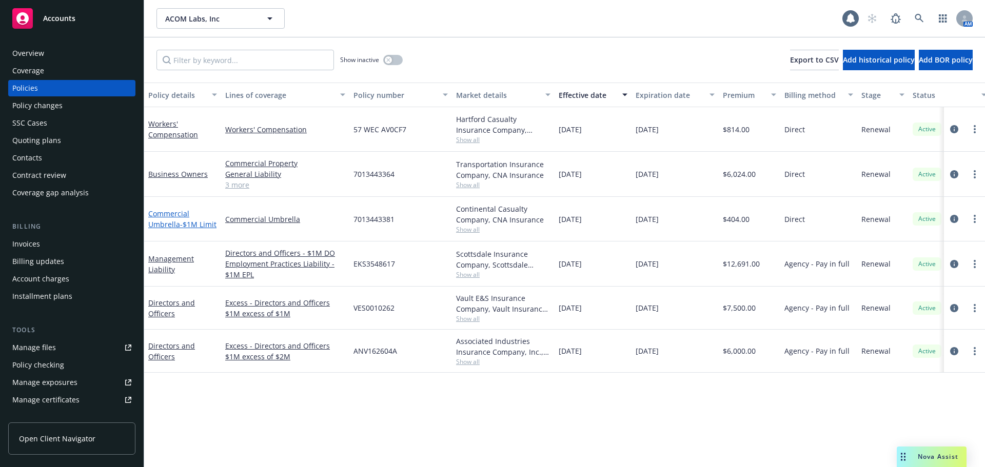
click at [180, 222] on span "- $1M Limit" at bounding box center [198, 225] width 36 height 10
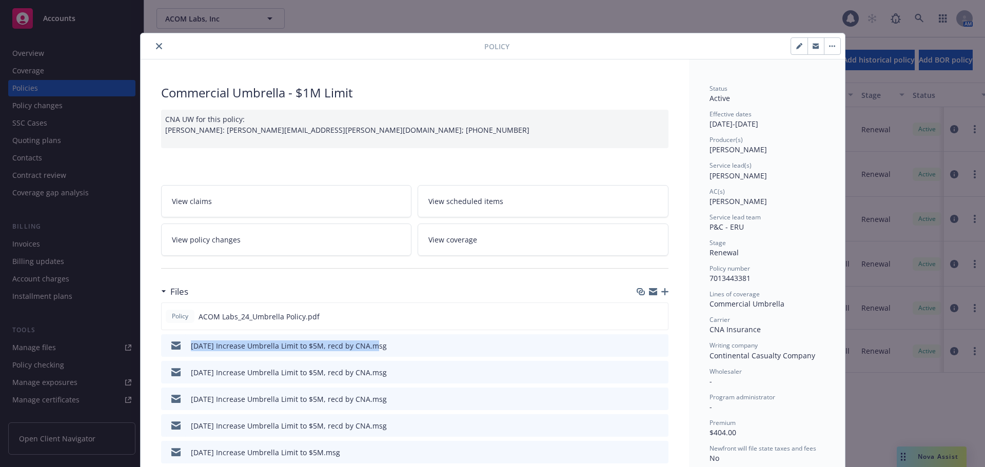
drag, startPoint x: 182, startPoint y: 349, endPoint x: 368, endPoint y: 351, distance: 186.3
click at [368, 351] on div "[DATE] Increase Umbrella Limit to $5M, recd by CNA.msg" at bounding box center [276, 346] width 222 height 22
copy div "[DATE] Increase Umbrella Limit to $5M, recd by CNA"
click at [661, 292] on icon "button" at bounding box center [664, 291] width 7 height 7
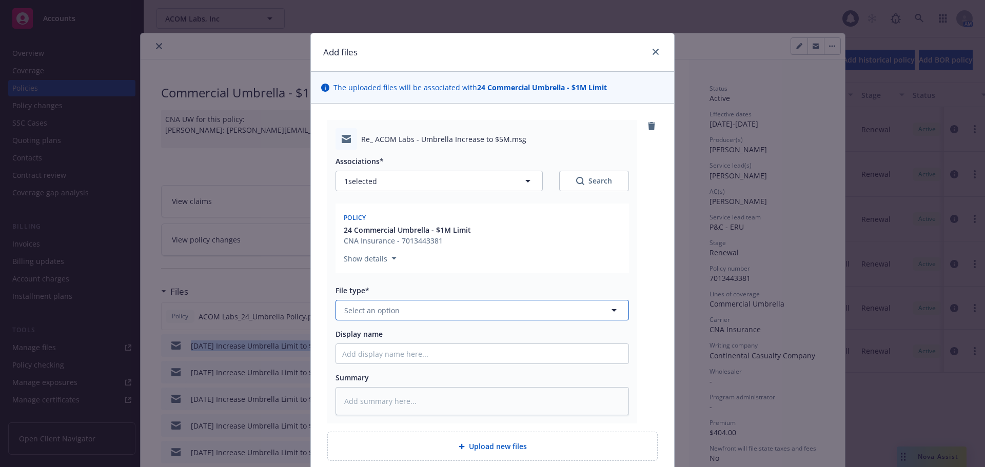
click at [380, 316] on button "Select an option" at bounding box center [482, 310] width 293 height 21
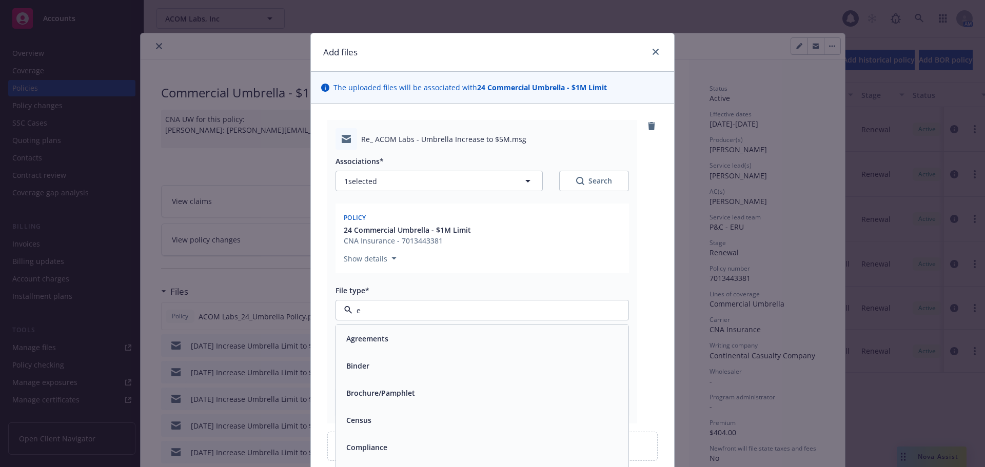
type input "em"
click at [405, 364] on div "Email" at bounding box center [482, 366] width 280 height 15
click at [406, 357] on input "Display name" at bounding box center [482, 353] width 292 height 19
paste input "[DATE] Increase Umbrella Limit to $5M, recd by CNA"
type textarea "x"
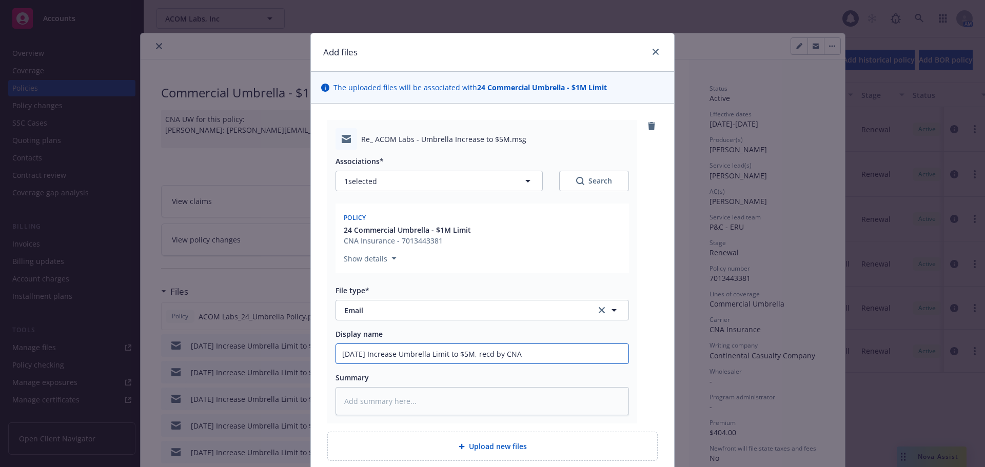
type input "[DATE] Increase Umbrella Limit to $5M, recd by CNA"
type textarea "x"
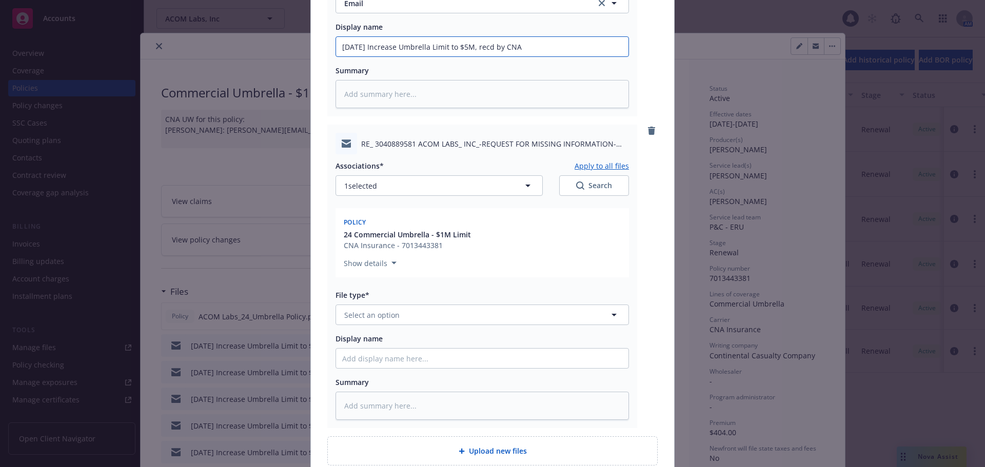
scroll to position [308, 0]
click at [387, 309] on span "Select an option" at bounding box center [371, 314] width 55 height 11
type input "em"
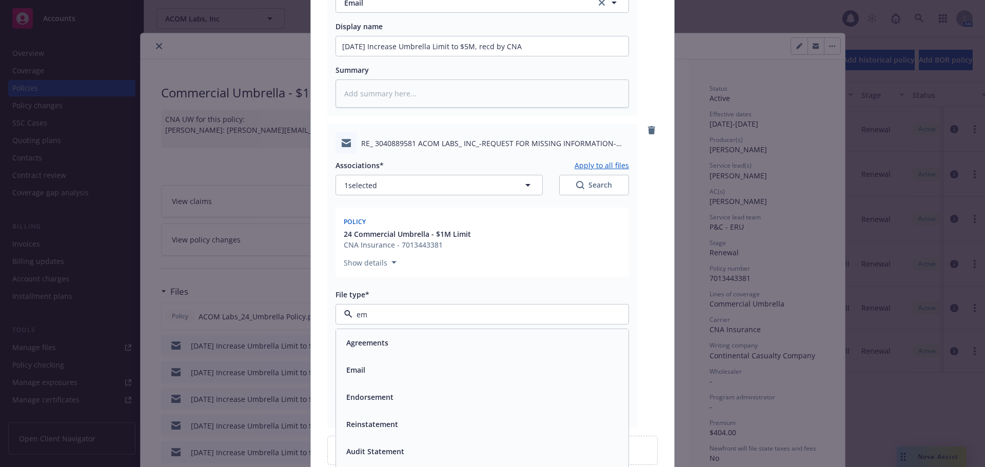
click at [380, 372] on div "Email" at bounding box center [482, 370] width 280 height 15
click at [385, 361] on input "Display name" at bounding box center [482, 357] width 292 height 19
paste input "09/17/25 Increase Umbrella Limit to $5M, recd by CNA"
type textarea "x"
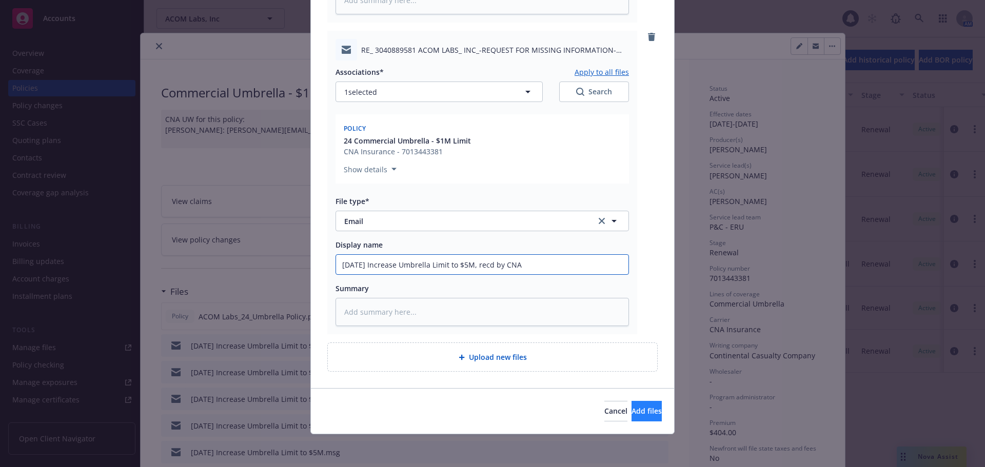
type input "09/17/25 Increase Umbrella Limit to $5M, recd by CNA"
click at [632, 410] on span "Add files" at bounding box center [647, 411] width 30 height 10
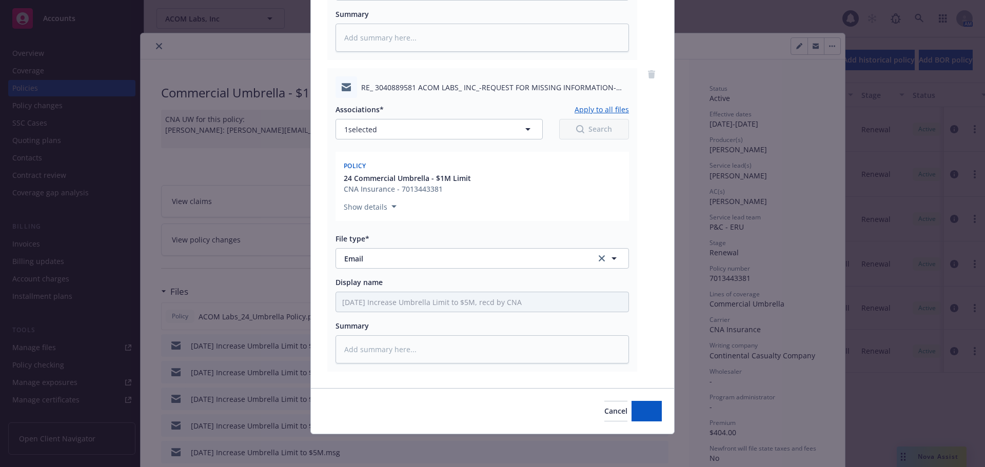
scroll to position [364, 0]
type textarea "x"
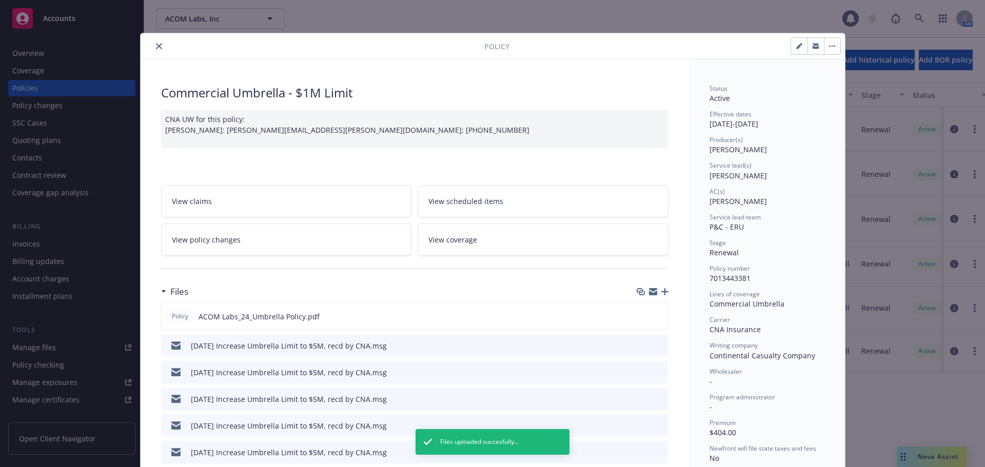
click at [160, 50] on button "close" at bounding box center [159, 46] width 12 height 12
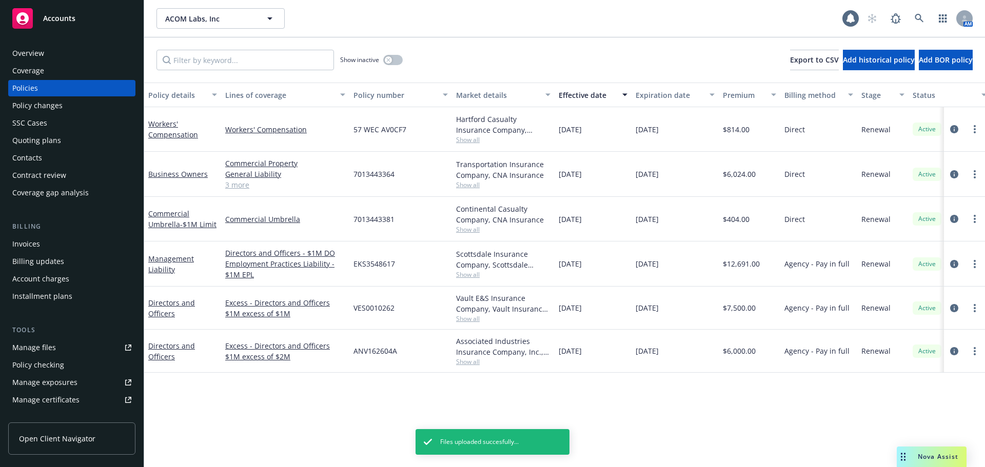
click at [58, 142] on div "Quoting plans" at bounding box center [36, 140] width 49 height 16
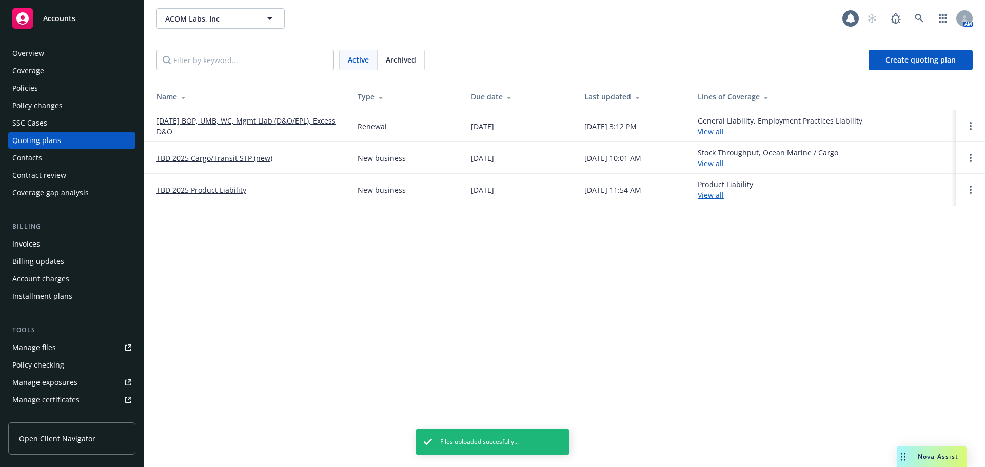
click at [240, 120] on link "11/04/25 BOP, UMB, WC, Mgmt Liab (D&O/EPL), Excess D&O" at bounding box center [248, 126] width 185 height 22
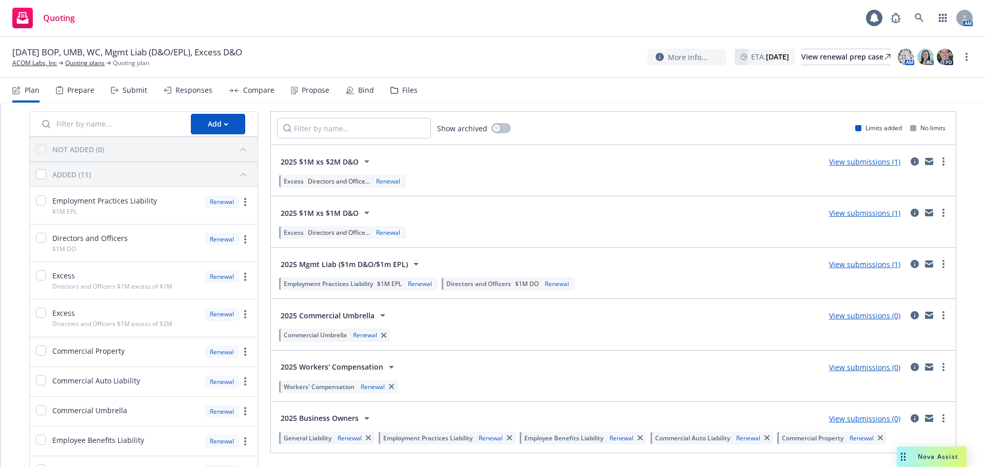
scroll to position [51, 0]
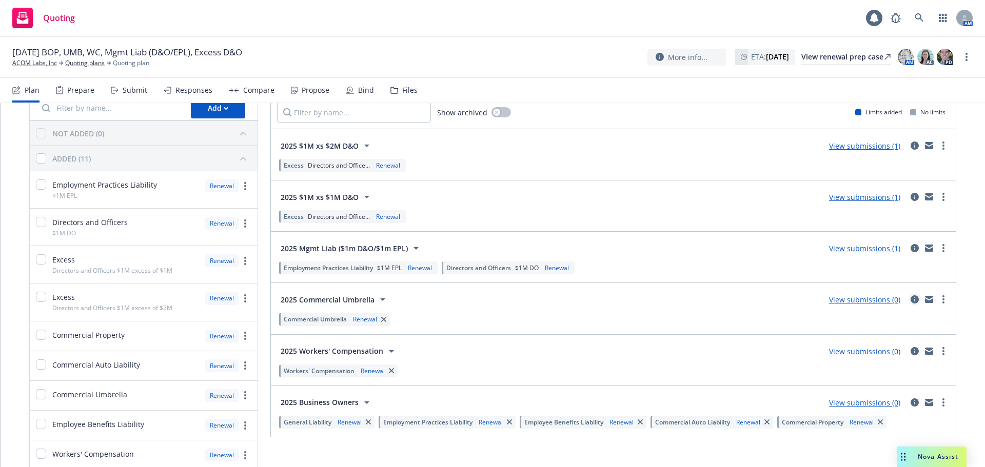
click at [911, 301] on icon "circleInformation" at bounding box center [915, 300] width 8 height 8
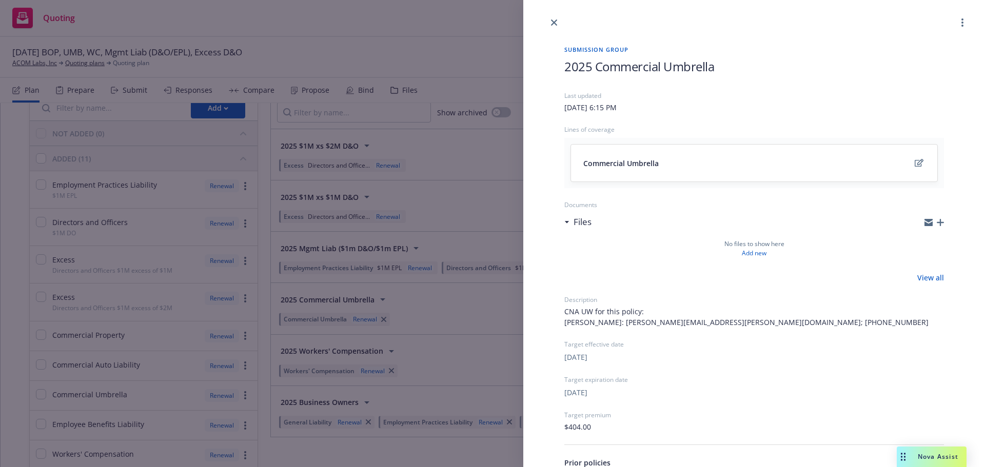
click at [937, 224] on icon "button" at bounding box center [940, 222] width 7 height 7
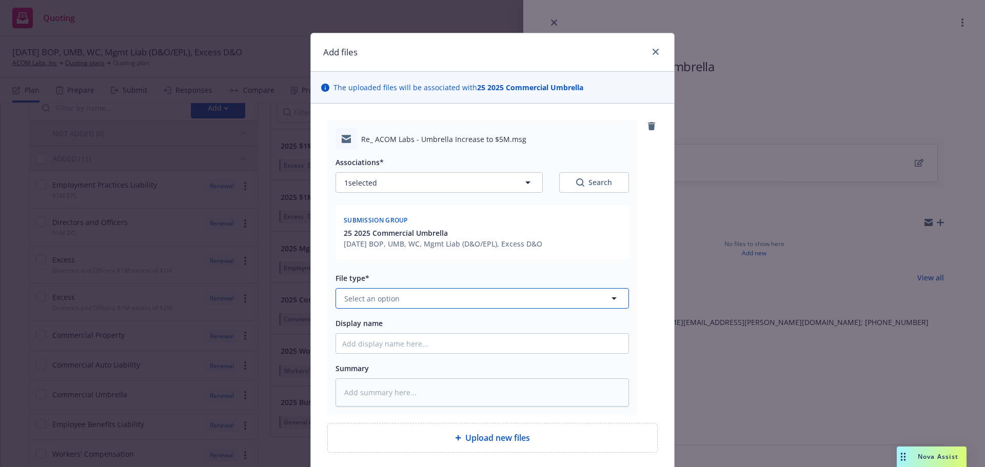
click at [419, 301] on button "Select an option" at bounding box center [482, 298] width 293 height 21
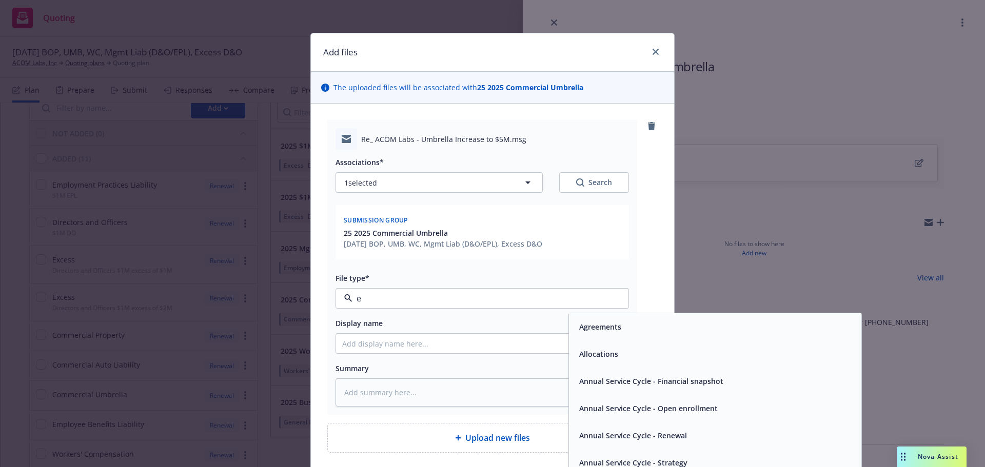
type input "em"
click at [610, 343] on div "Email" at bounding box center [715, 354] width 292 height 27
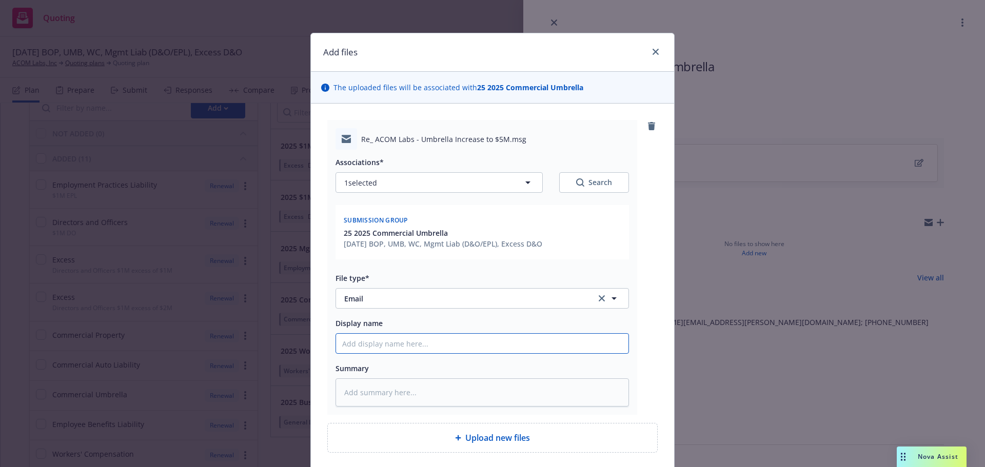
click at [454, 351] on input "Display name" at bounding box center [482, 343] width 292 height 19
paste input "[DATE] Increase Umbrella Limit to $5M, recd by CNA"
type textarea "x"
drag, startPoint x: 536, startPoint y: 346, endPoint x: 481, endPoint y: 346, distance: 54.4
click at [481, 346] on input "[DATE] Increase Umbrella Limit to $5M, recd by CNA" at bounding box center [482, 343] width 292 height 19
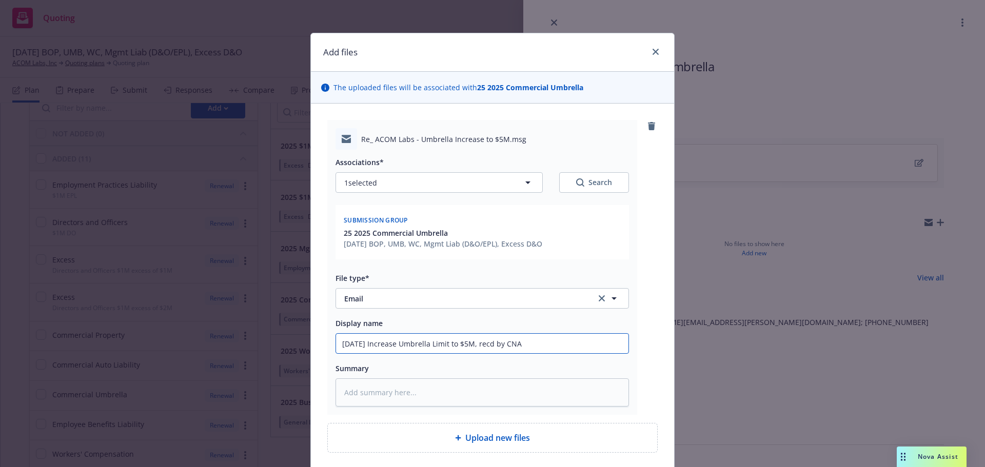
click at [545, 347] on input "[DATE] Increase Umbrella Limit to $5M, recd by CNA" at bounding box center [482, 343] width 292 height 19
drag, startPoint x: 555, startPoint y: 342, endPoint x: 126, endPoint y: 302, distance: 431.2
click at [126, 302] on div "Add files The uploaded files will be associated with 25 2025 Commercial Umbrell…" at bounding box center [492, 233] width 985 height 467
click at [564, 340] on input "[DATE] Increase Umbrella Limit to $5M, recd by CNA" at bounding box center [482, 343] width 292 height 19
type input "[DATE] Increase Umbrella Limit to $5M, recd by CNA"
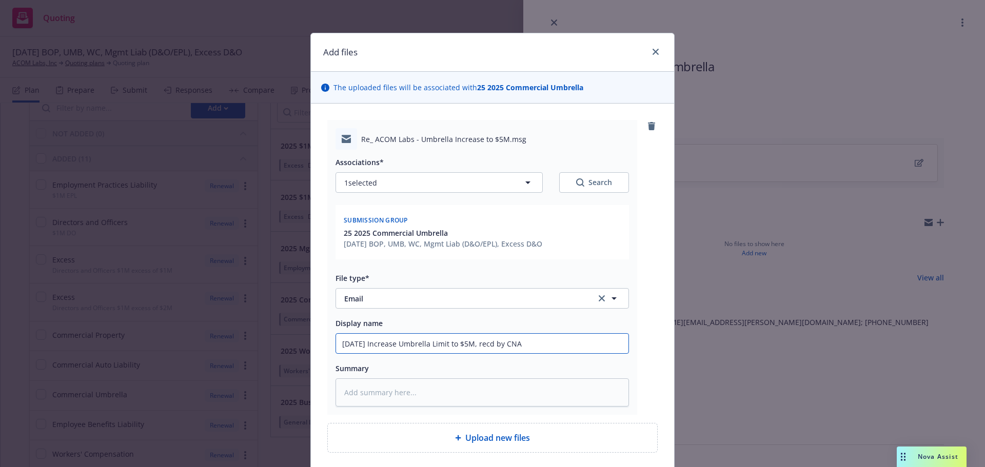
type textarea "x"
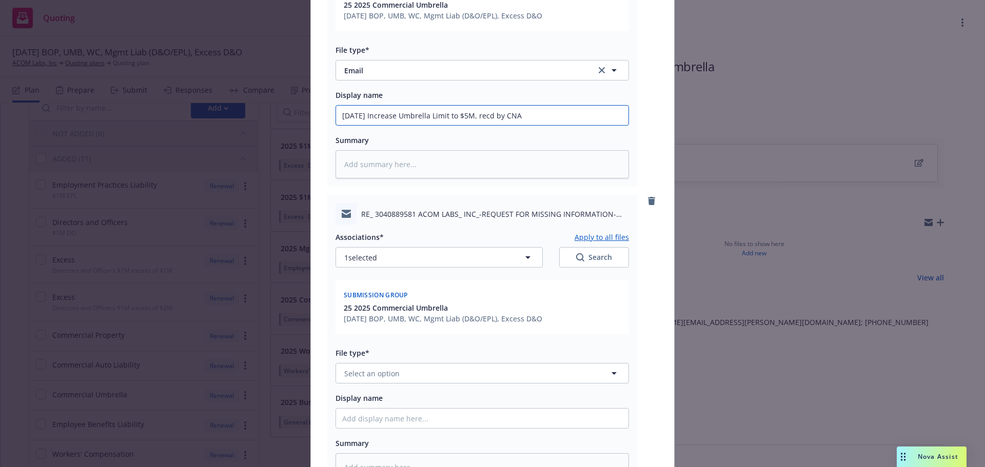
scroll to position [257, 0]
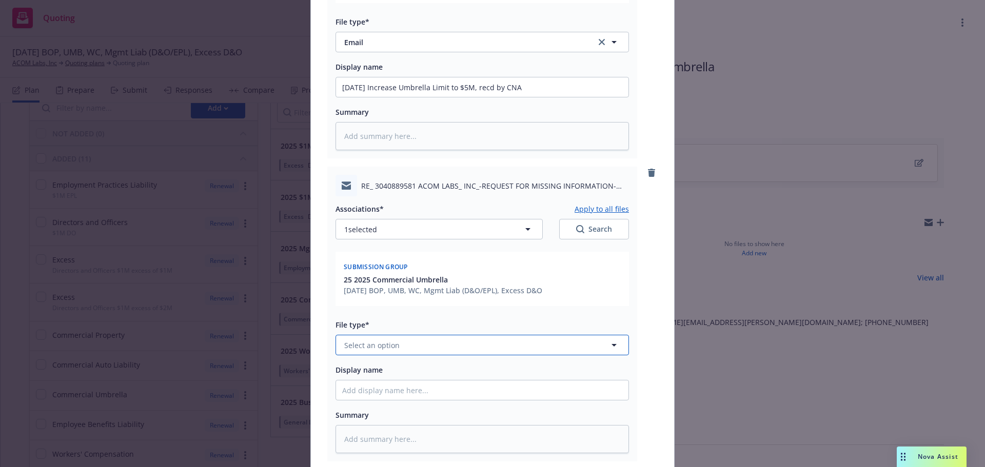
click at [380, 351] on button "Select an option" at bounding box center [482, 345] width 293 height 21
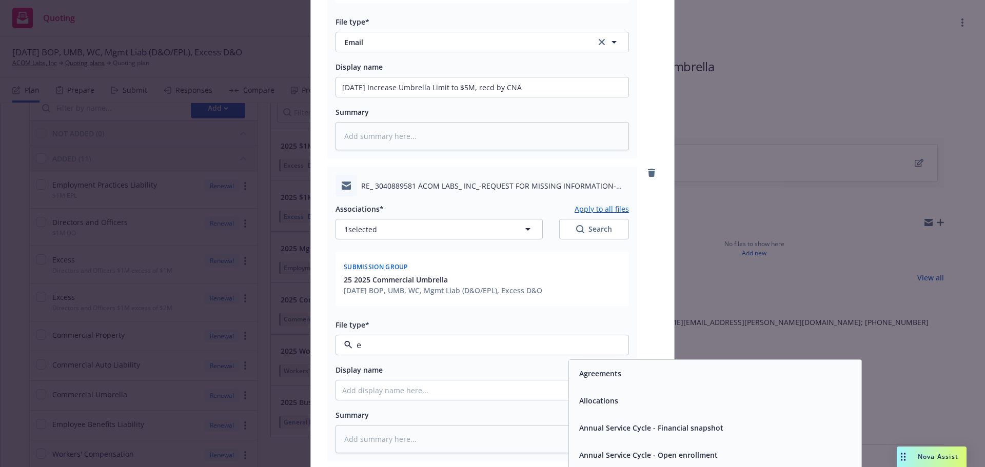
type input "em"
click at [639, 403] on div "Email" at bounding box center [715, 401] width 280 height 15
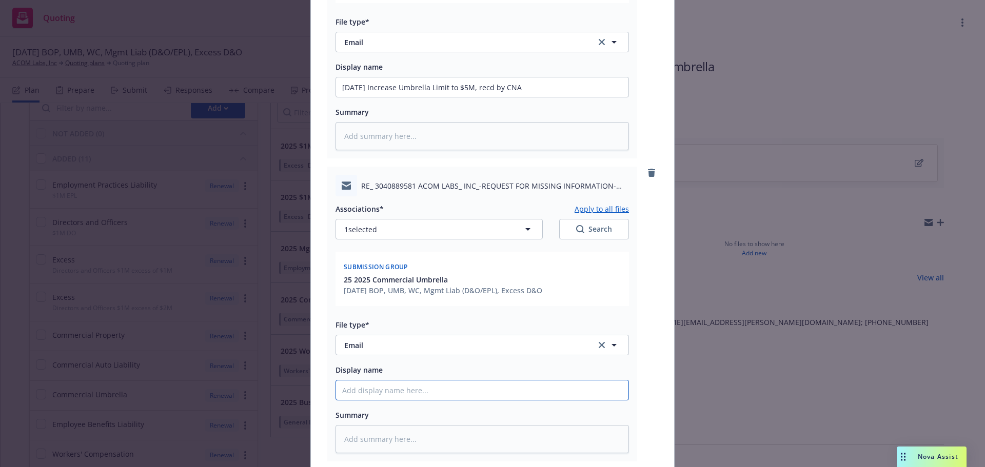
click at [427, 394] on input "Display name" at bounding box center [482, 390] width 292 height 19
paste input "09/17/25 Increase Umbrella Limit to $5M, recd by CNA"
type textarea "x"
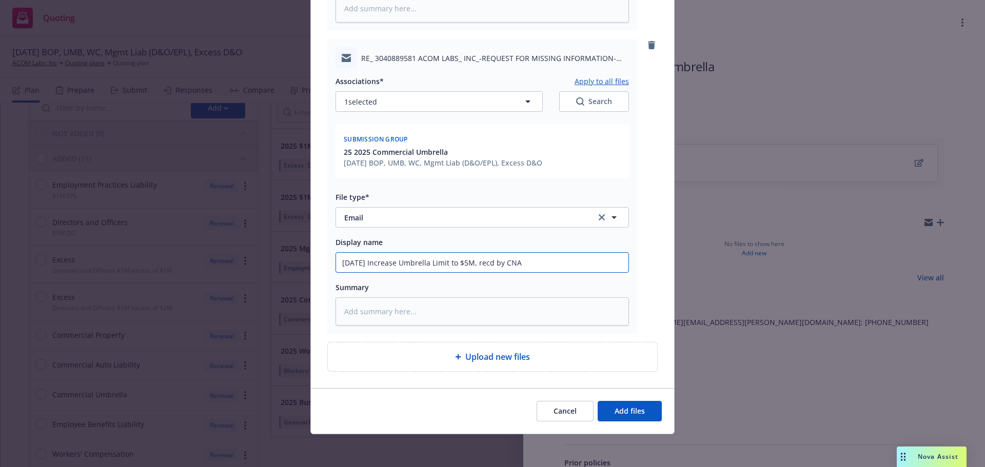
type input "09/17/25 Increase Umbrella Limit to $5M, recd by CNA"
click at [637, 430] on div "Cancel Add files" at bounding box center [492, 411] width 363 height 46
click at [627, 413] on span "Add files" at bounding box center [630, 411] width 30 height 10
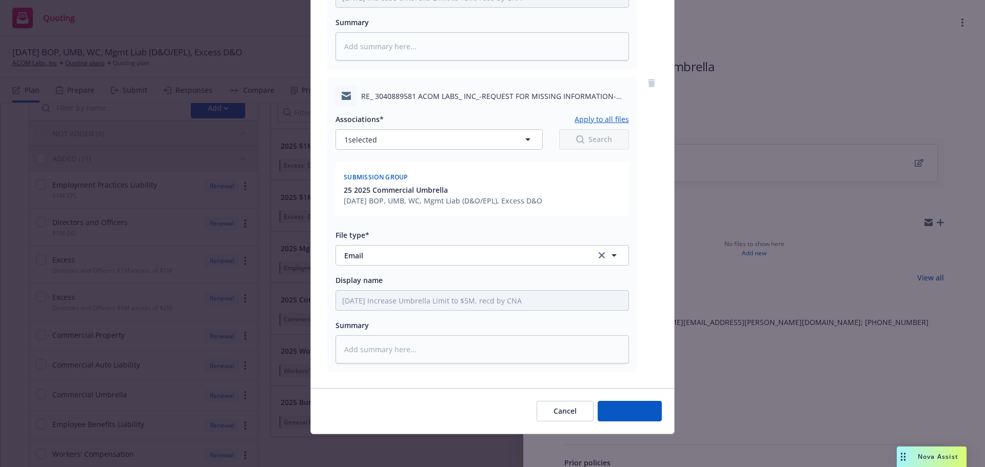
type textarea "x"
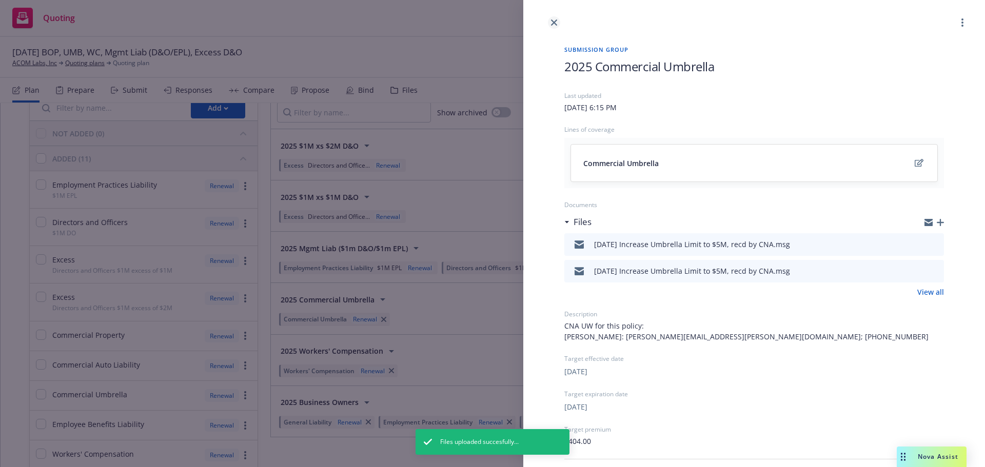
click at [550, 23] on link "close" at bounding box center [554, 22] width 12 height 12
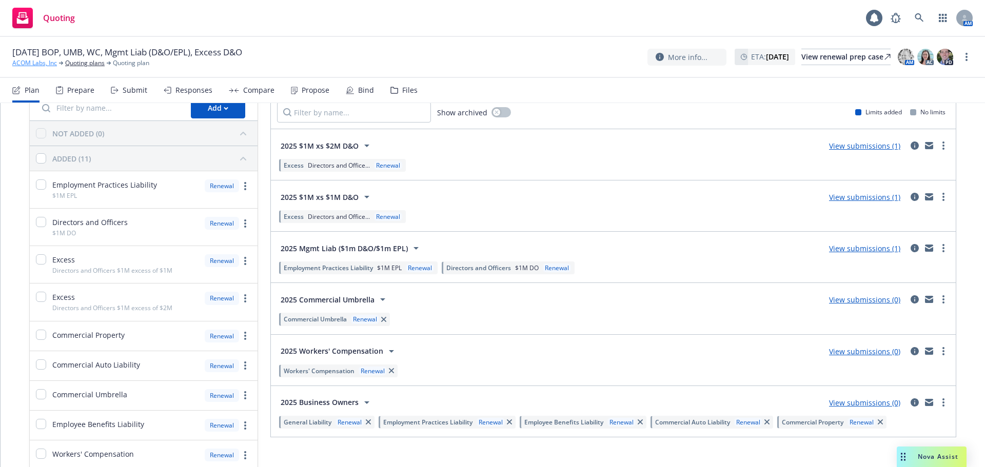
click at [32, 65] on link "ACOM Labs, Inc" at bounding box center [34, 62] width 45 height 9
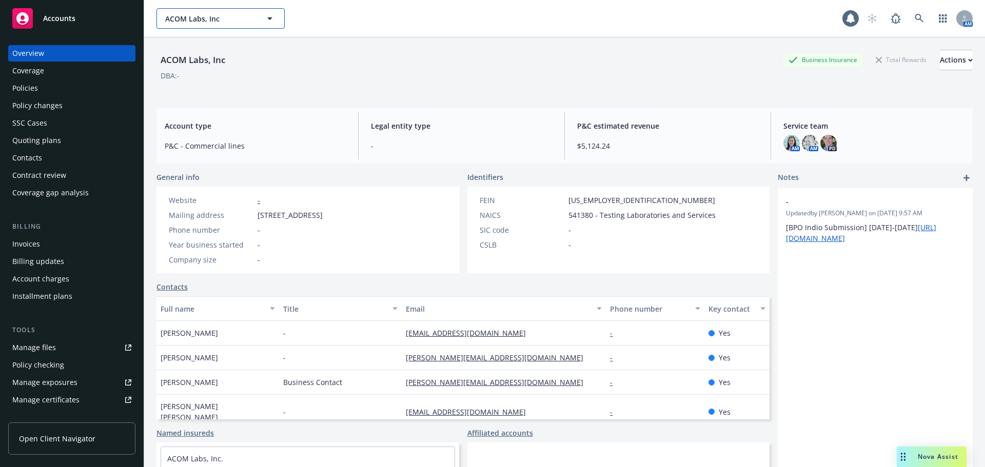
click at [197, 12] on button "ACOM Labs, Inc" at bounding box center [220, 18] width 128 height 21
type input "angaza"
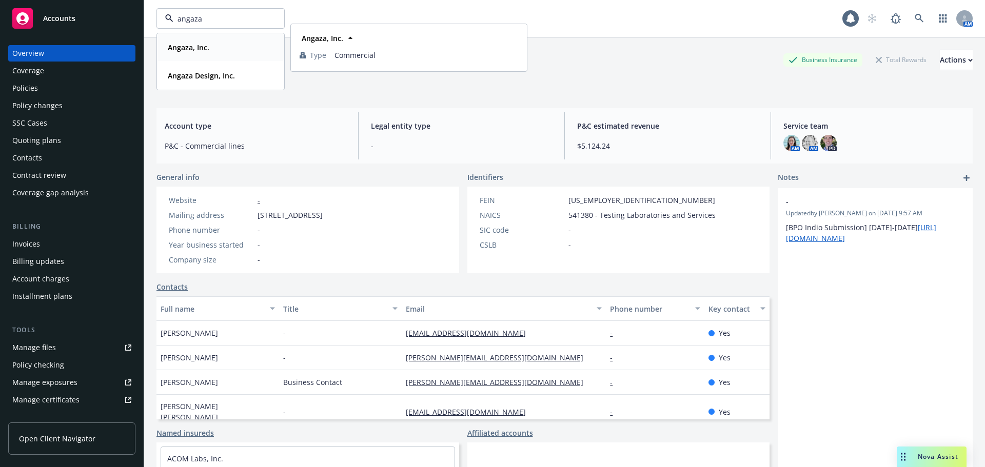
click at [191, 48] on strong "Angaza, Inc." at bounding box center [189, 48] width 42 height 10
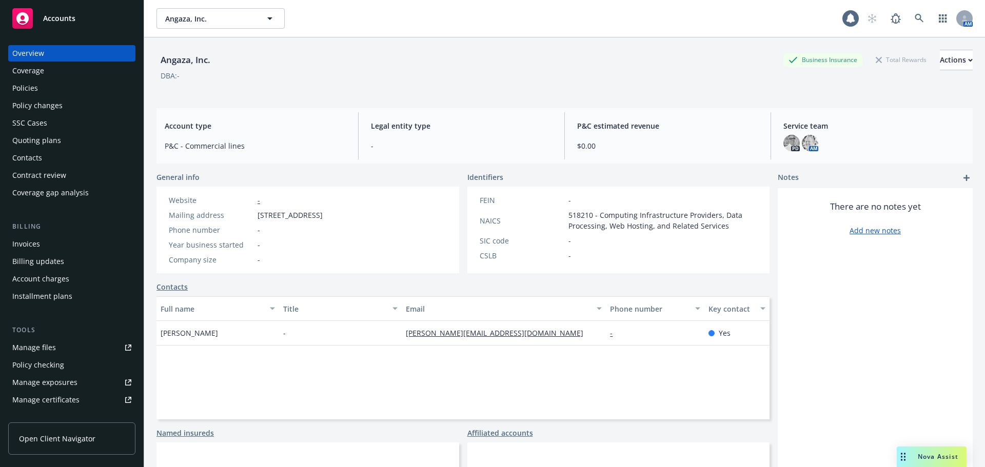
click at [61, 134] on div "Quoting plans" at bounding box center [71, 140] width 119 height 16
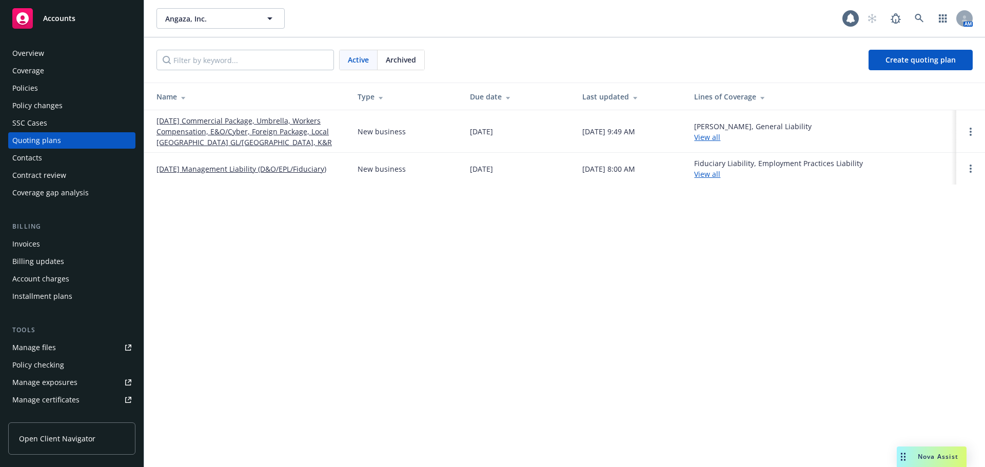
click at [251, 132] on link "[DATE] Commercial Package, Umbrella, Workers Compensation, E&O/Cyber, Foreign P…" at bounding box center [248, 131] width 185 height 32
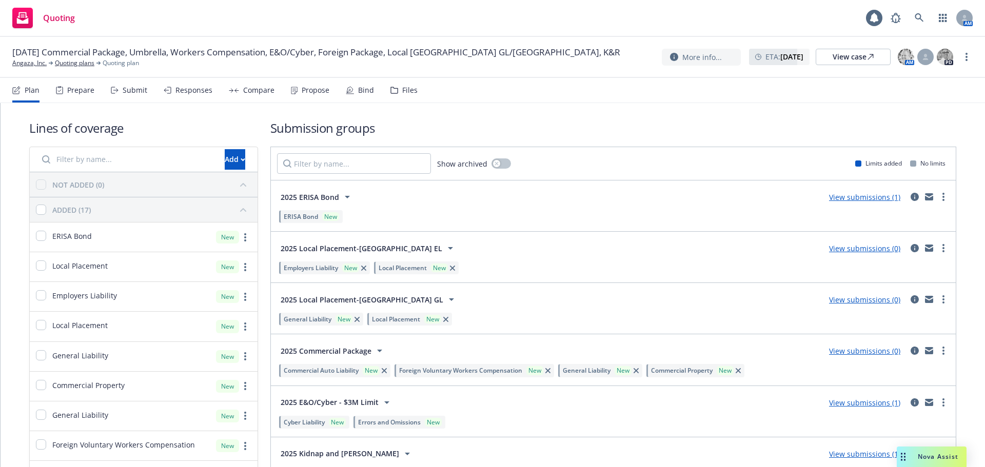
click at [395, 92] on div "Files" at bounding box center [403, 90] width 27 height 25
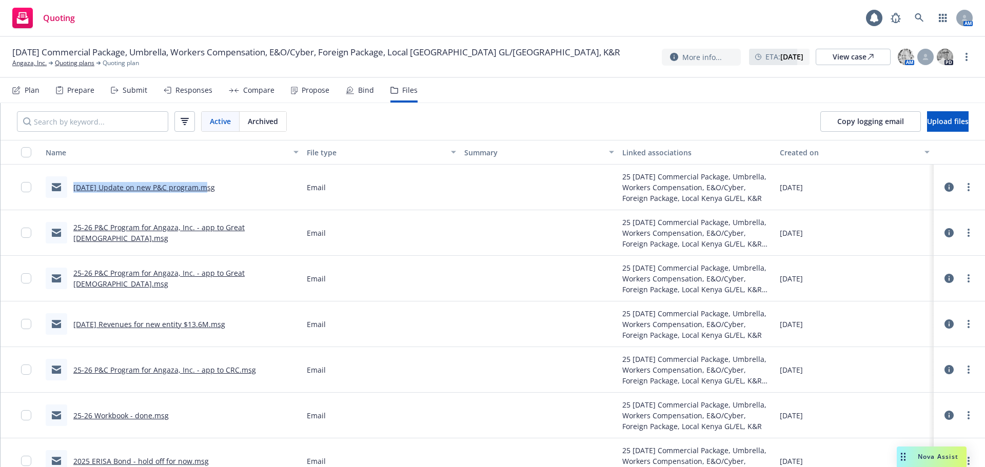
drag, startPoint x: 61, startPoint y: 189, endPoint x: 203, endPoint y: 199, distance: 142.4
click at [203, 199] on div "[DATE] Update on new P&C program.msg" at bounding box center [172, 188] width 261 height 46
copy link "[DATE] Update on new P&C program"
click at [927, 127] on button "Upload files" at bounding box center [948, 121] width 42 height 21
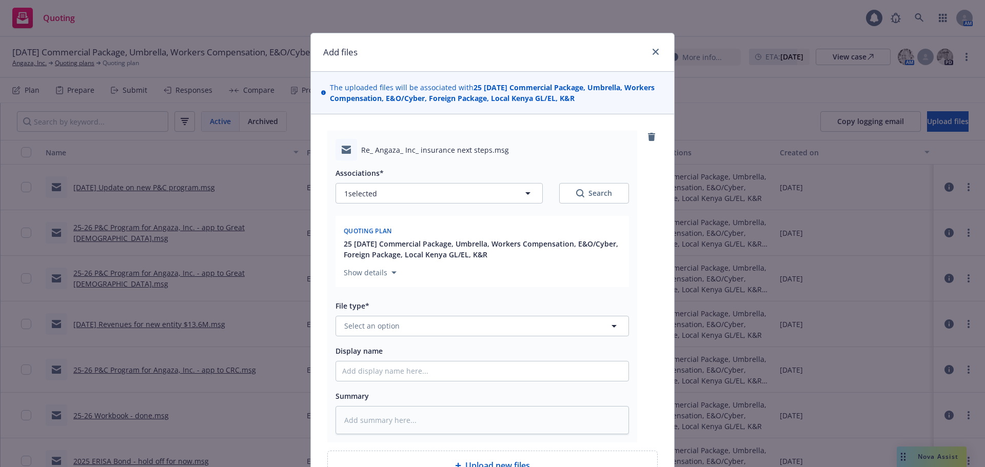
click at [415, 313] on div "File type* Select an option" at bounding box center [482, 318] width 293 height 37
click at [419, 330] on button "Select an option" at bounding box center [482, 326] width 293 height 21
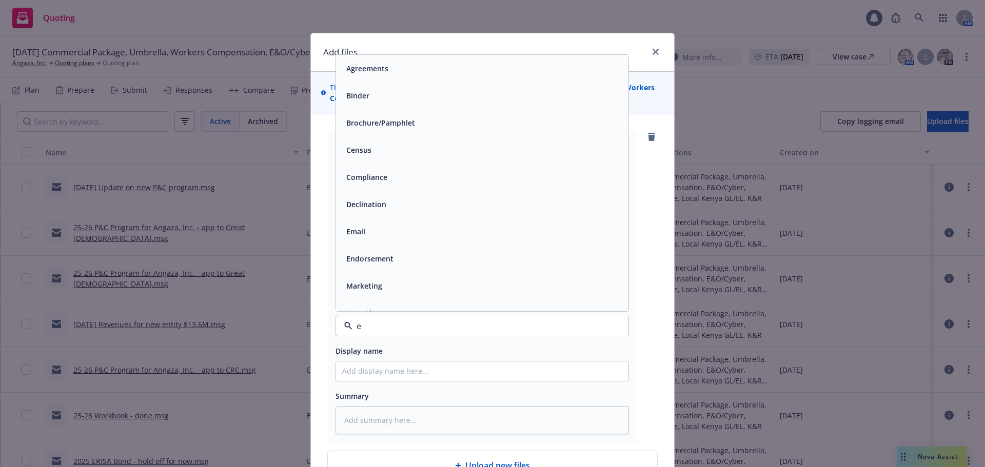
type input "em"
click at [362, 104] on div "Email" at bounding box center [482, 95] width 292 height 27
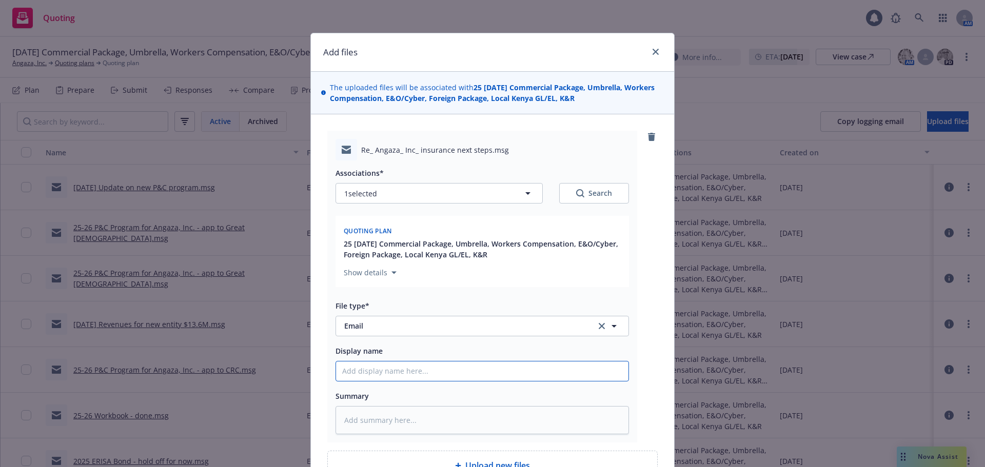
click at [405, 372] on input "Display name" at bounding box center [482, 371] width 292 height 19
paste input "09/17/25 Update on new P&C program"
type textarea "x"
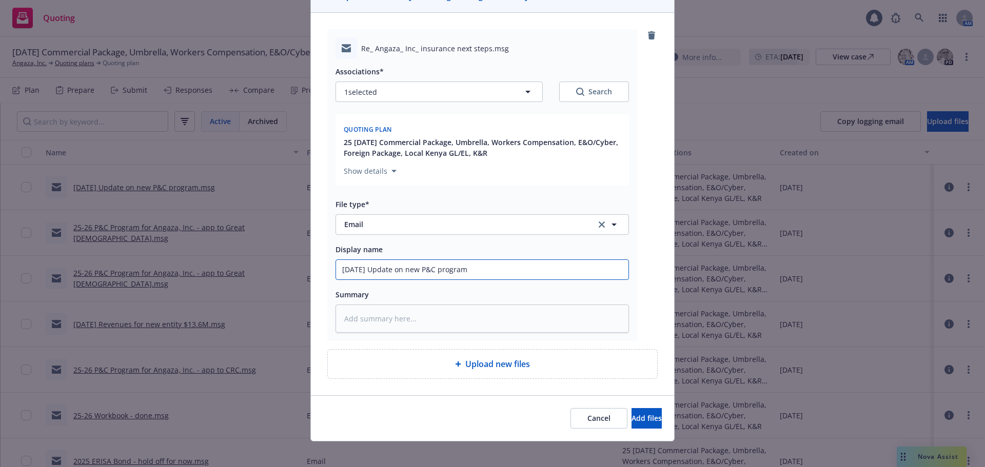
scroll to position [103, 0]
type input "09/17/25 Update on new P&C program"
click at [632, 420] on span "Add files" at bounding box center [647, 417] width 30 height 10
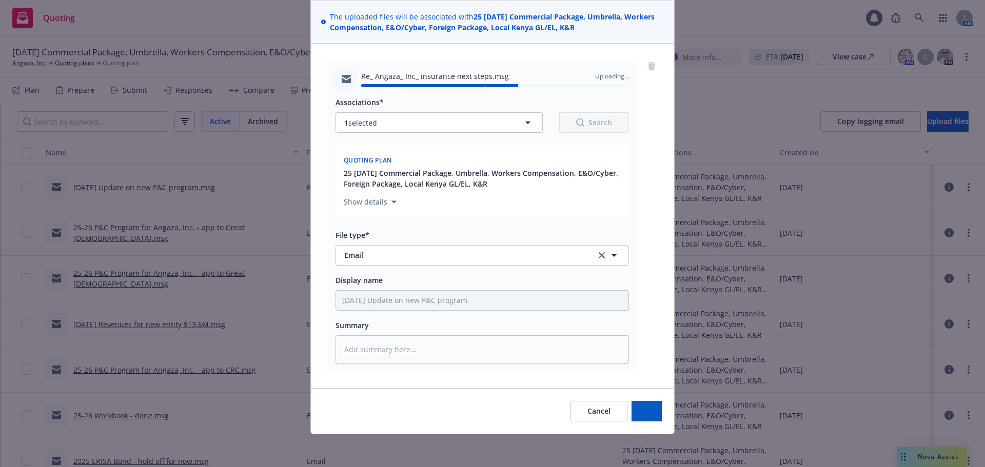
type textarea "x"
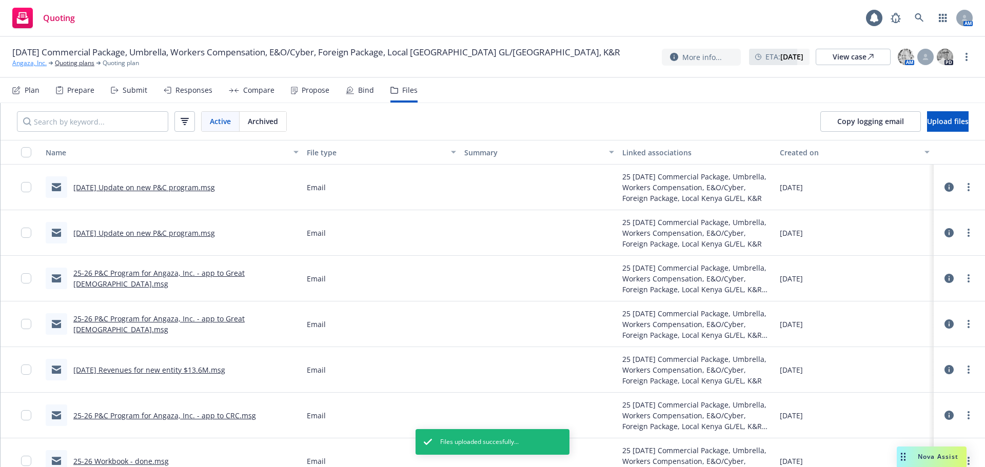
click at [29, 63] on link "Angaza, Inc." at bounding box center [29, 62] width 34 height 9
